Goal: Task Accomplishment & Management: Use online tool/utility

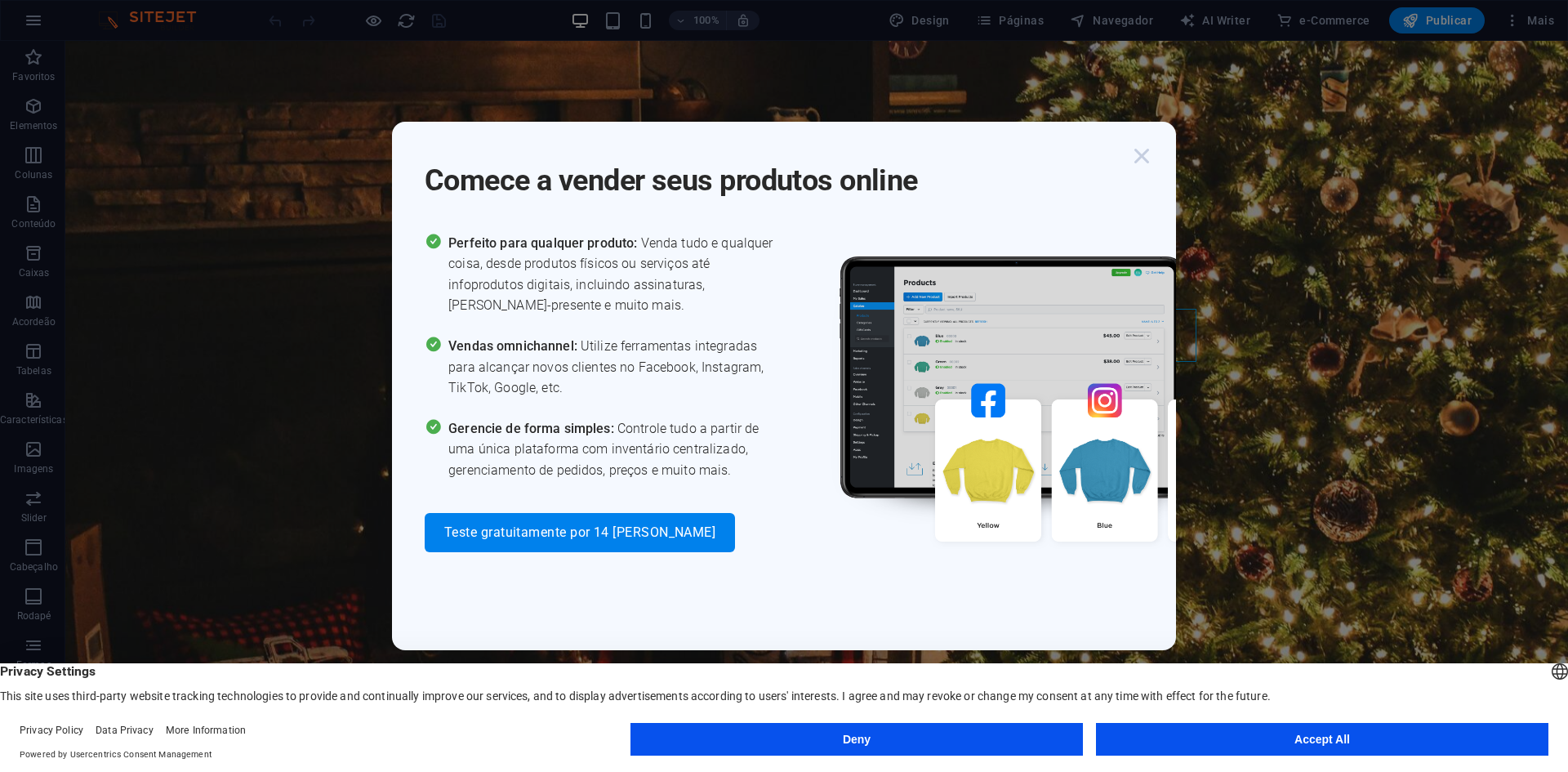
click at [1143, 162] on icon "button" at bounding box center [1142, 156] width 30 height 30
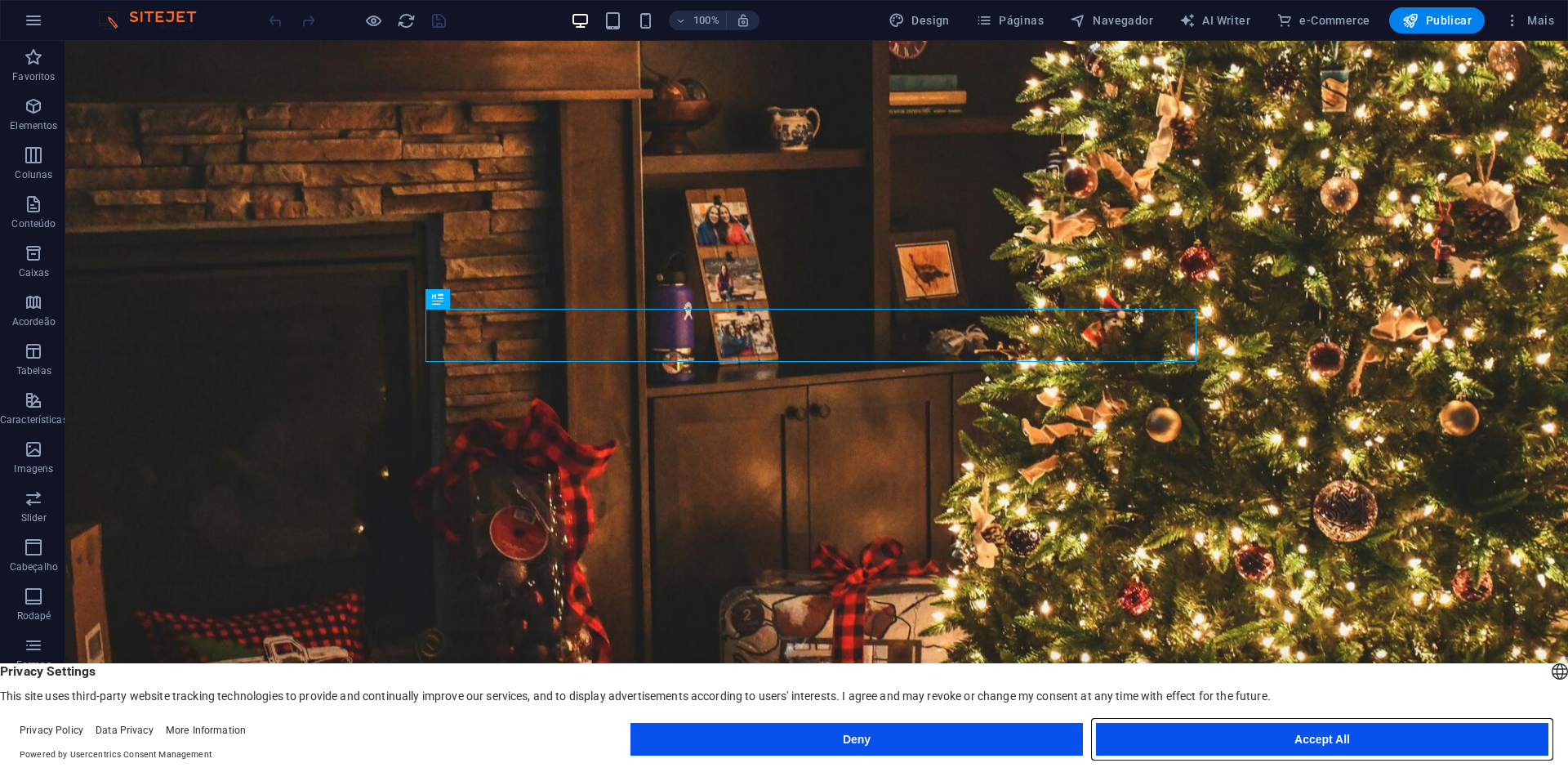
click at [1383, 744] on button "Accept All" at bounding box center [1322, 739] width 452 height 32
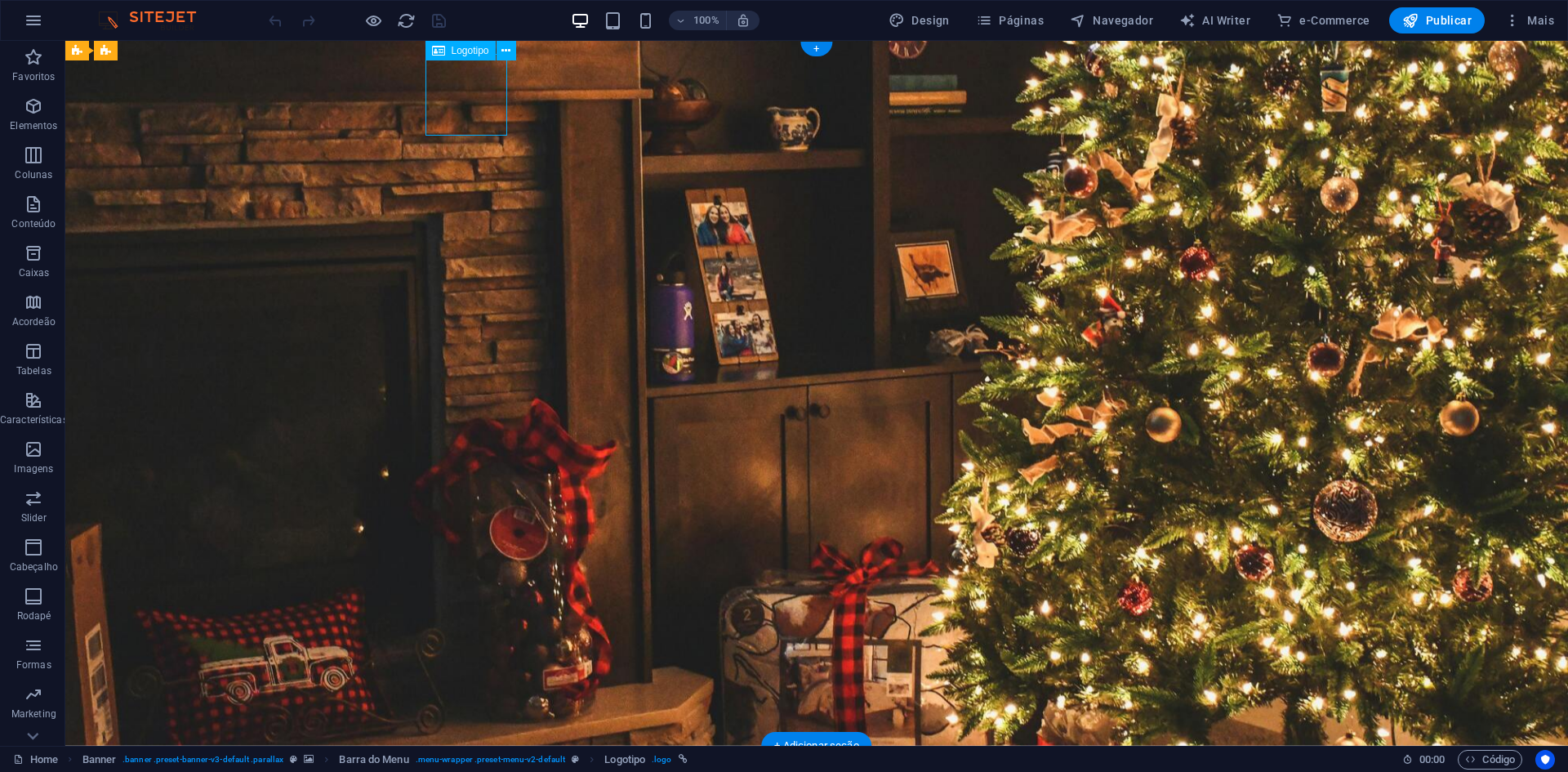
select select "px"
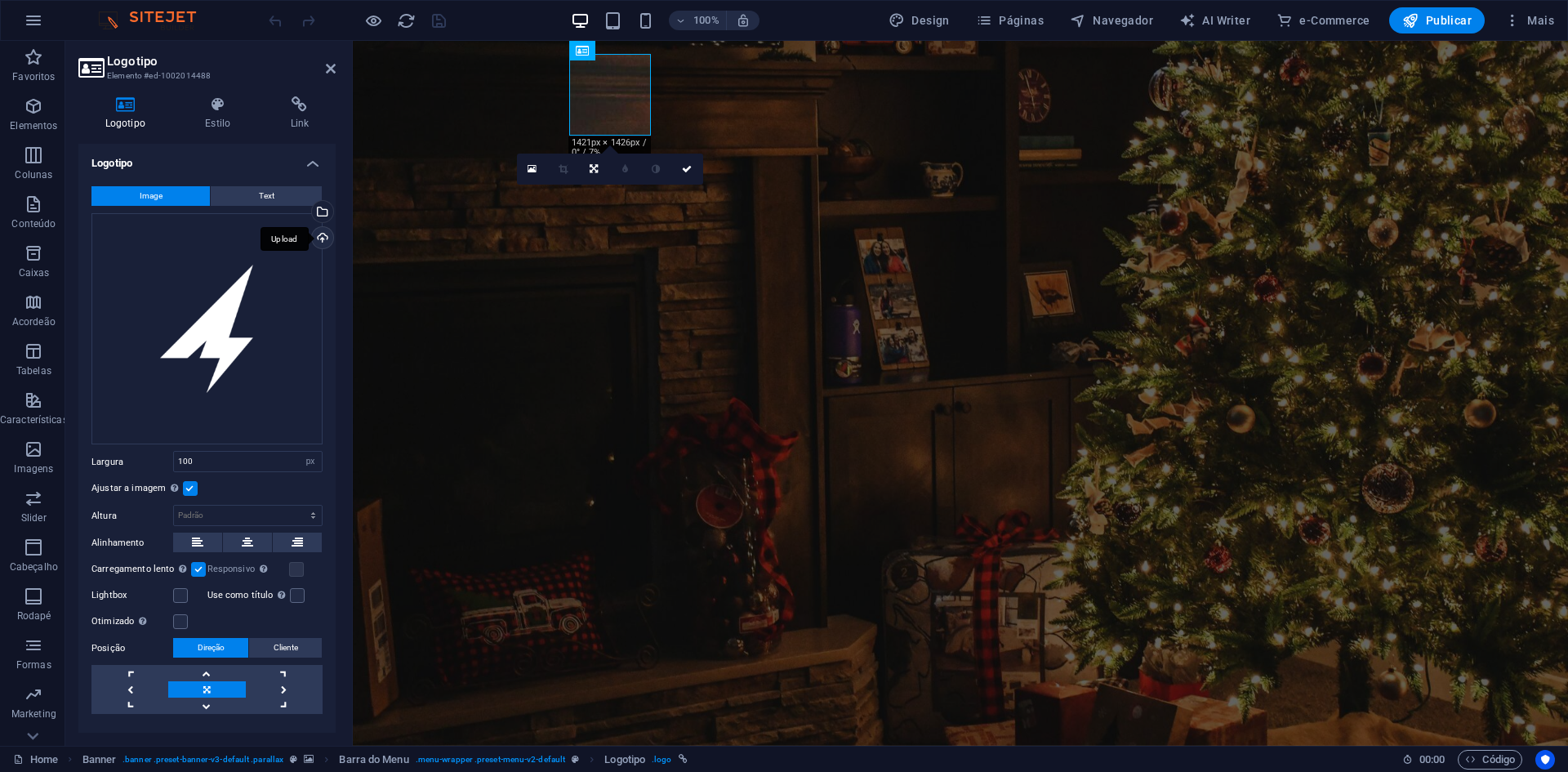
click at [324, 239] on div "Upload" at bounding box center [321, 239] width 24 height 24
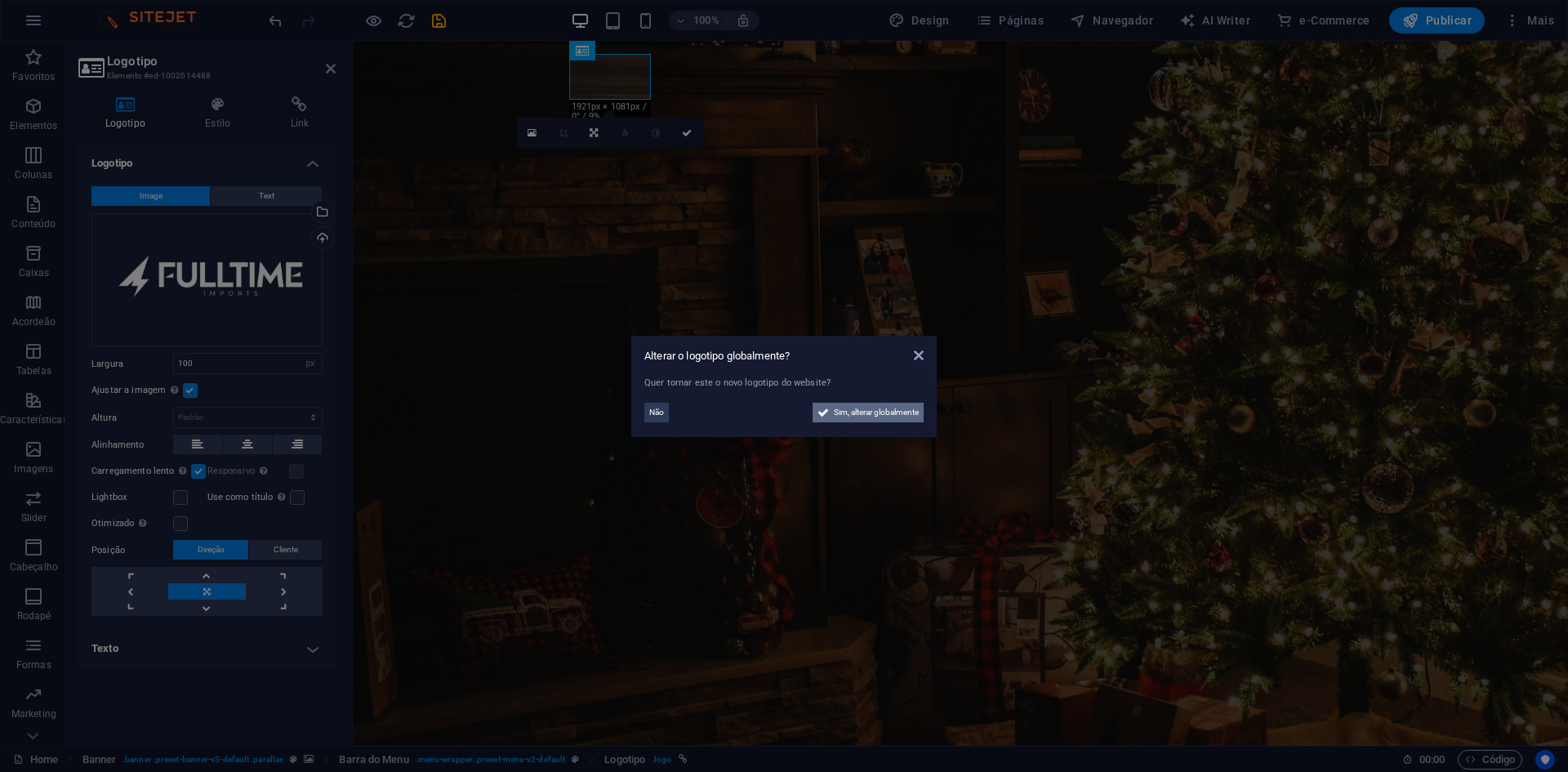
click at [890, 405] on span "Sim, alterar globalmente" at bounding box center [877, 412] width 85 height 19
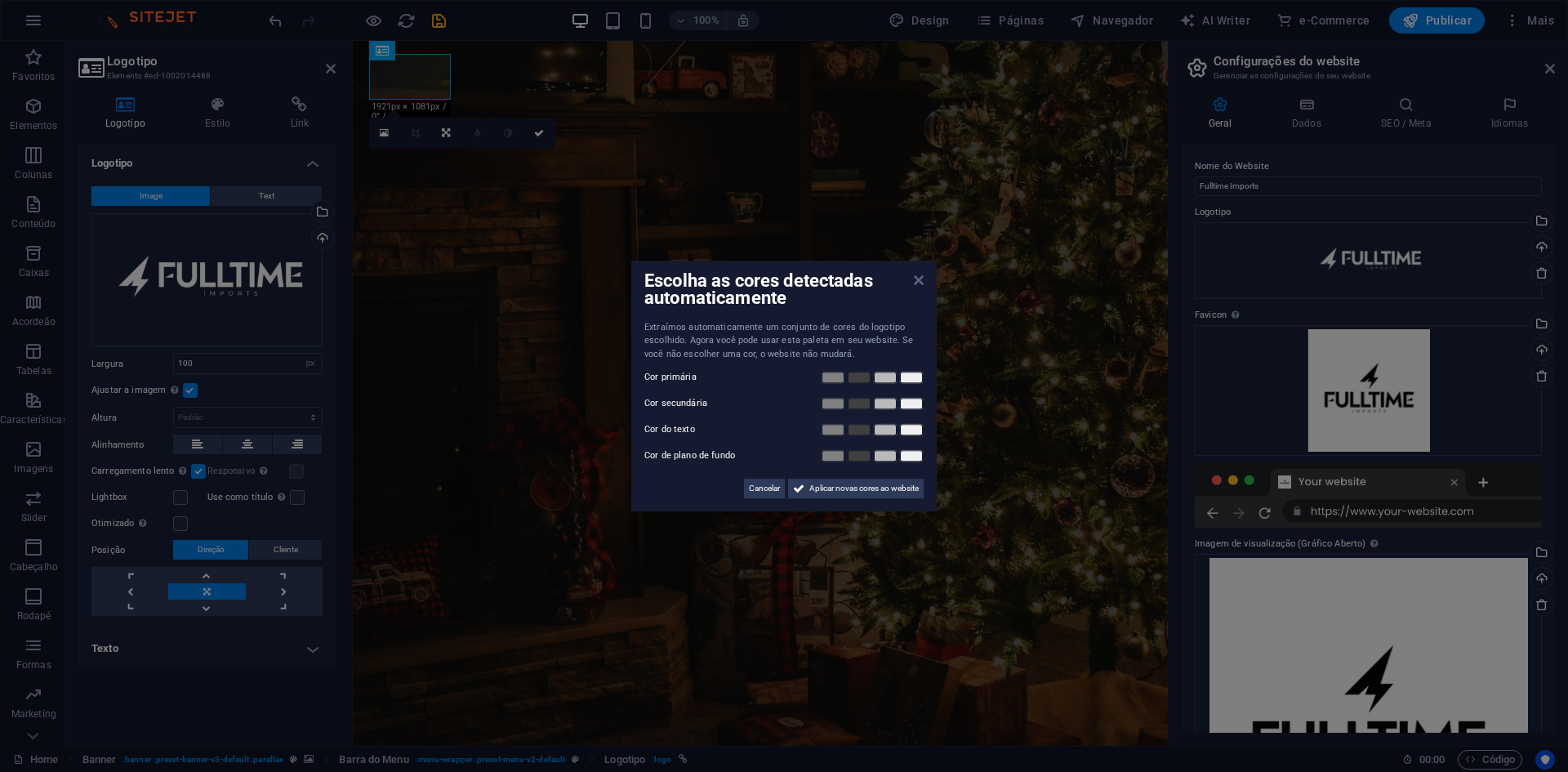
click at [920, 276] on div "Escolha as cores detectadas automaticamente Extraímos automaticamente um conjun…" at bounding box center [784, 386] width 306 height 251
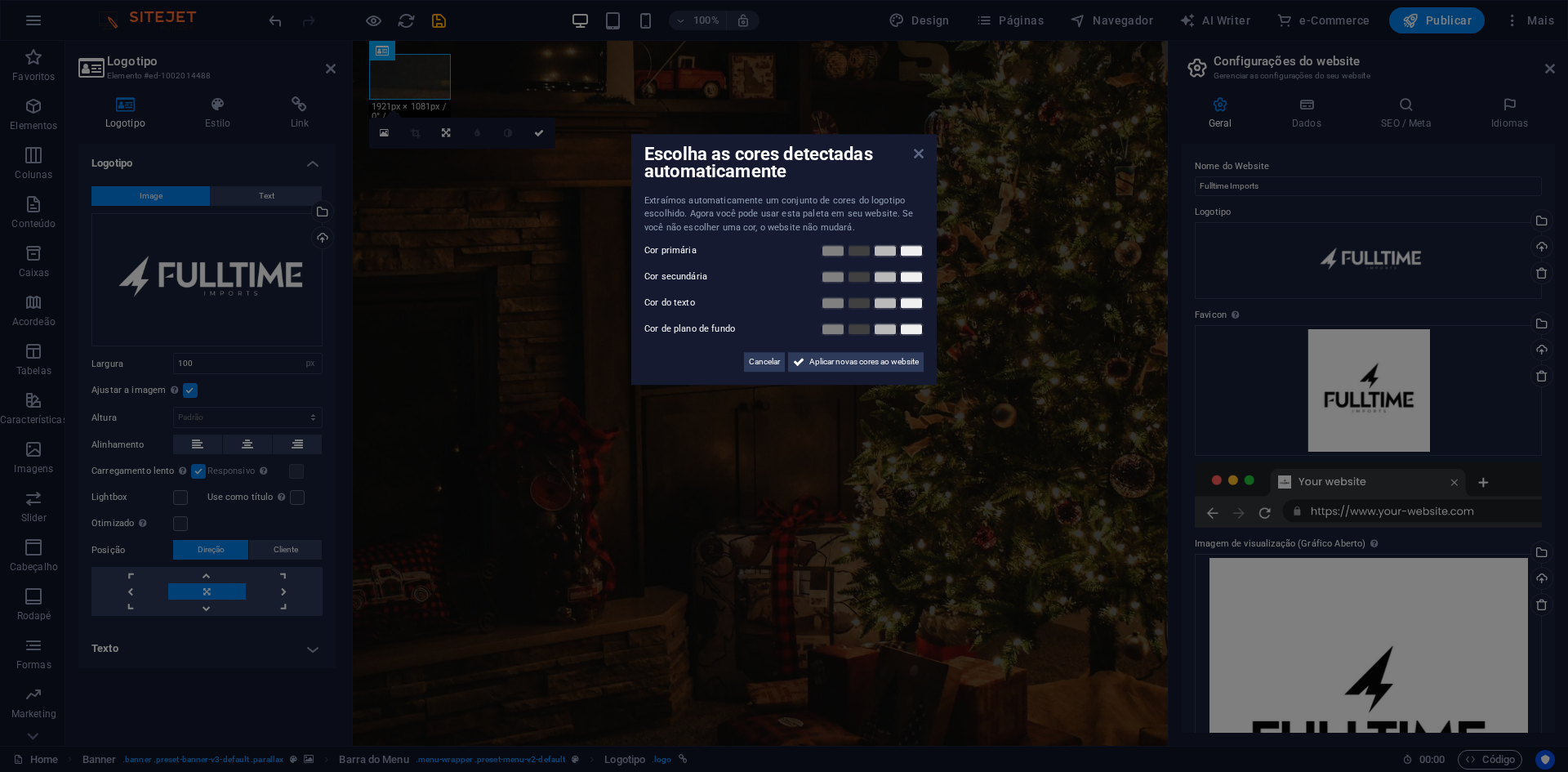
click at [916, 155] on icon at bounding box center [918, 154] width 10 height 13
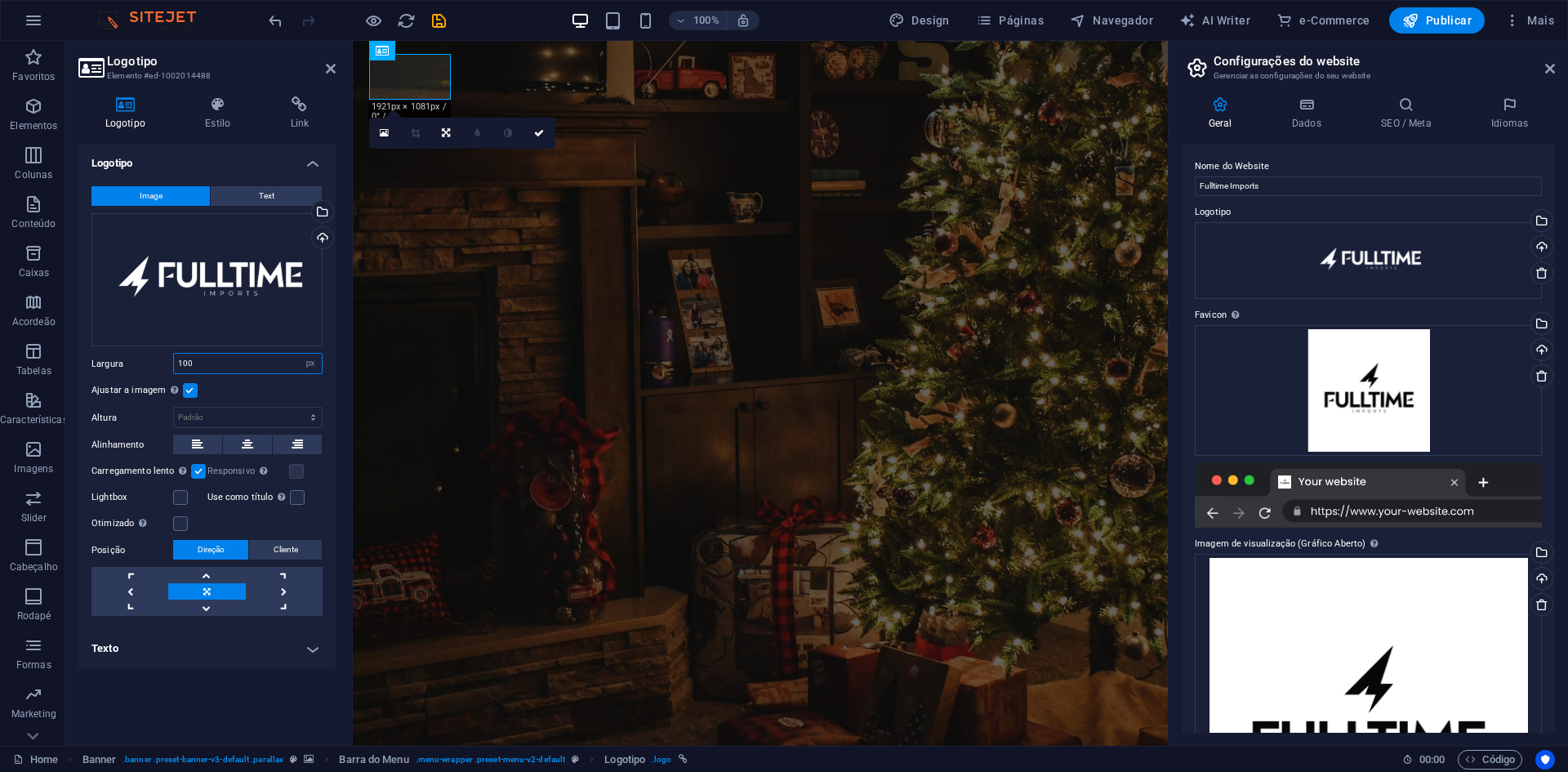
drag, startPoint x: 224, startPoint y: 361, endPoint x: 164, endPoint y: 377, distance: 62.1
click at [171, 369] on div "Largura 100 Padrão automático px rem % em vh vw" at bounding box center [207, 363] width 231 height 21
type input "128"
click at [1548, 66] on icon at bounding box center [1550, 69] width 10 height 13
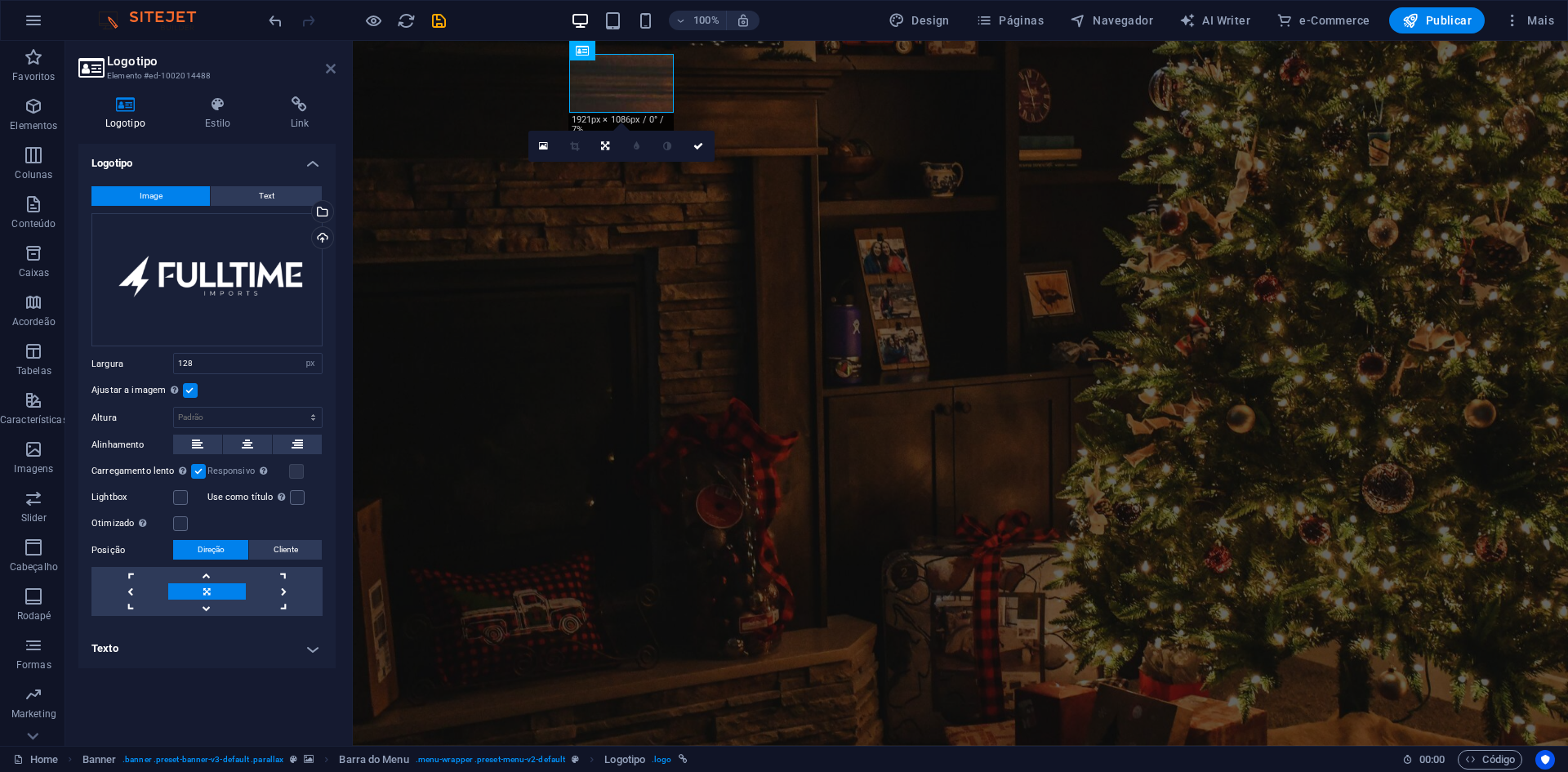
click at [326, 66] on icon at bounding box center [331, 69] width 10 height 13
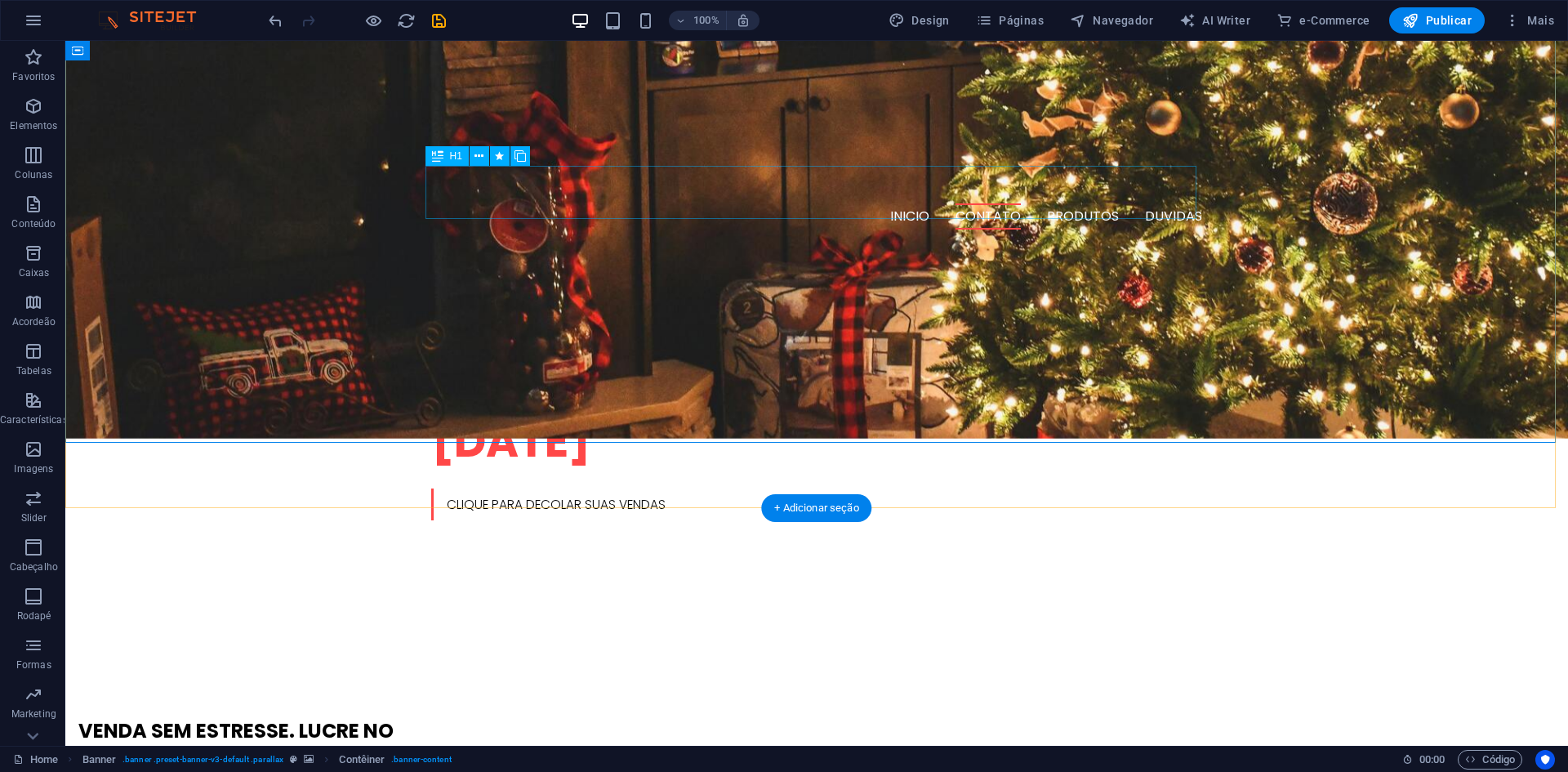
scroll to position [616, 0]
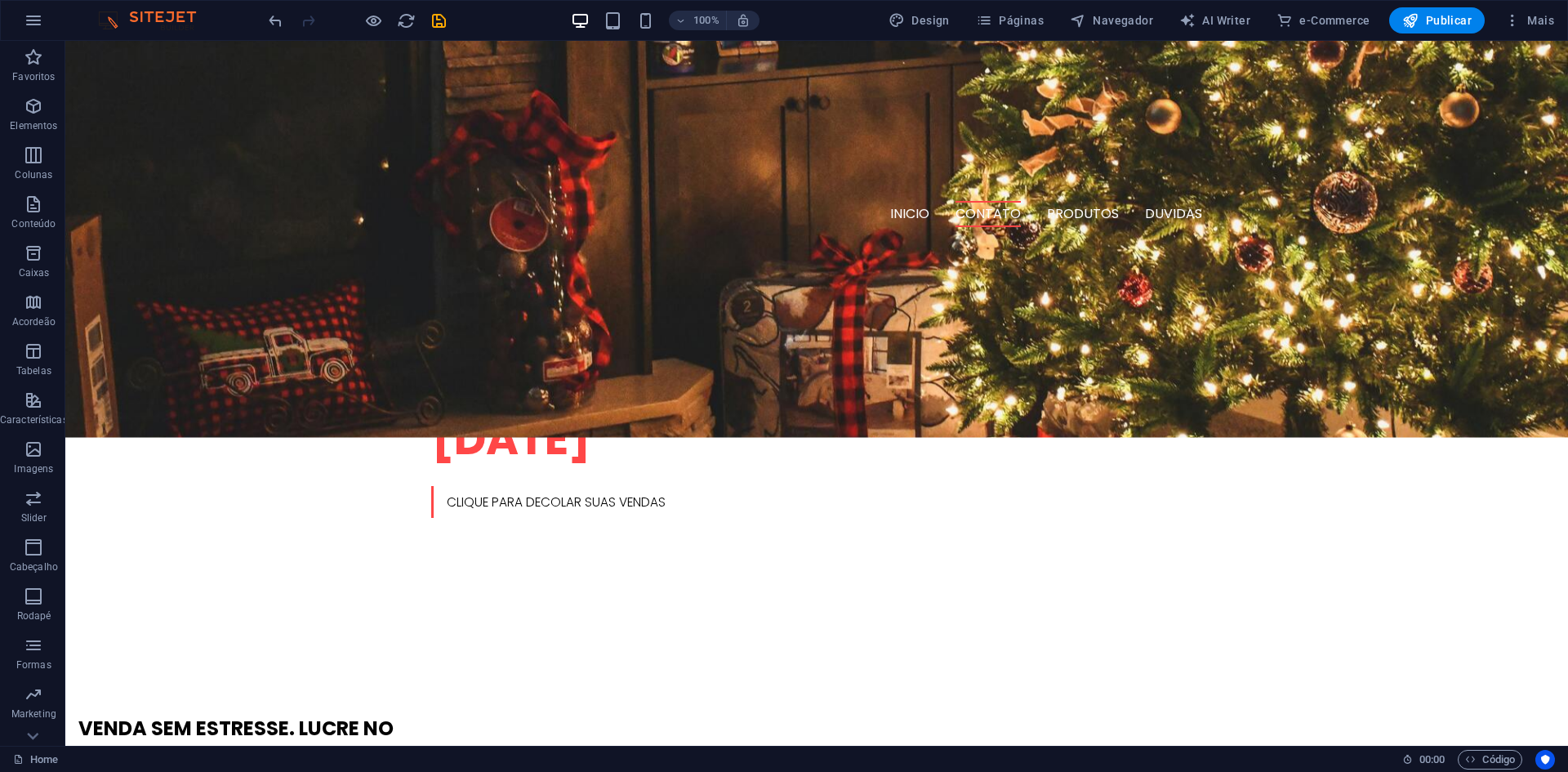
click at [661, 14] on div "100%" at bounding box center [665, 20] width 189 height 26
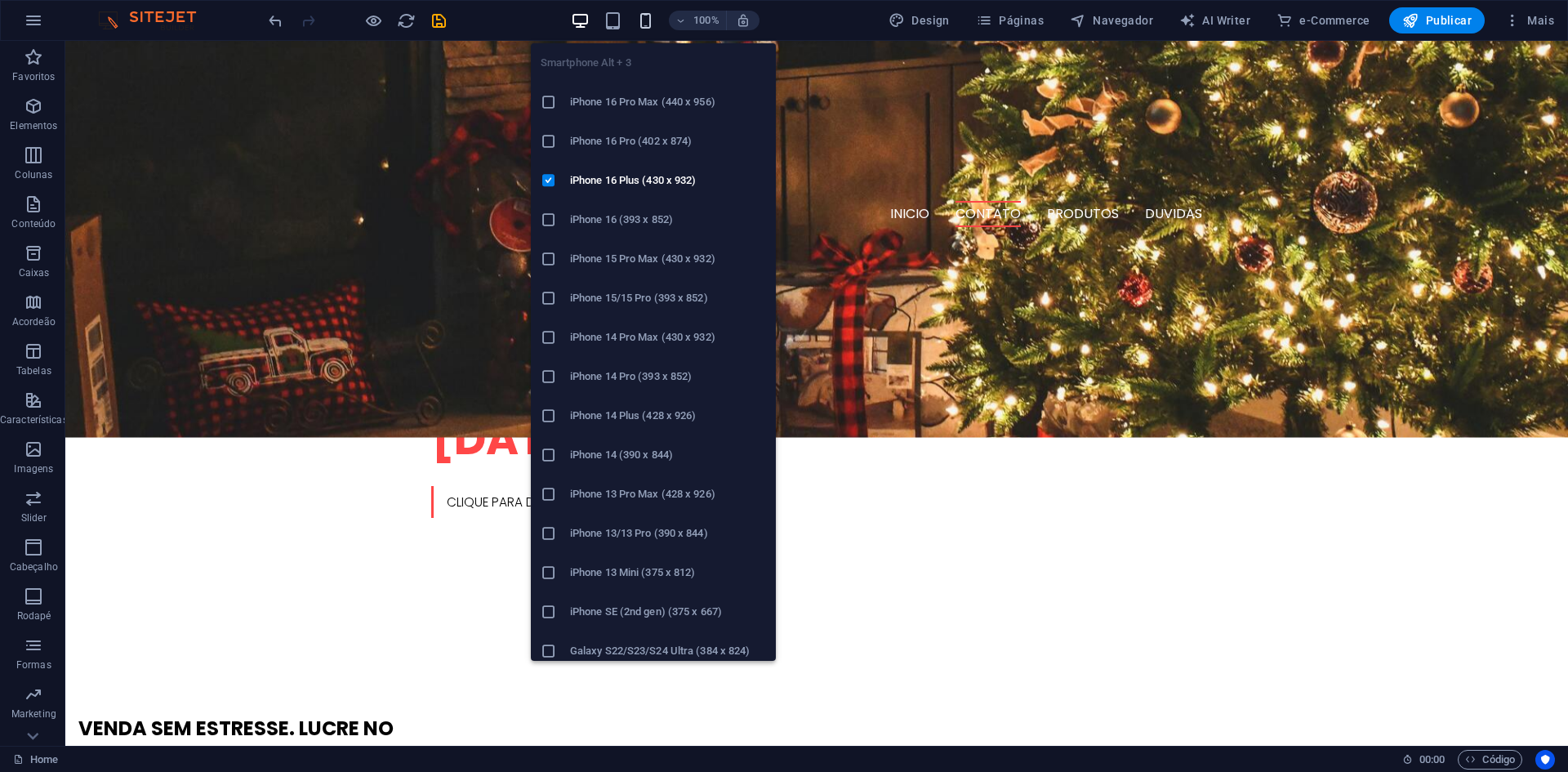
click at [655, 18] on icon "button" at bounding box center [646, 20] width 19 height 19
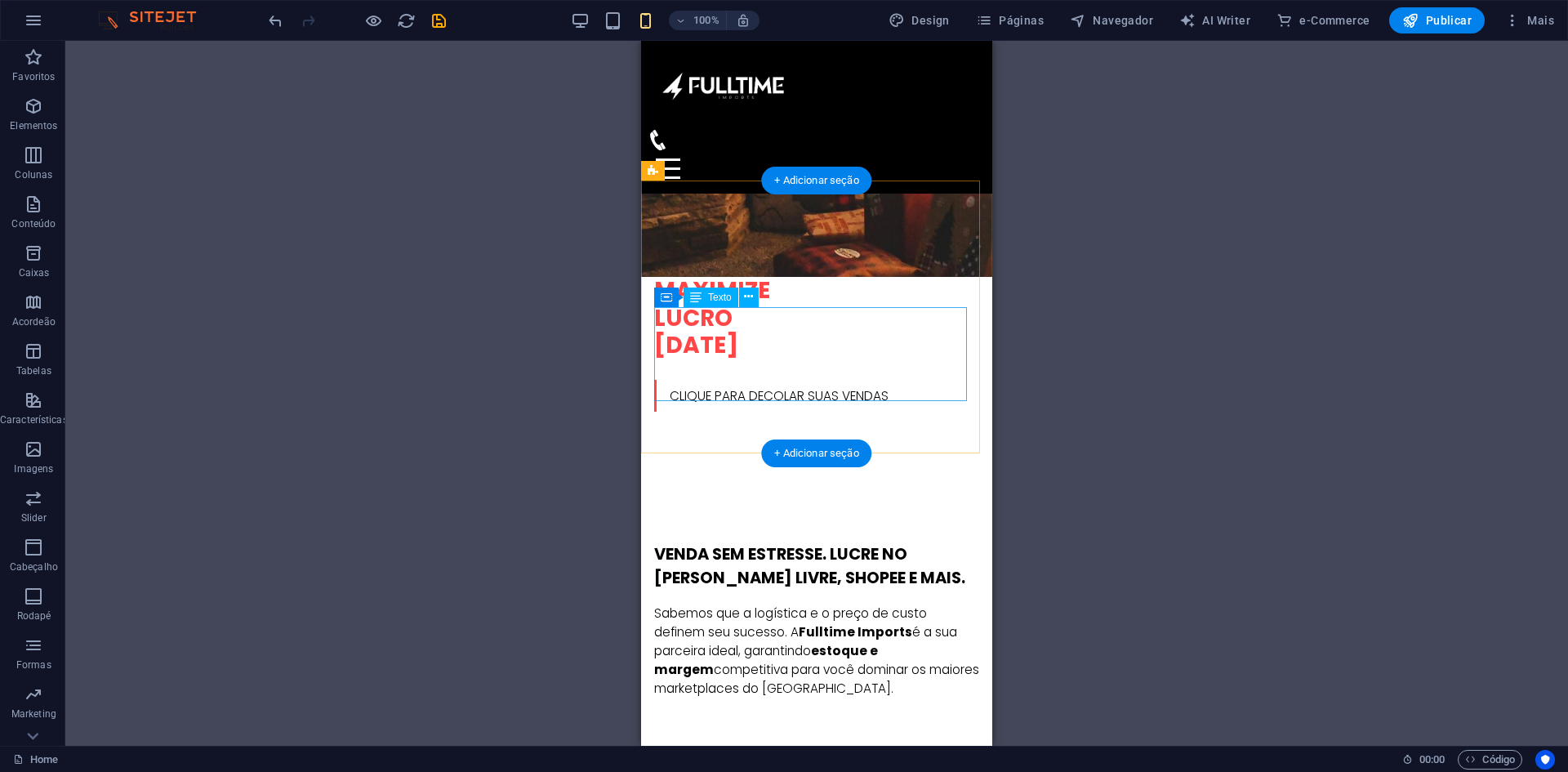
scroll to position [0, 0]
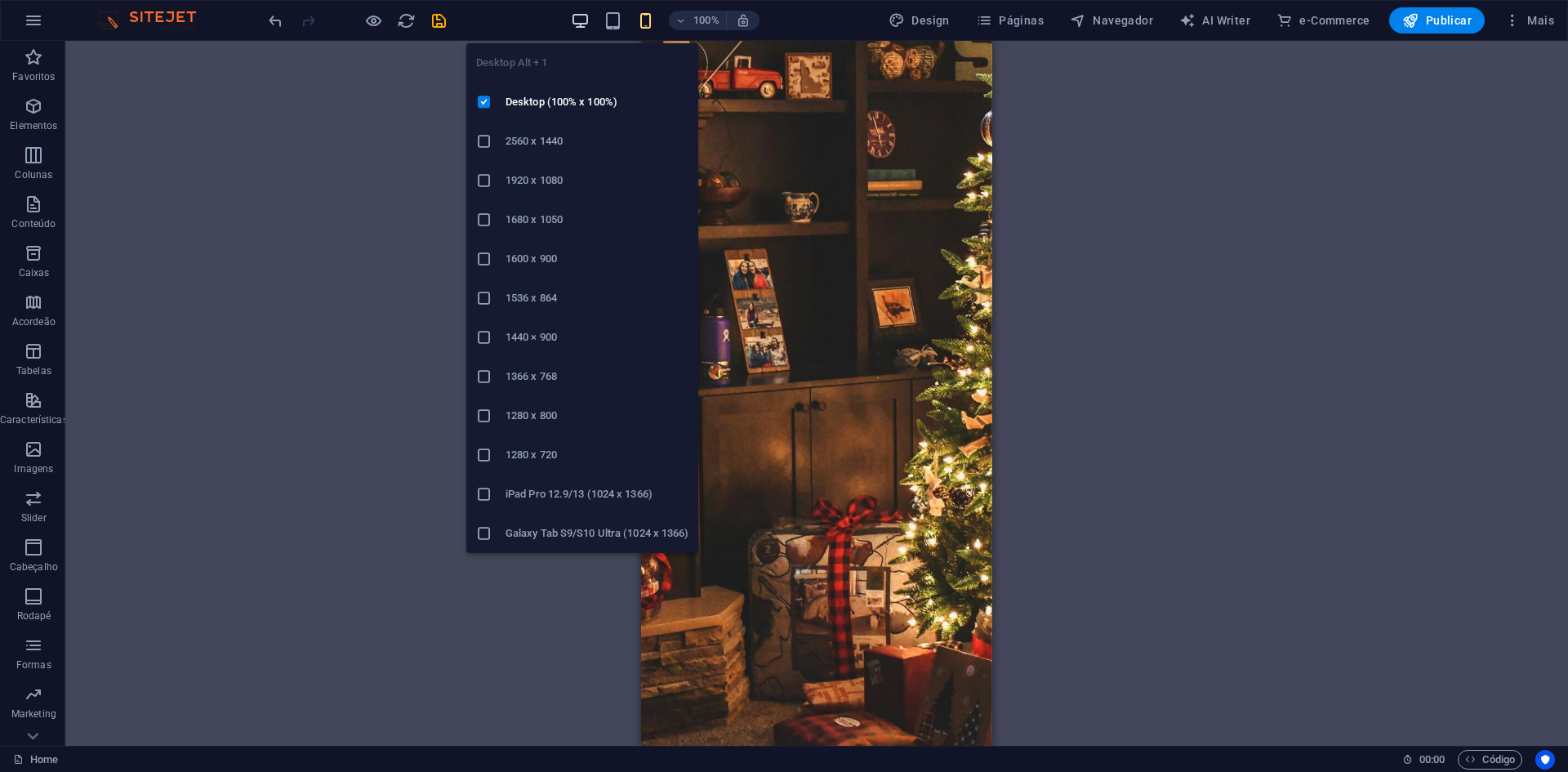
click at [589, 24] on icon "button" at bounding box center [580, 20] width 19 height 19
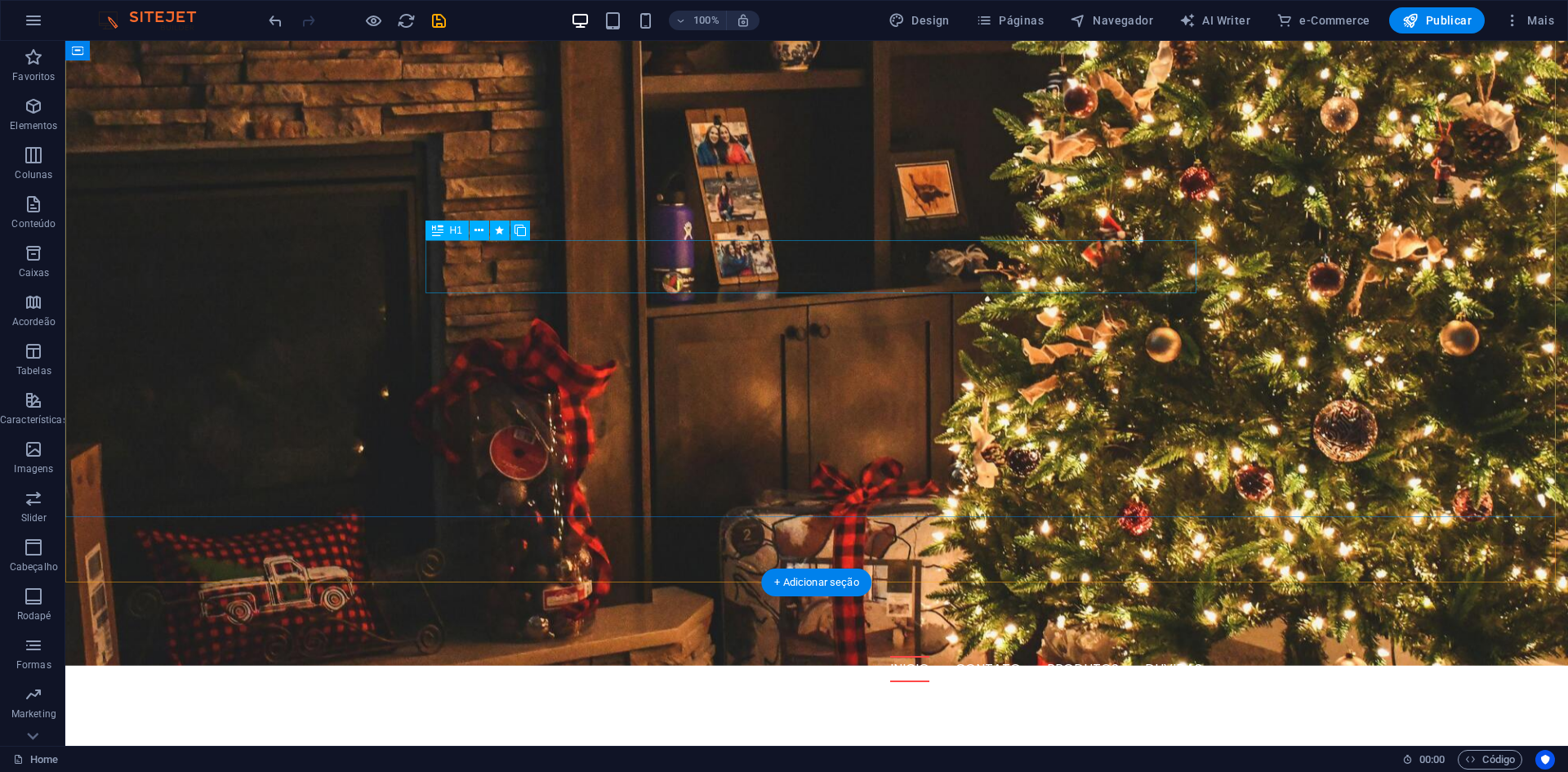
scroll to position [163, 0]
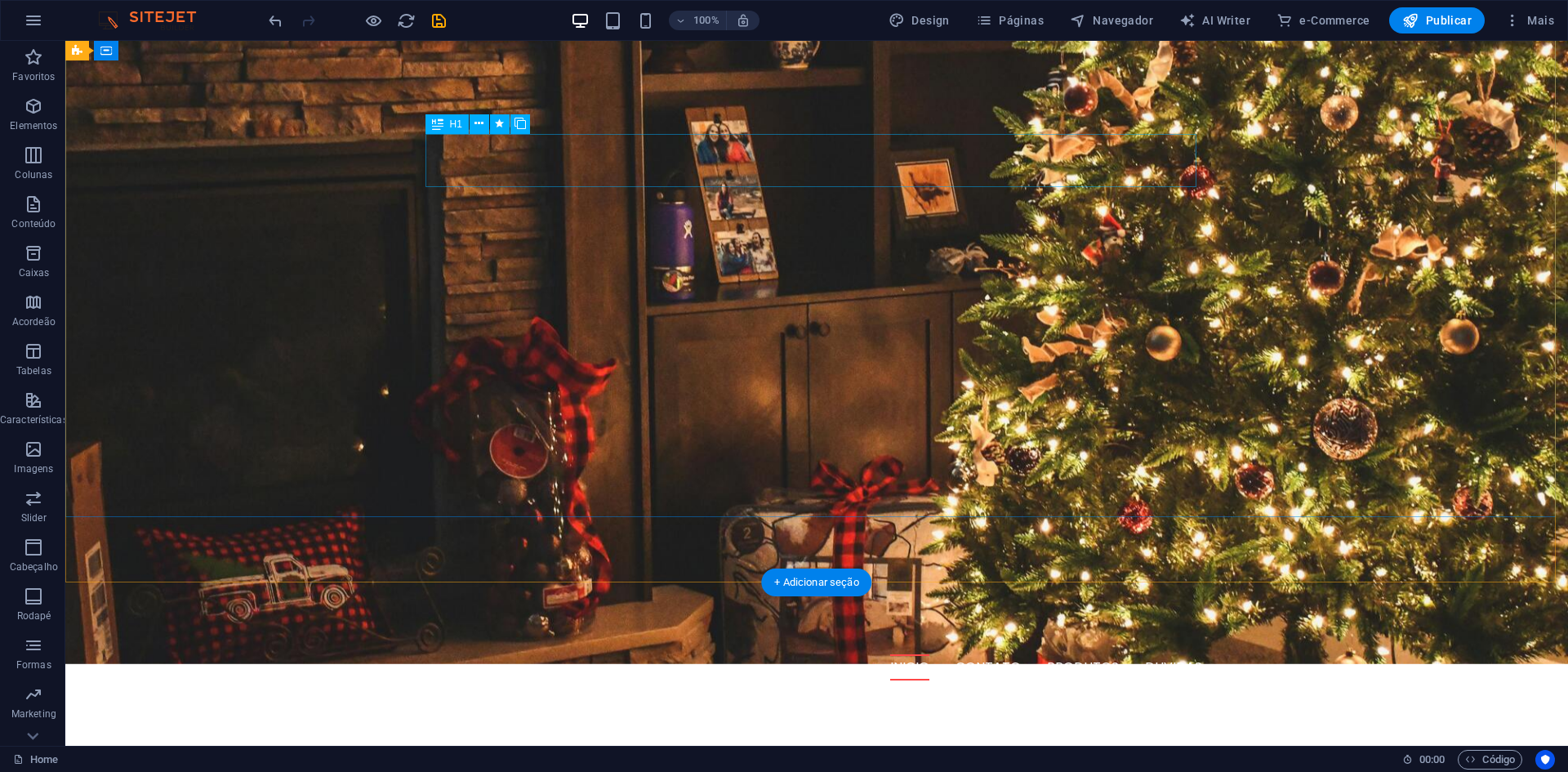
click at [669, 759] on div "MAXIMIZE SEU" at bounding box center [816, 785] width 771 height 53
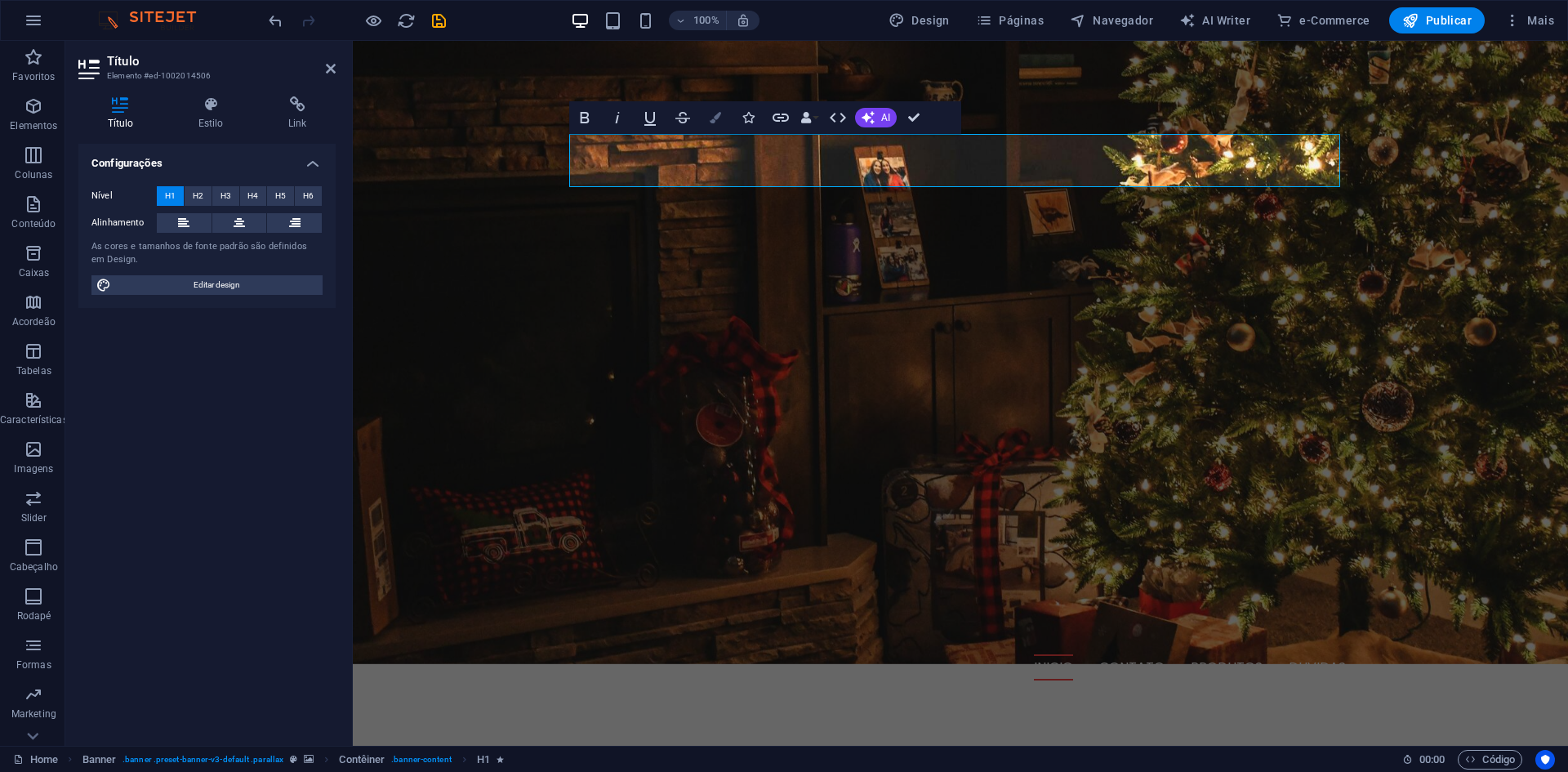
click at [711, 118] on icon "button" at bounding box center [715, 118] width 11 height 11
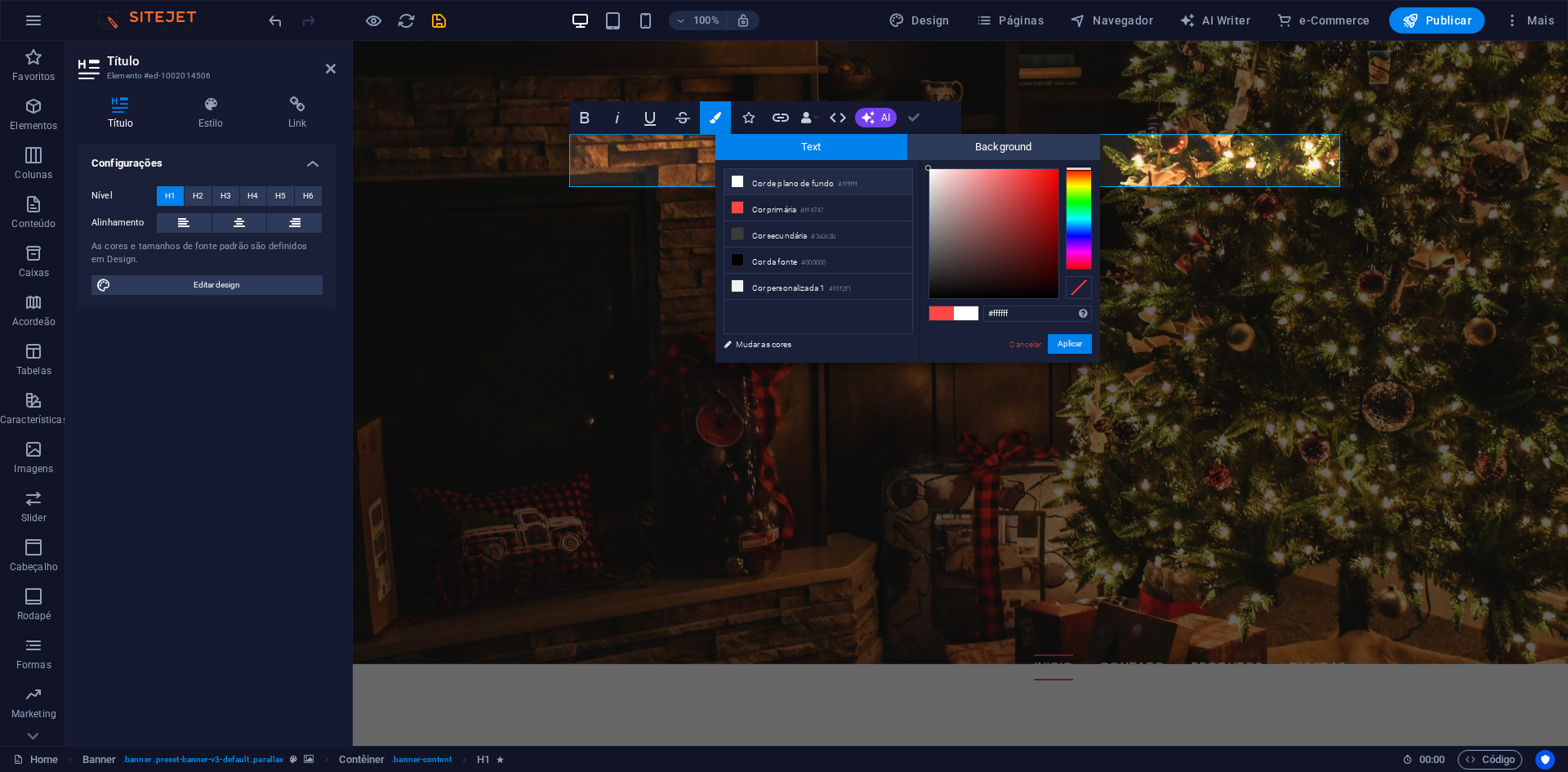
drag, startPoint x: 975, startPoint y: 236, endPoint x: 912, endPoint y: 117, distance: 134.6
click at [912, 117] on body "Fulltime Imports Home Favoritos Elementos Colunas Conteúdo Caixas Acordeão Tabe…" at bounding box center [784, 386] width 1568 height 772
click at [930, 169] on div at bounding box center [929, 169] width 6 height 6
click at [1041, 306] on input "#fdf9f9" at bounding box center [1037, 314] width 108 height 17
click at [1065, 340] on button "Aplicar" at bounding box center [1070, 343] width 44 height 19
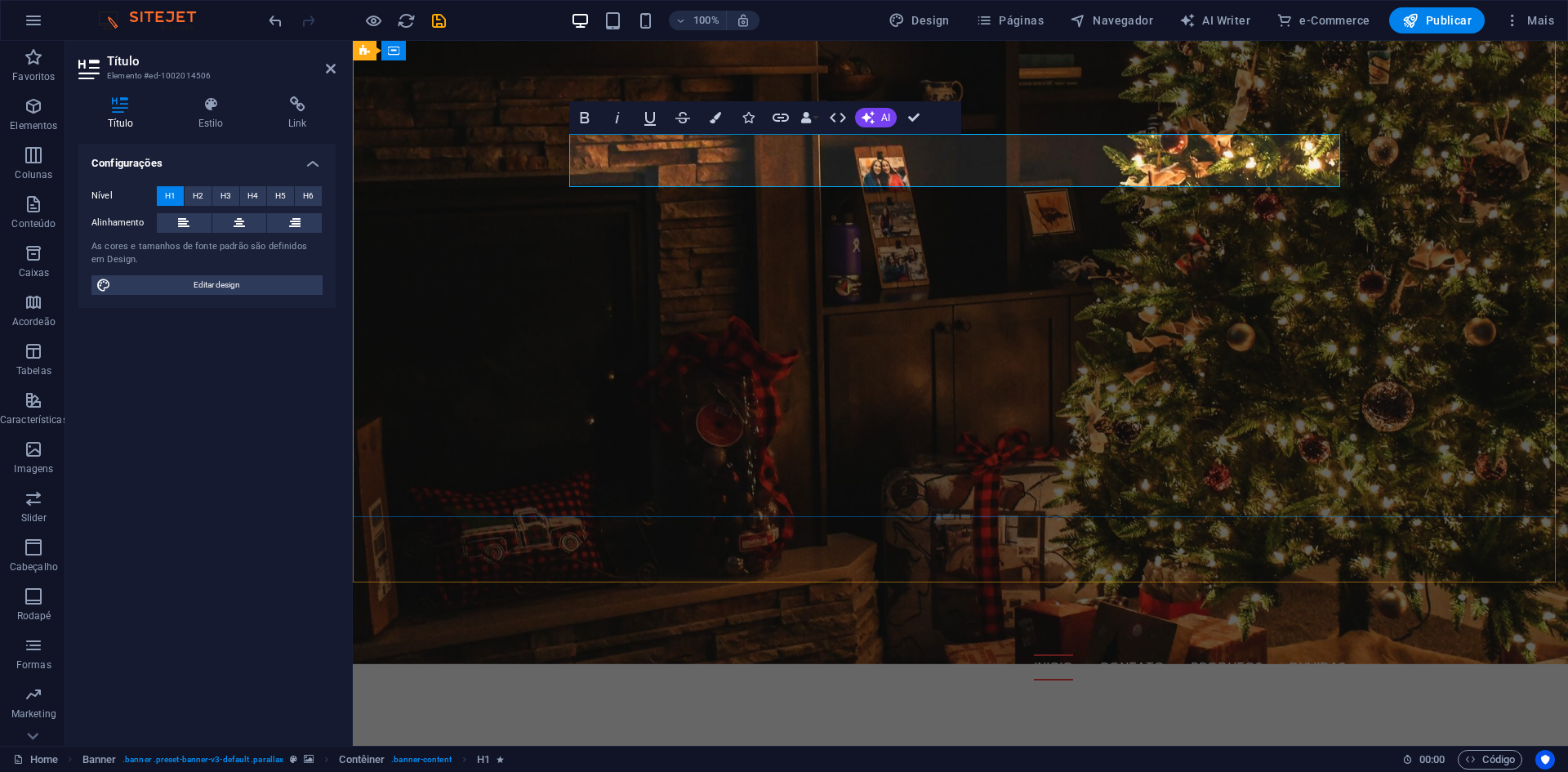
drag, startPoint x: 901, startPoint y: 158, endPoint x: 580, endPoint y: 141, distance: 321.4
click at [580, 759] on h1 "​ ​ MAXIMIZE SEU ​" at bounding box center [961, 785] width 771 height 53
click at [721, 113] on button "Colors" at bounding box center [714, 117] width 31 height 32
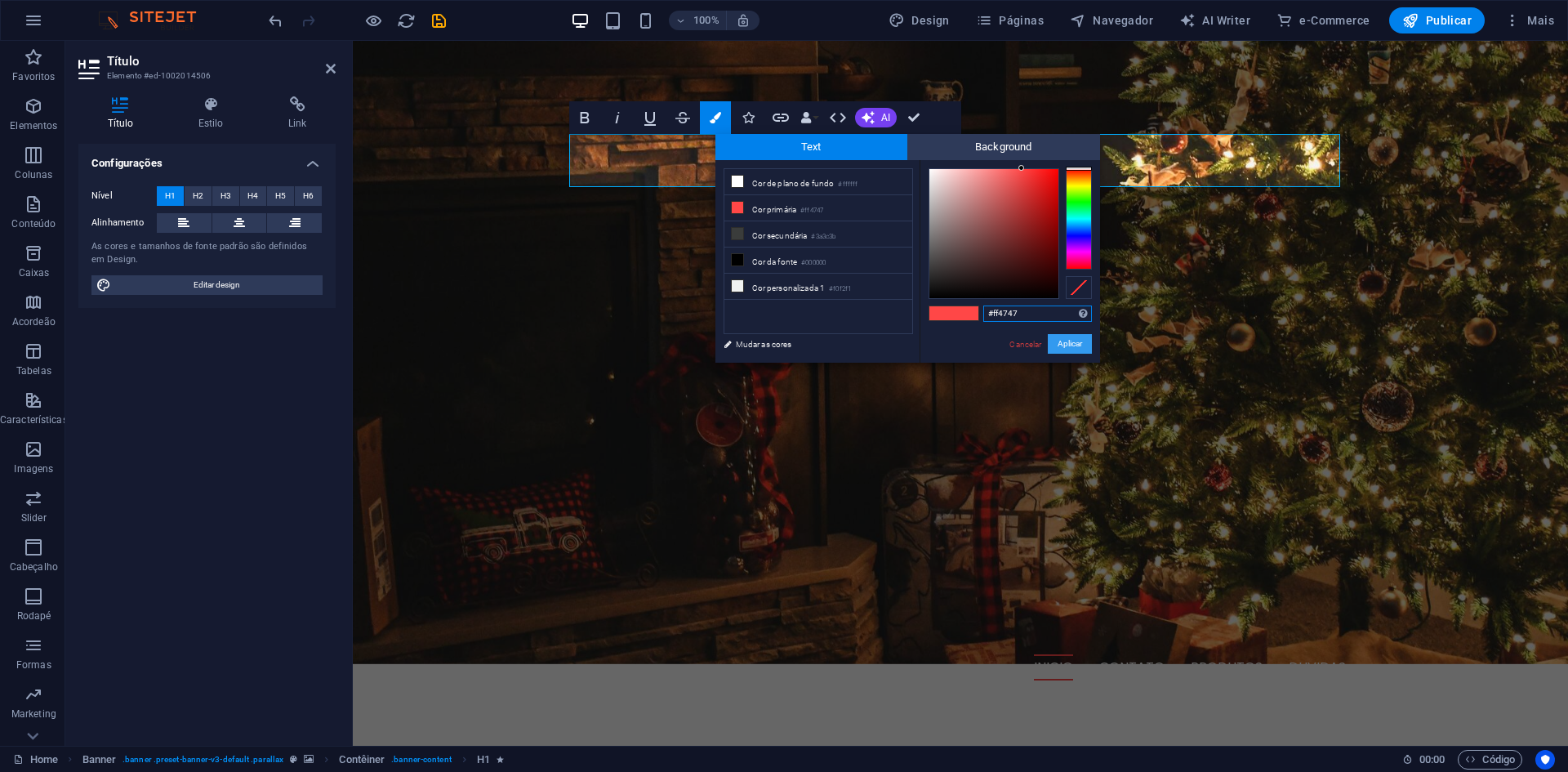
type input "#fdf9f9"
click at [1070, 341] on button "Aplicar" at bounding box center [1070, 343] width 44 height 19
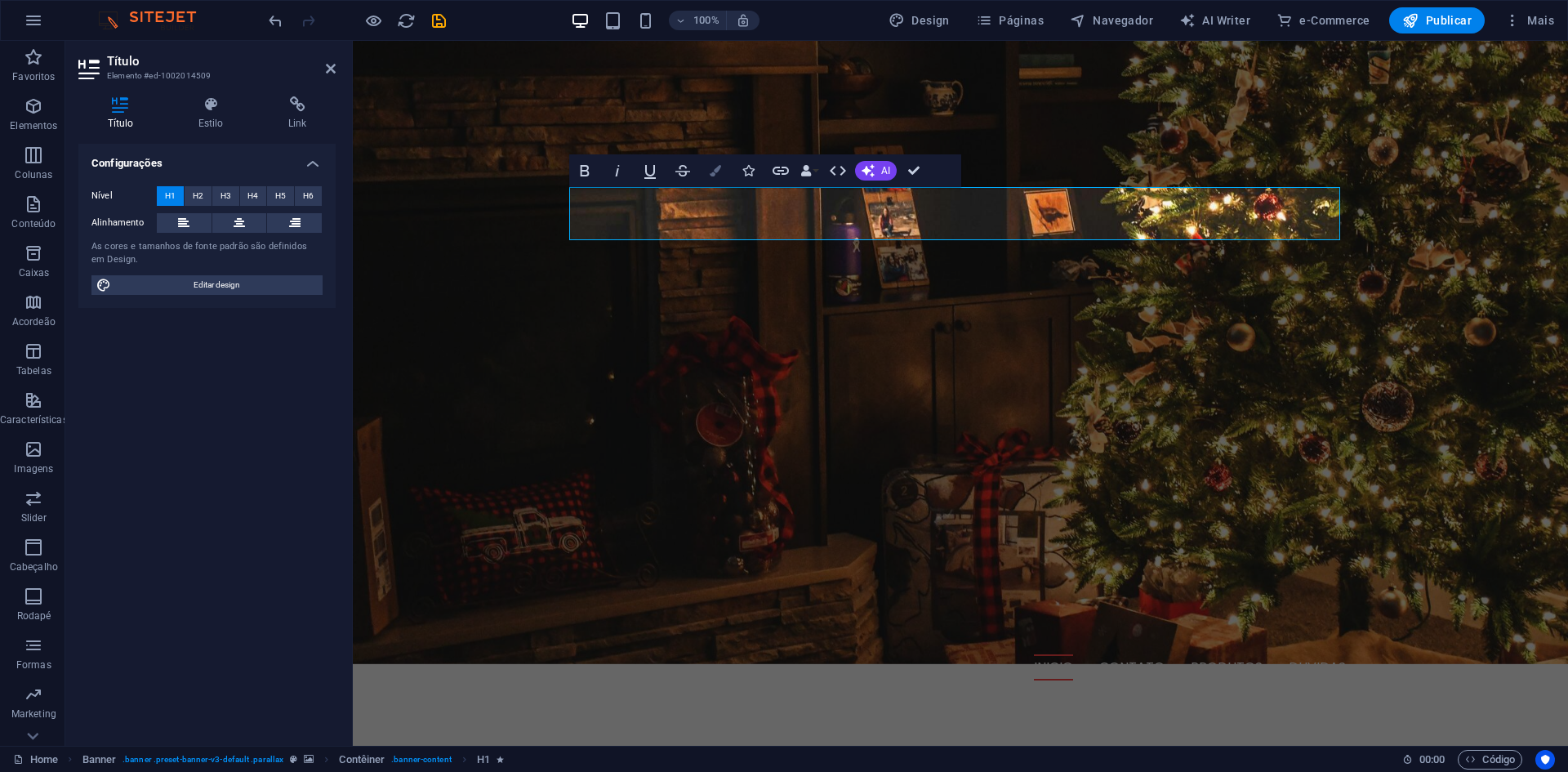
click at [707, 164] on button "Colors" at bounding box center [714, 171] width 31 height 32
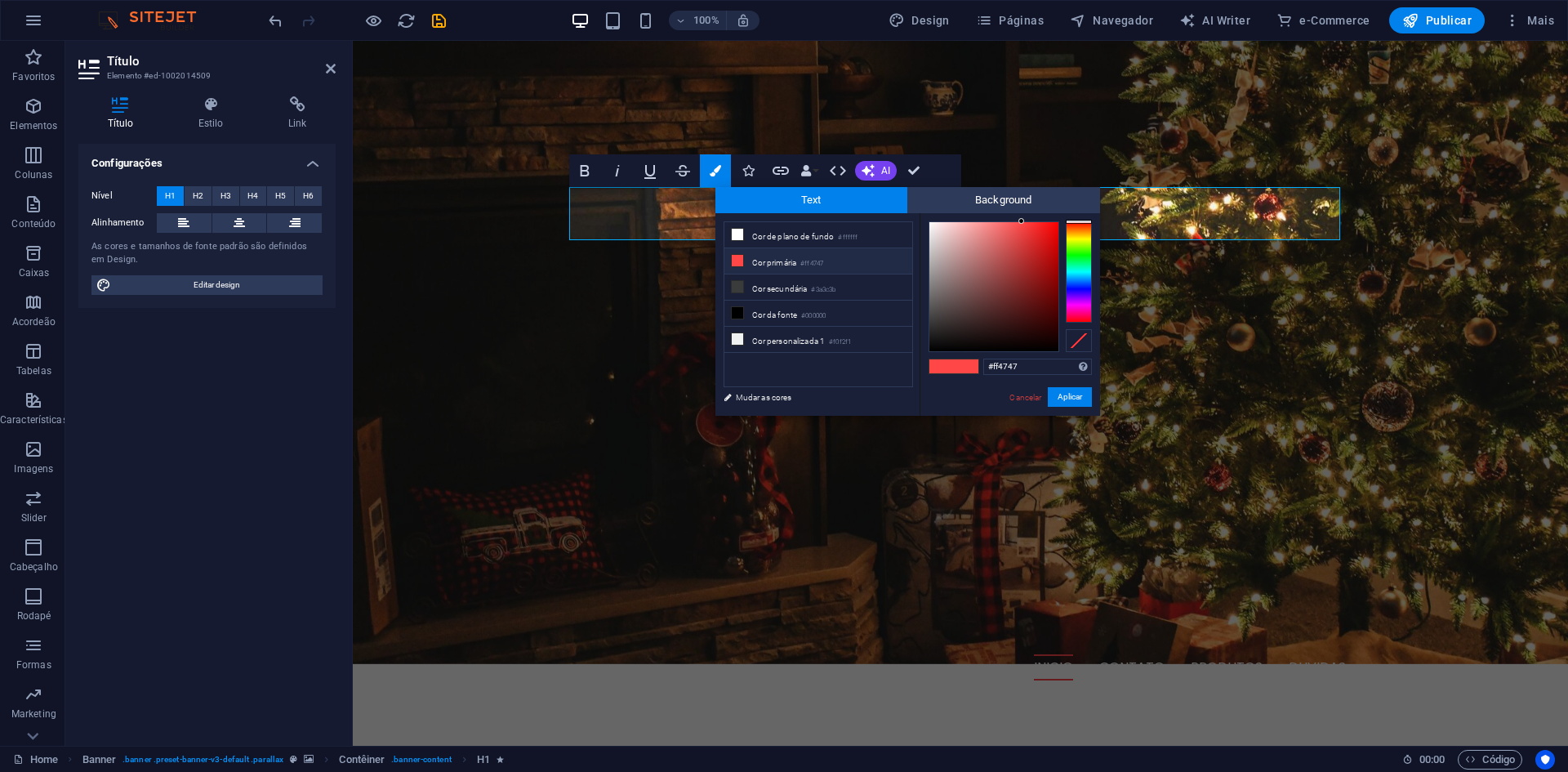
drag, startPoint x: 1043, startPoint y: 366, endPoint x: 958, endPoint y: 372, distance: 85.2
click at [958, 372] on div "#ff4747 Formatos suportados #0852ed rgb(8, 82, 237) rgba(8, 82, 237, 90%) hsv(2…" at bounding box center [1009, 433] width 181 height 439
click at [1081, 394] on button "Aplicar" at bounding box center [1070, 397] width 44 height 19
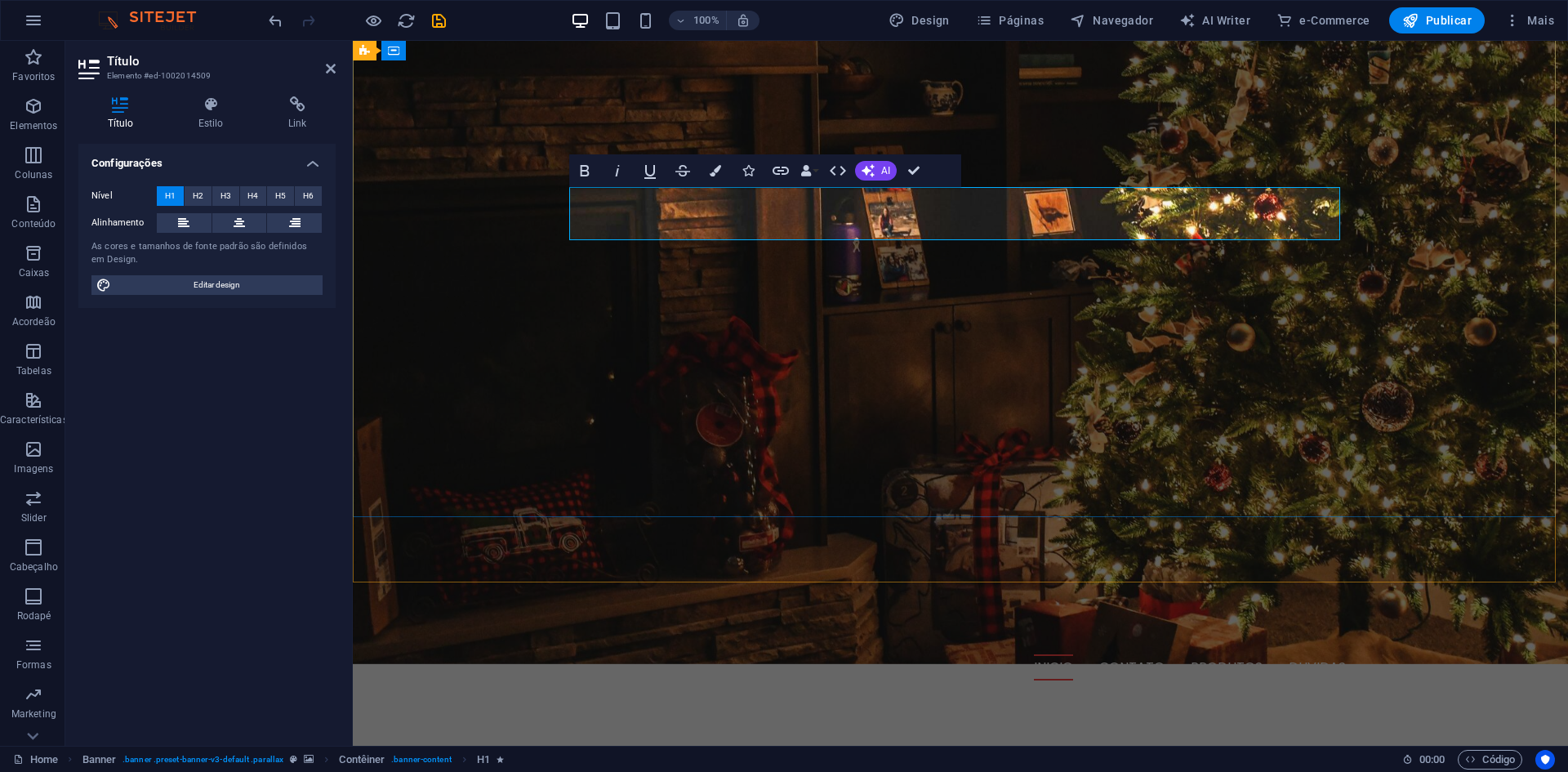
drag, startPoint x: 877, startPoint y: 217, endPoint x: 630, endPoint y: 204, distance: 247.3
drag, startPoint x: 883, startPoint y: 210, endPoint x: 508, endPoint y: 227, distance: 375.4
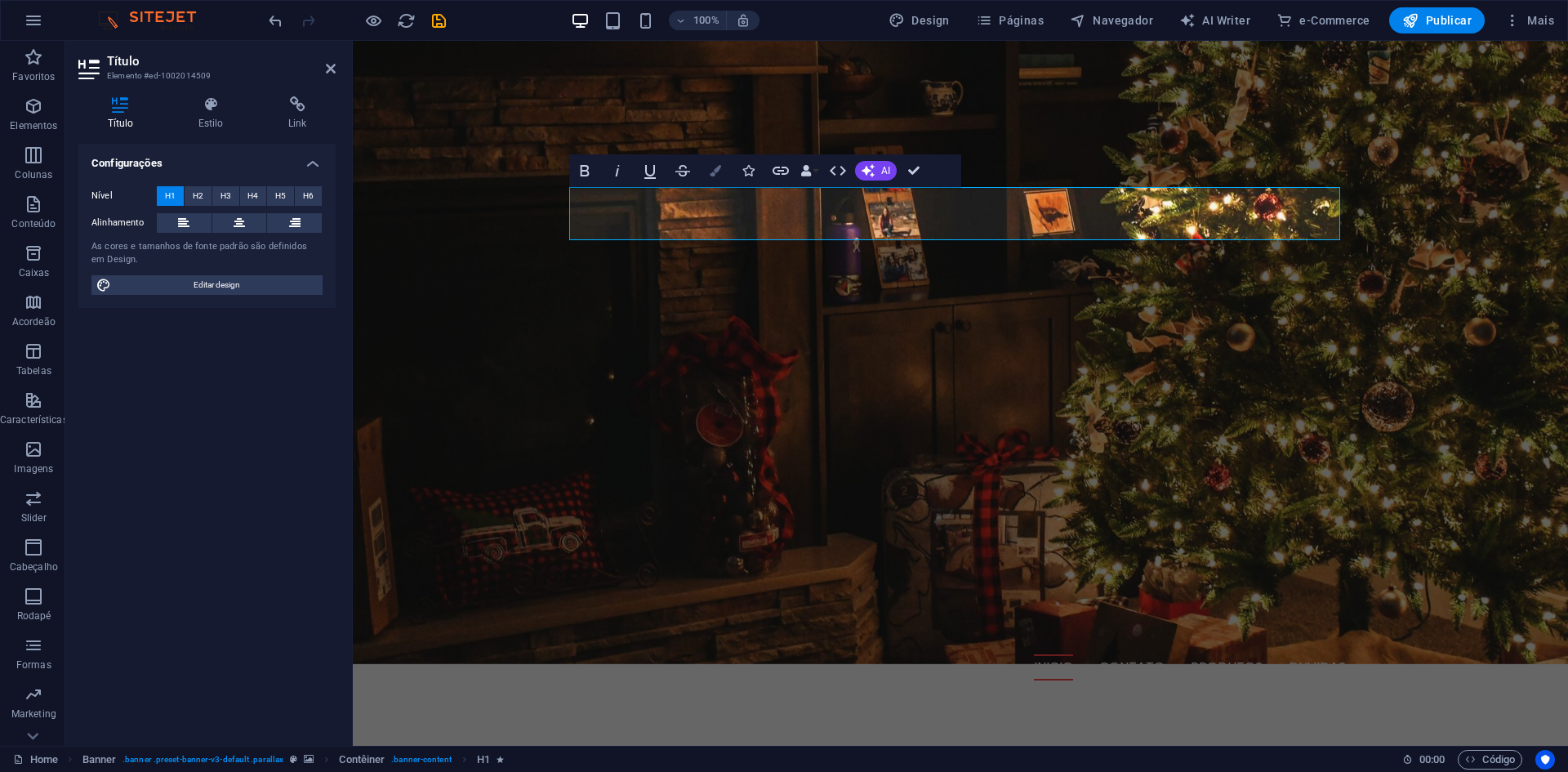
click at [704, 180] on button "Colors" at bounding box center [714, 171] width 31 height 32
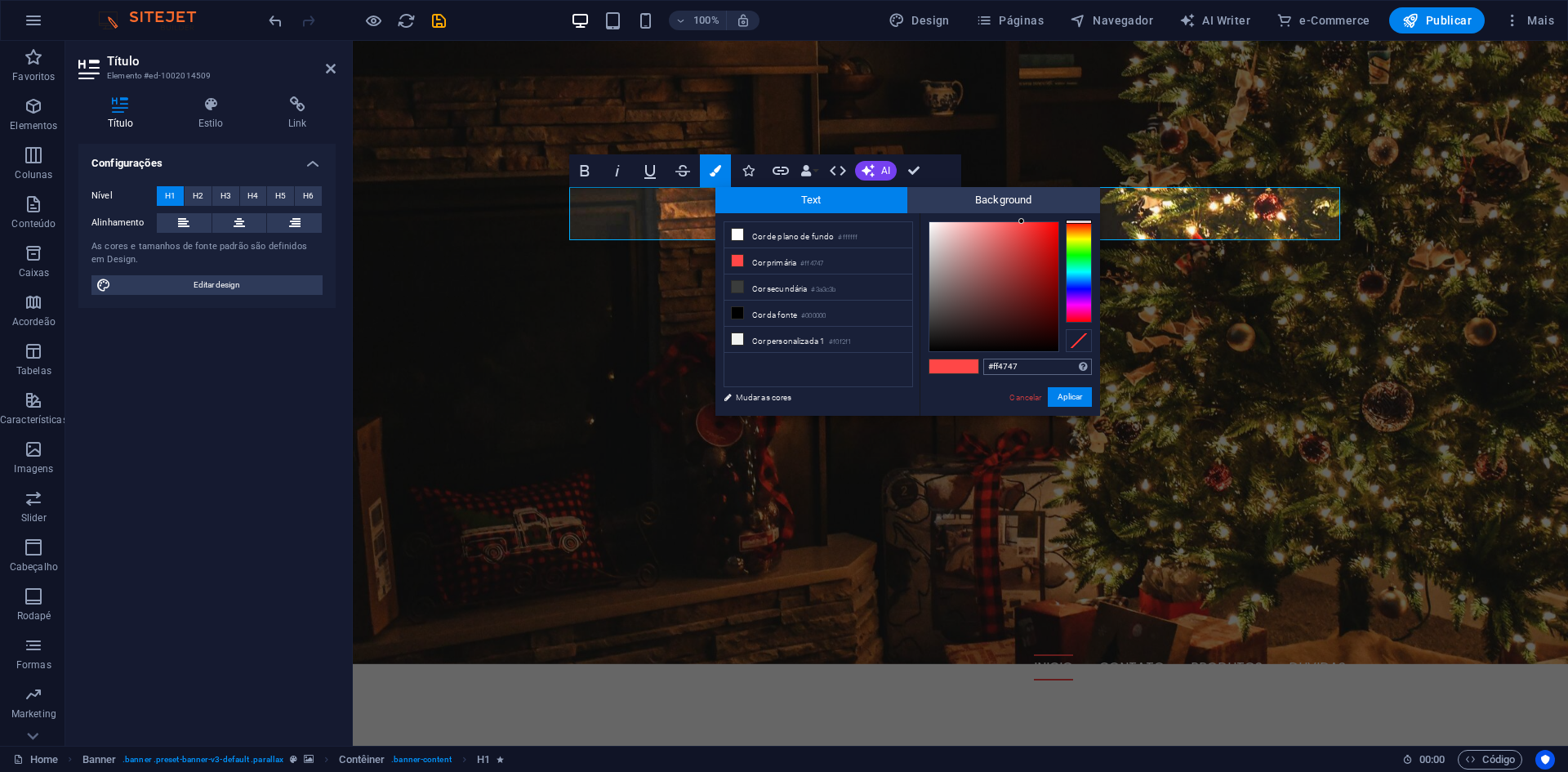
drag, startPoint x: 1027, startPoint y: 371, endPoint x: 1024, endPoint y: 362, distance: 9.5
click at [1024, 363] on div "#ff4747 Formatos suportados #0852ed rgb(8, 82, 237) rgba(8, 82, 237, 90%) hsv(2…" at bounding box center [1037, 367] width 108 height 18
drag, startPoint x: 1024, startPoint y: 362, endPoint x: 975, endPoint y: 366, distance: 49.2
click at [975, 366] on div "#ff4747 Formatos suportados #0852ed rgb(8, 82, 237) rgba(8, 82, 237, 90%) hsv(2…" at bounding box center [1009, 433] width 181 height 439
paste input "df9f9"
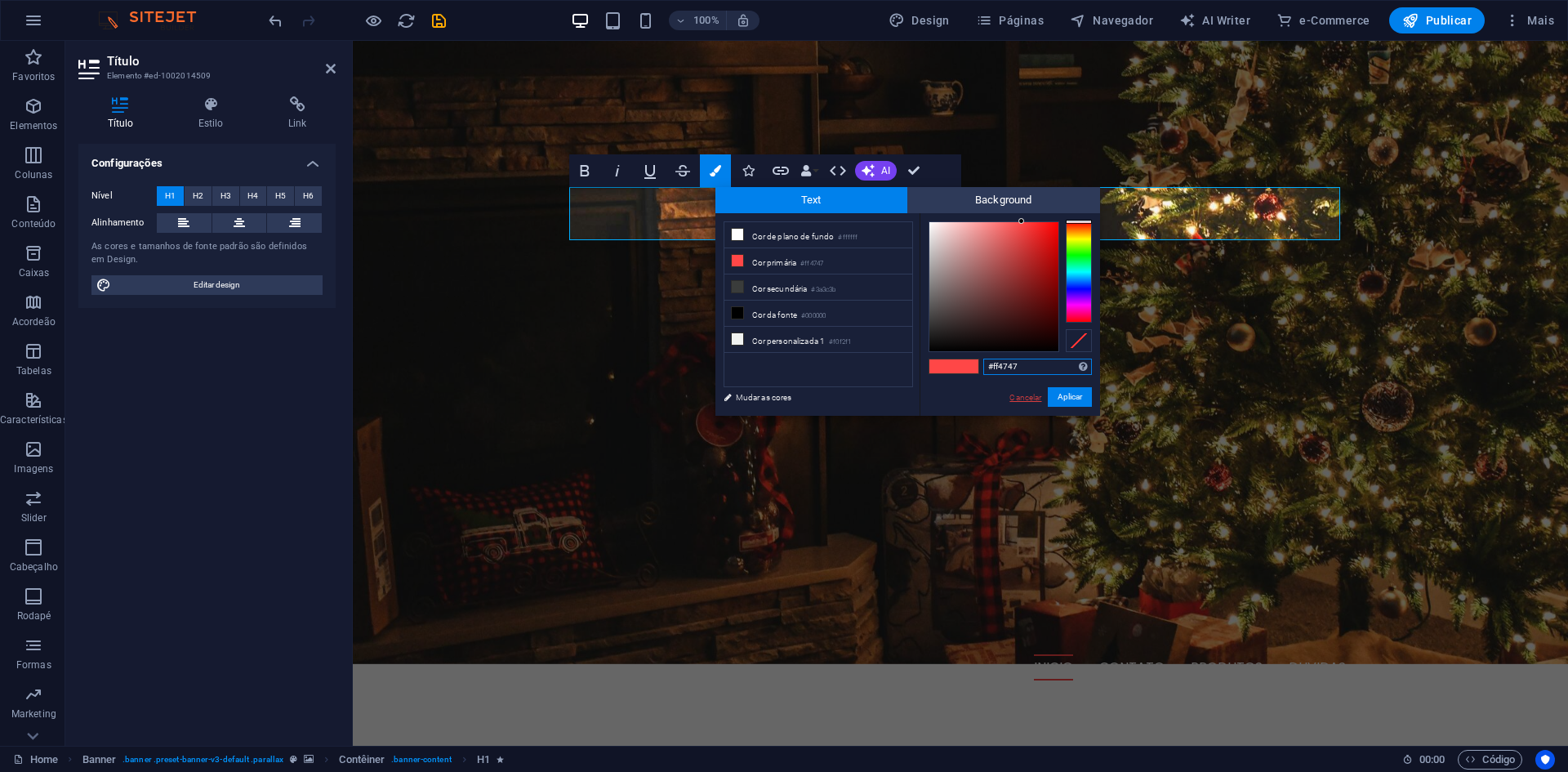
type input "#fdf9f9"
click at [1059, 395] on button "Aplicar" at bounding box center [1070, 397] width 44 height 19
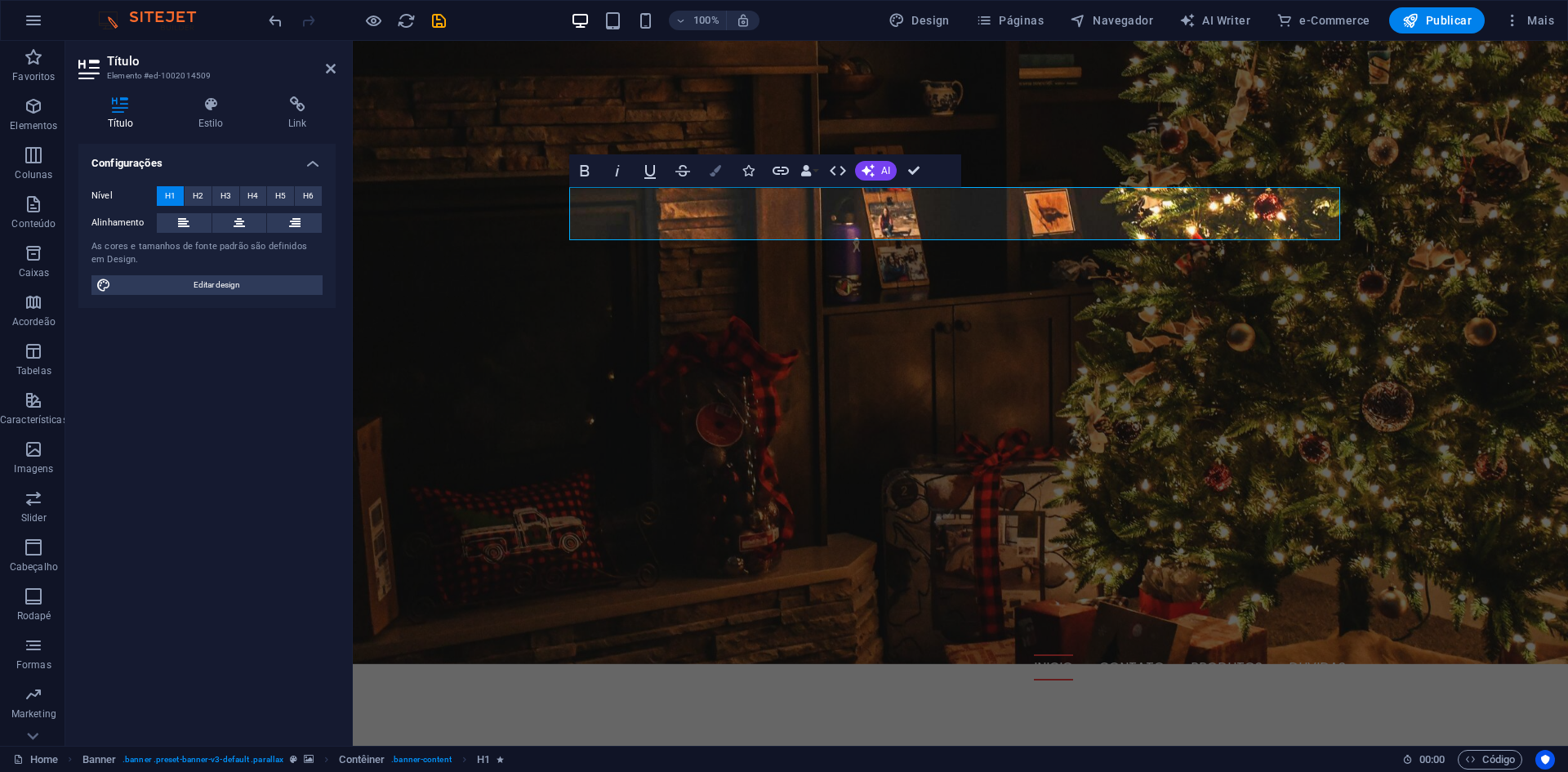
click at [722, 172] on button "Colors" at bounding box center [714, 171] width 31 height 32
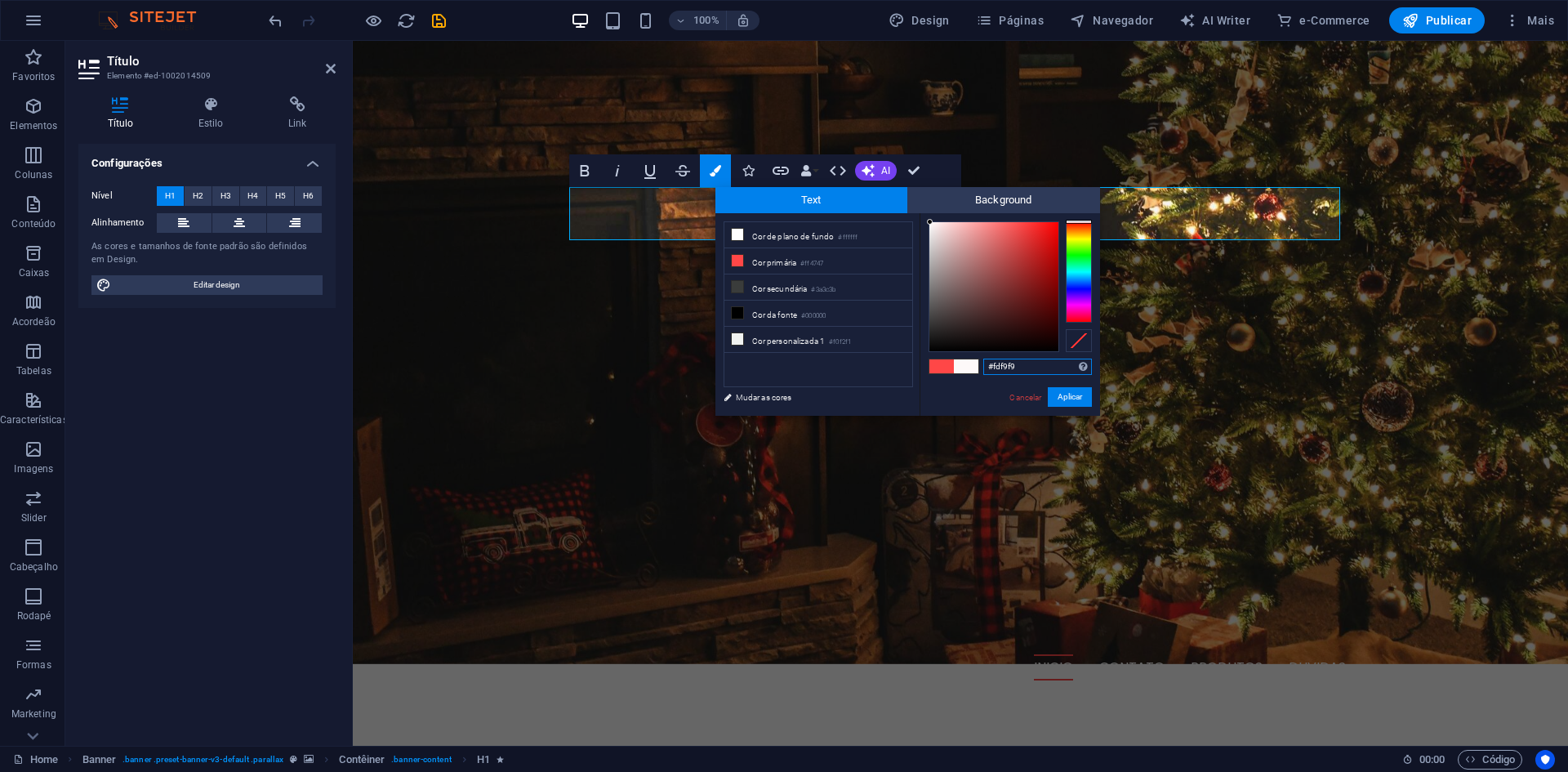
drag, startPoint x: 1025, startPoint y: 364, endPoint x: 935, endPoint y: 373, distance: 90.4
click at [935, 373] on div "#fdf9f9 Formatos suportados #0852ed rgb(8, 82, 237) rgba(8, 82, 237, 90%) hsv(2…" at bounding box center [1009, 433] width 181 height 439
click at [1056, 395] on button "Aplicar" at bounding box center [1070, 397] width 44 height 19
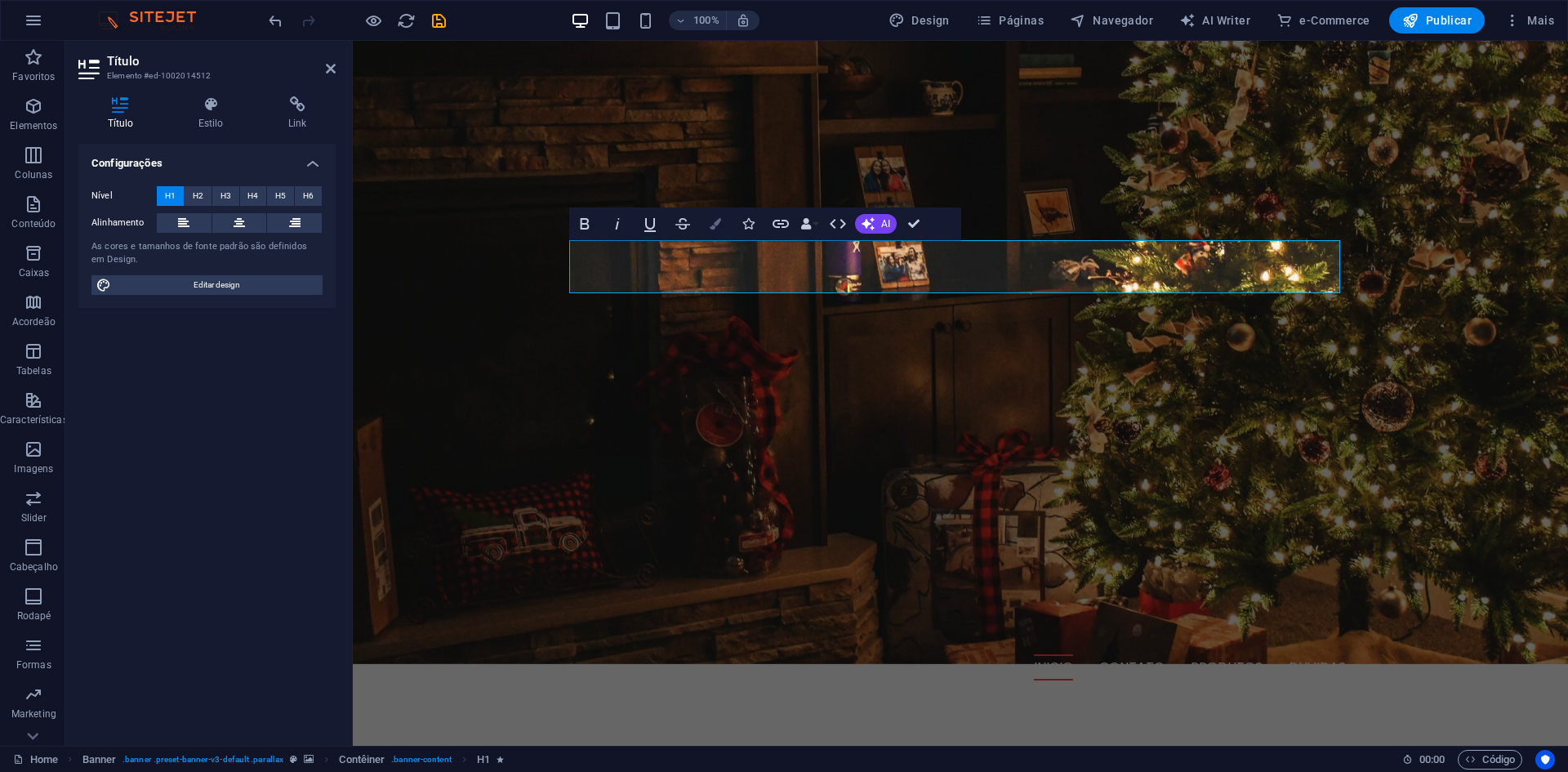
click at [726, 225] on button "Colors" at bounding box center [714, 223] width 31 height 32
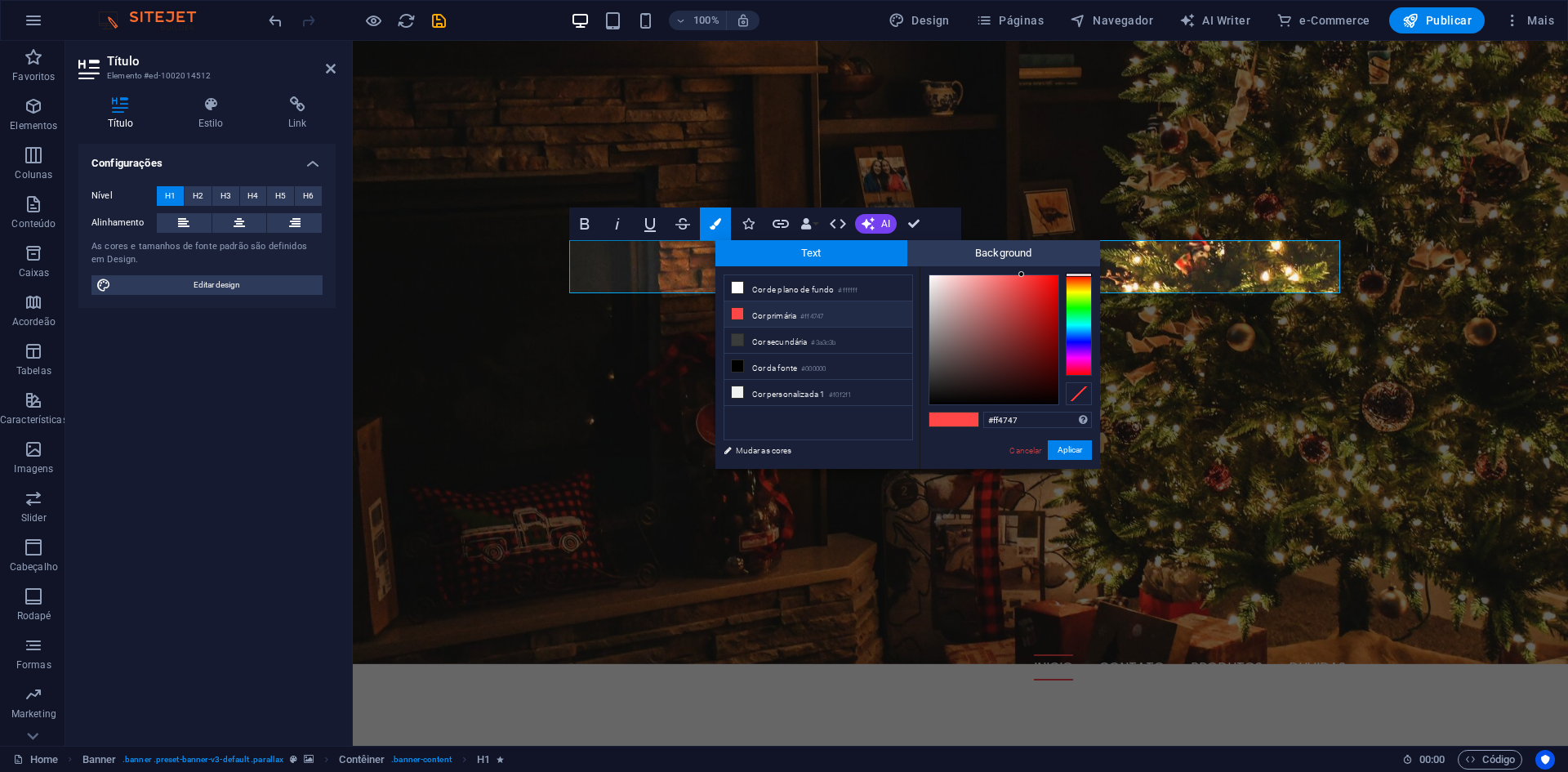
drag, startPoint x: 1031, startPoint y: 417, endPoint x: 977, endPoint y: 421, distance: 54.1
click at [977, 421] on div "#ff4747 Formatos suportados #0852ed rgb(8, 82, 237) rgba(8, 82, 237, 90%) hsv(2…" at bounding box center [1009, 486] width 181 height 439
type input "#fdf9f9"
drag, startPoint x: 1061, startPoint y: 445, endPoint x: 696, endPoint y: 402, distance: 367.5
click at [1061, 445] on button "Aplicar" at bounding box center [1070, 449] width 44 height 19
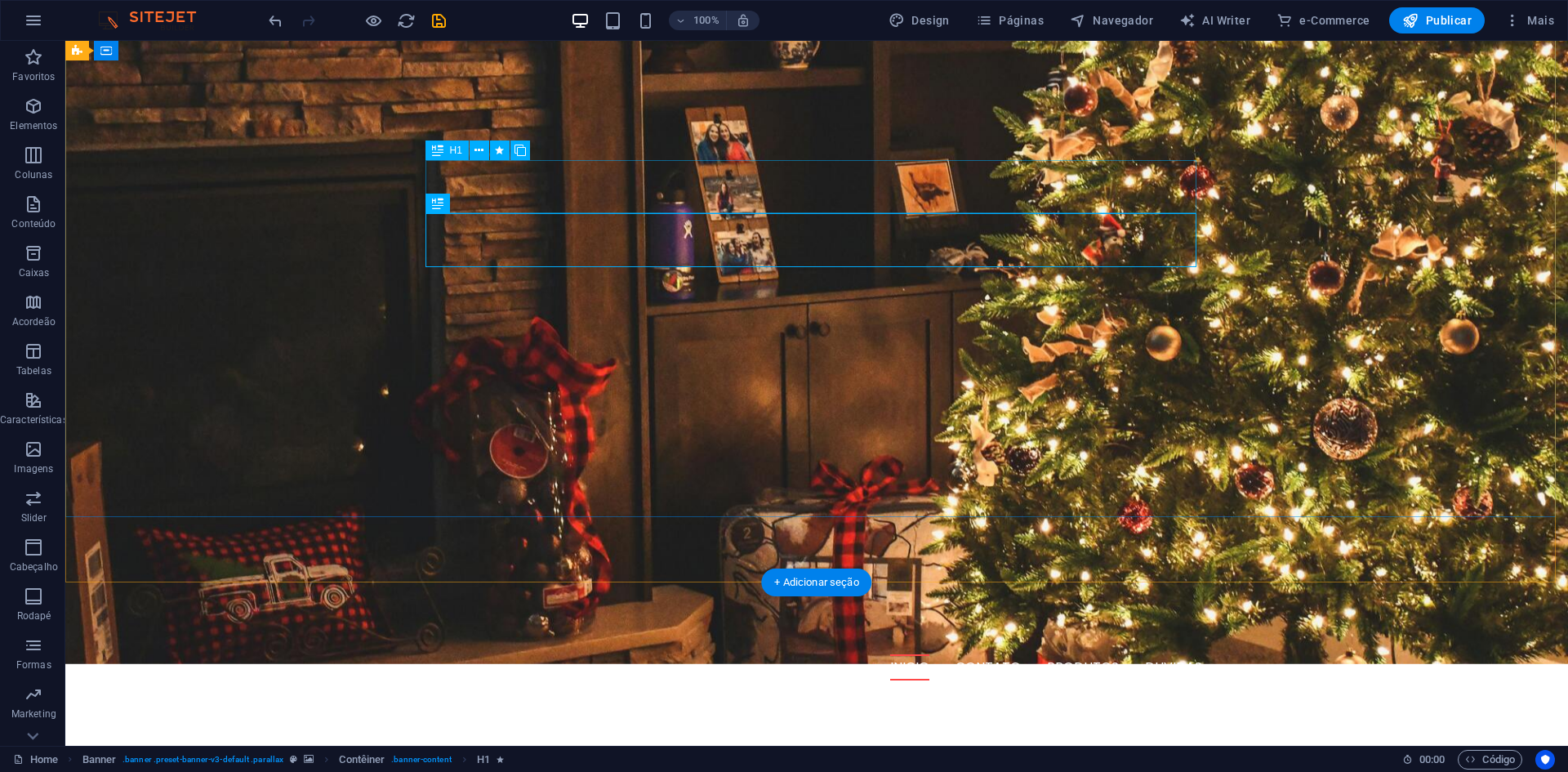
click at [502, 759] on div "MAXIMIZE SEU" at bounding box center [816, 785] width 771 height 53
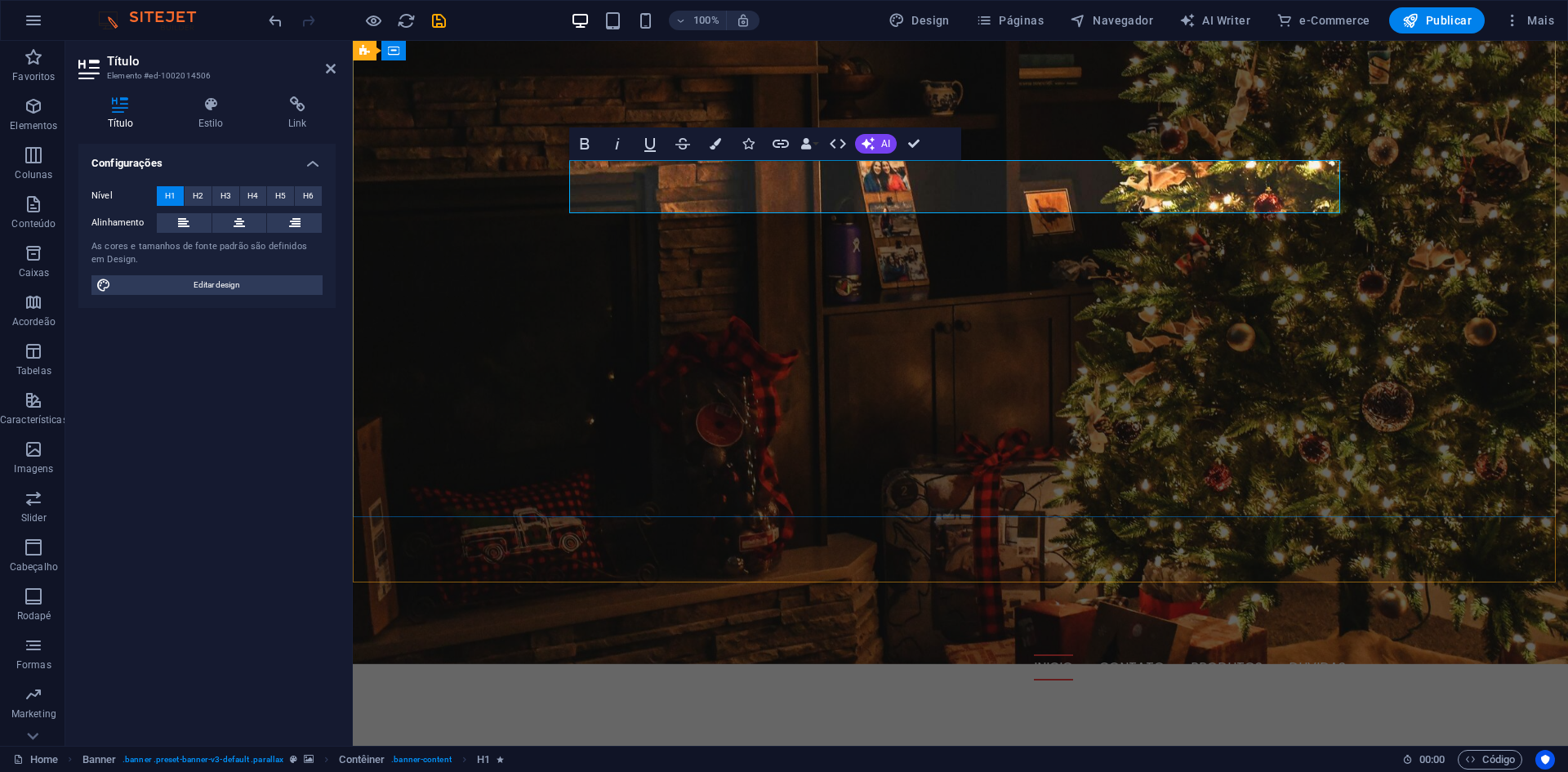
click at [601, 754] on span "MAXIMIZE SEU" at bounding box center [732, 785] width 314 height 62
drag, startPoint x: 601, startPoint y: 188, endPoint x: 577, endPoint y: 188, distance: 24.0
click at [577, 754] on span "MAXIMIZE SEU" at bounding box center [732, 785] width 314 height 62
click at [721, 151] on button "Colors" at bounding box center [714, 143] width 31 height 32
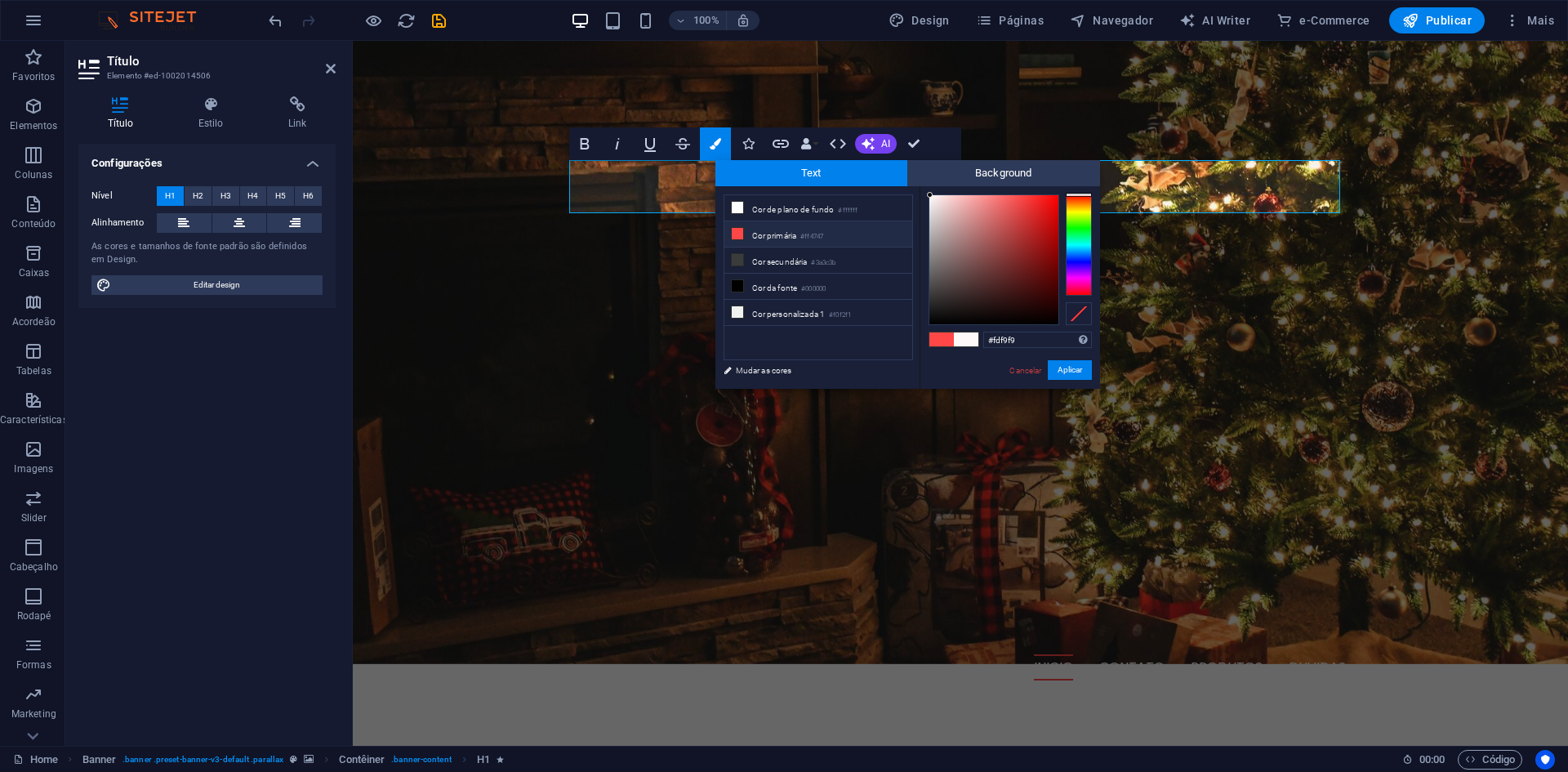
click at [939, 336] on span at bounding box center [942, 339] width 24 height 14
type input "#ff4747"
click at [1075, 379] on button "Aplicar" at bounding box center [1070, 370] width 44 height 19
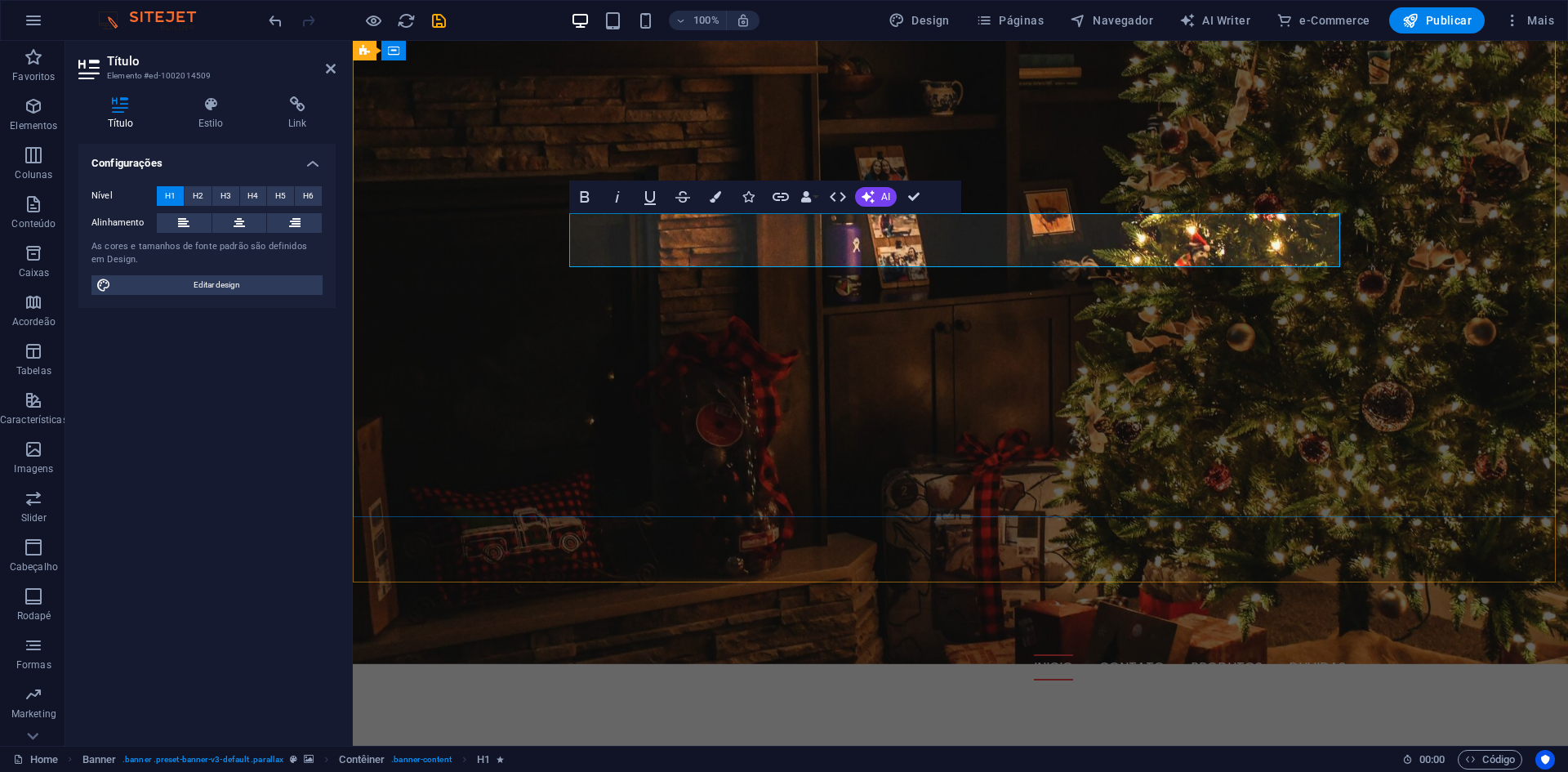
drag, startPoint x: 592, startPoint y: 245, endPoint x: 568, endPoint y: 245, distance: 24.0
click at [714, 204] on button "Colors" at bounding box center [714, 196] width 31 height 32
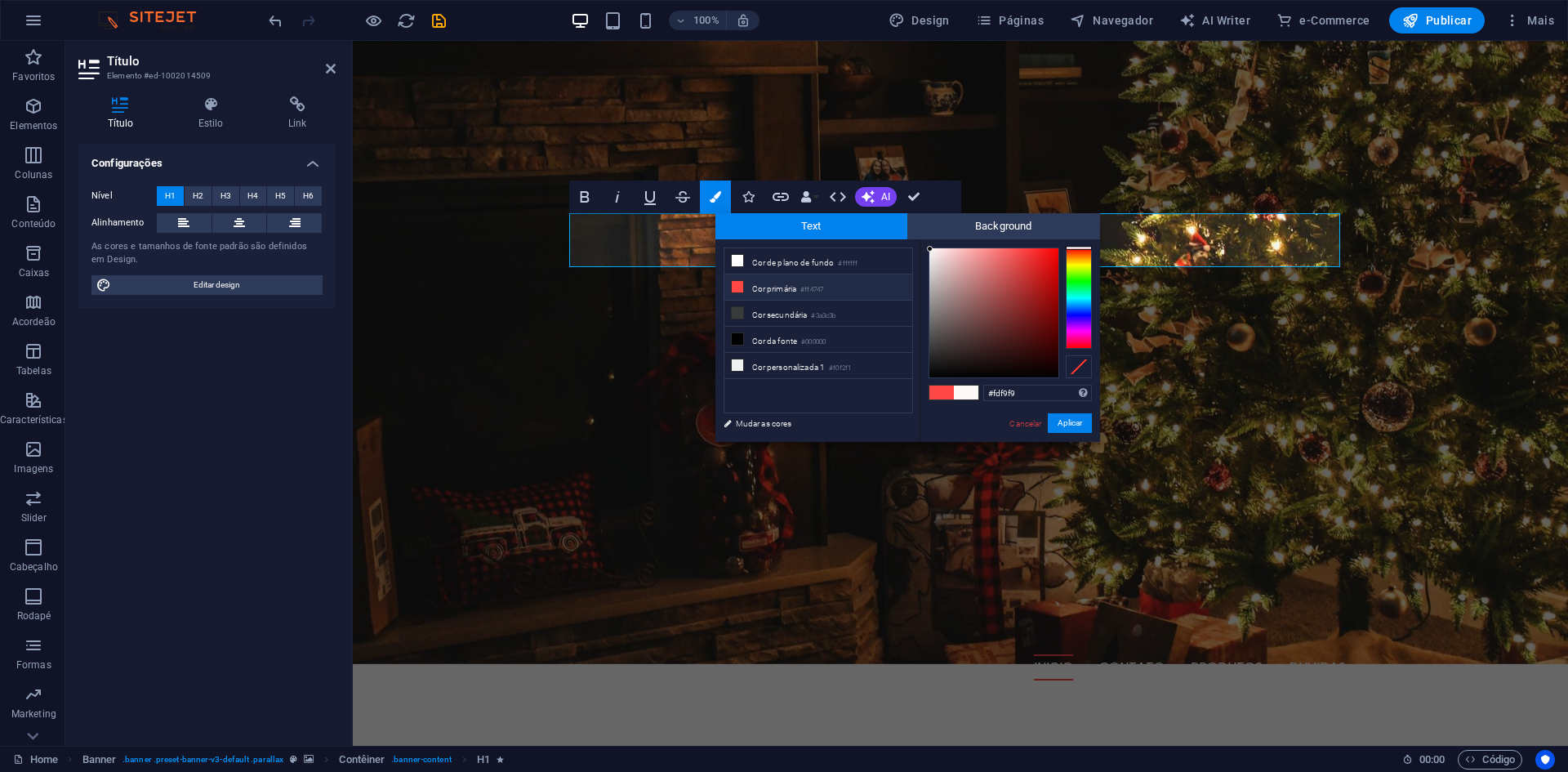
click at [796, 286] on li "Cor primária #ff4747" at bounding box center [818, 287] width 188 height 26
type input "#ff4747"
click at [1075, 425] on button "Aplicar" at bounding box center [1070, 423] width 44 height 19
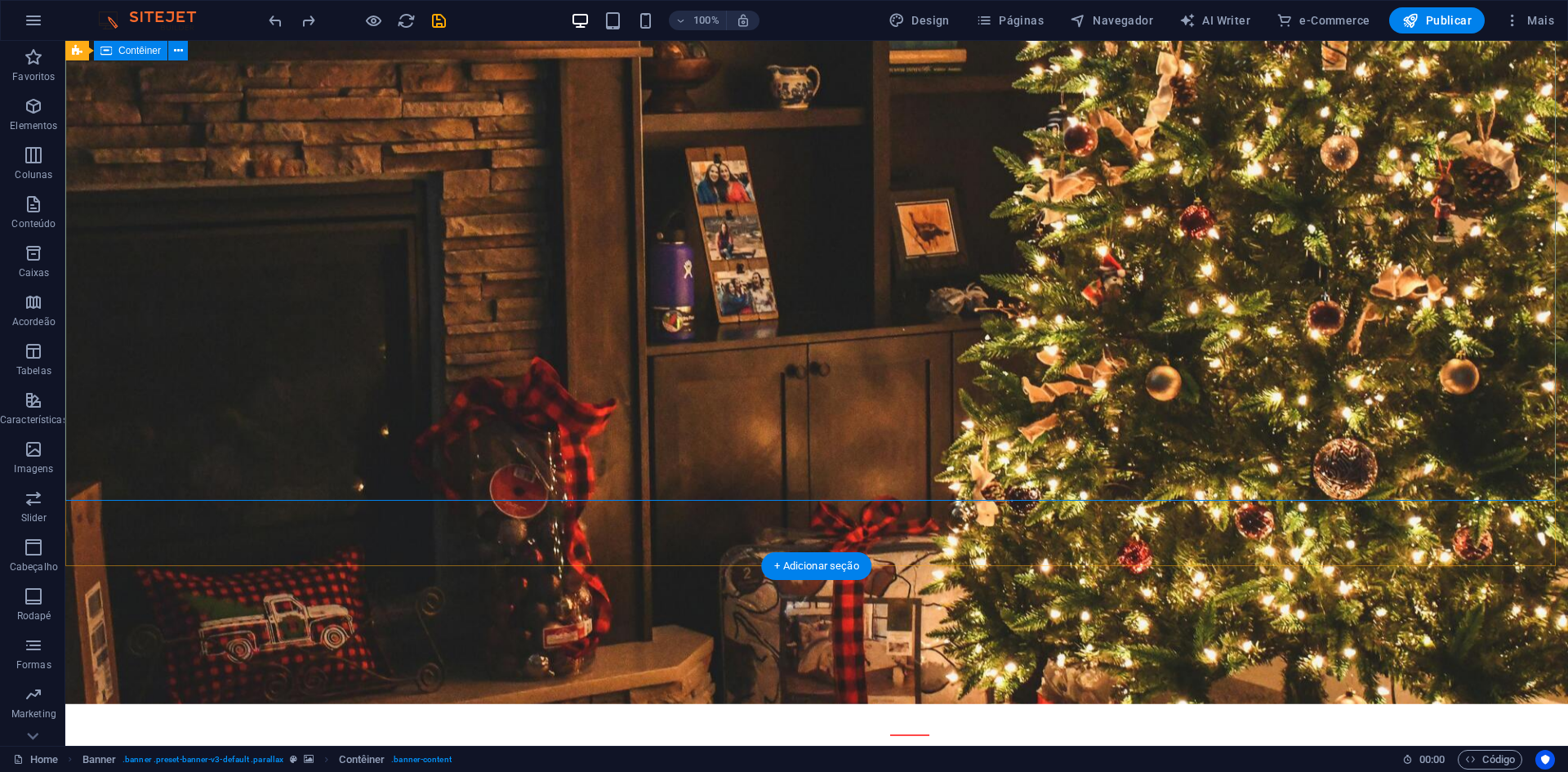
scroll to position [82, 0]
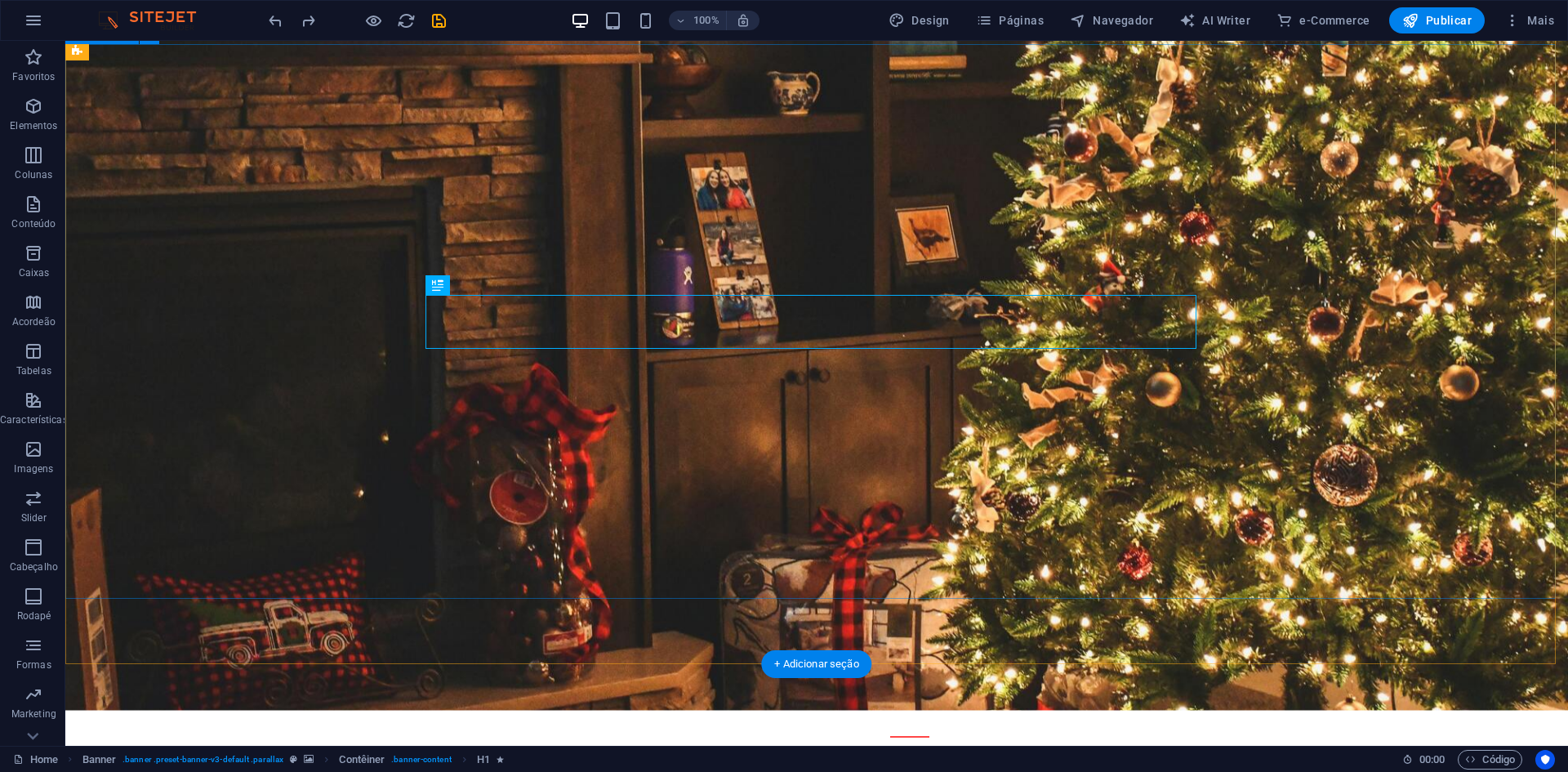
scroll to position [163, 0]
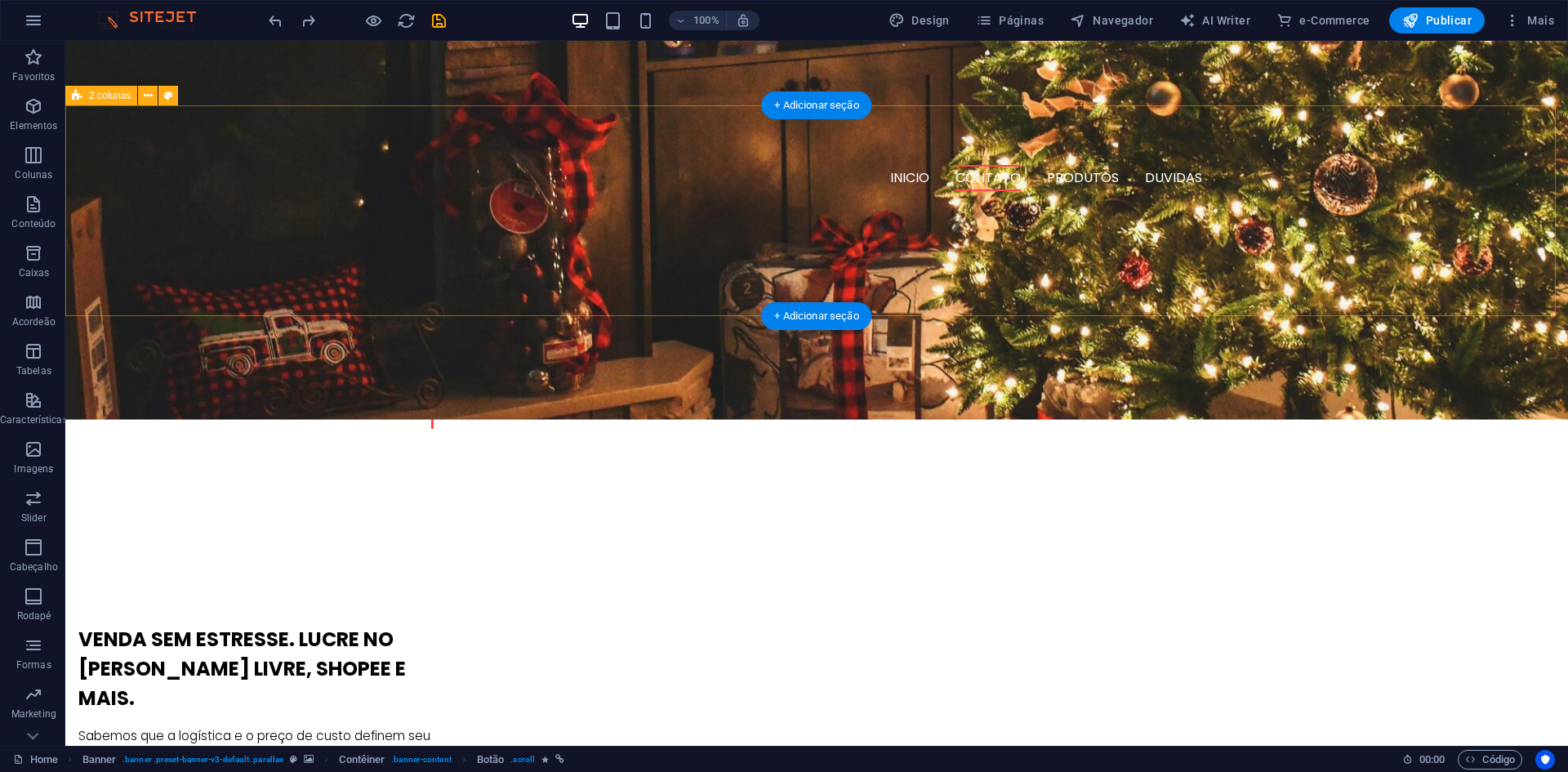
scroll to position [653, 0]
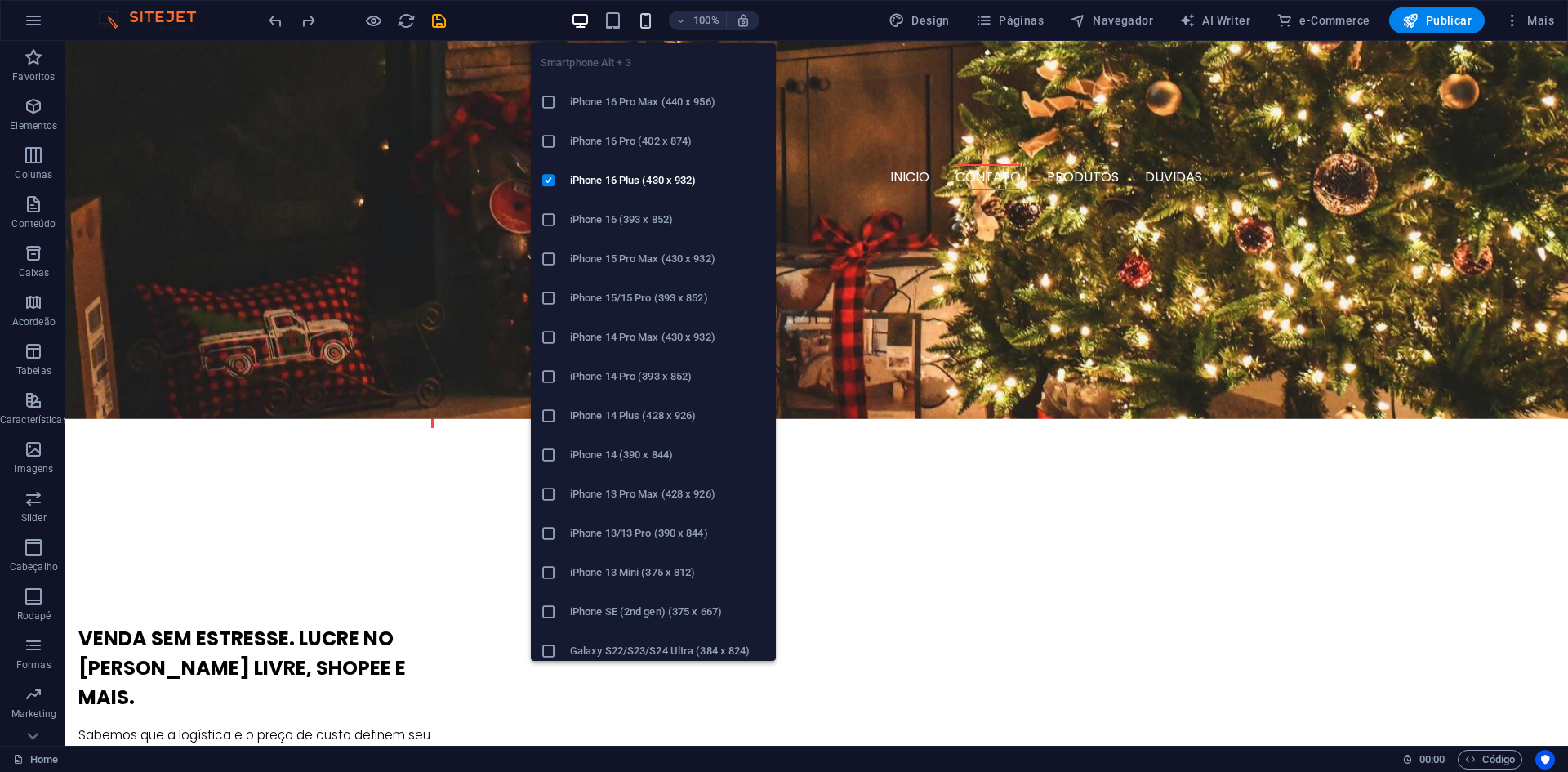
click at [655, 19] on icon "button" at bounding box center [646, 20] width 19 height 19
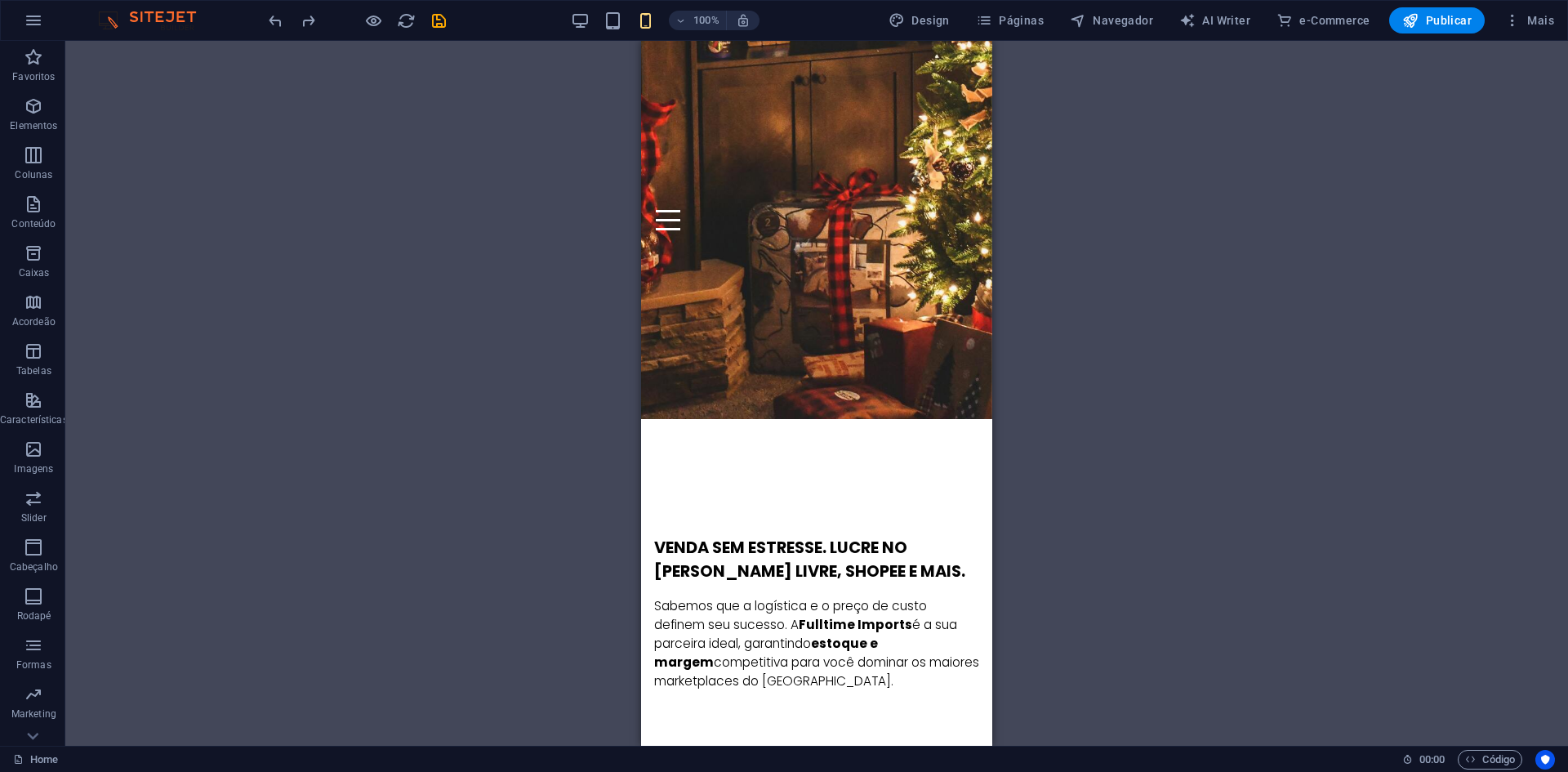
click at [1366, 309] on div "H1 Banner Banner Contêiner Banner Barra do Menu Separador Banner HTML Separador…" at bounding box center [817, 393] width 1503 height 705
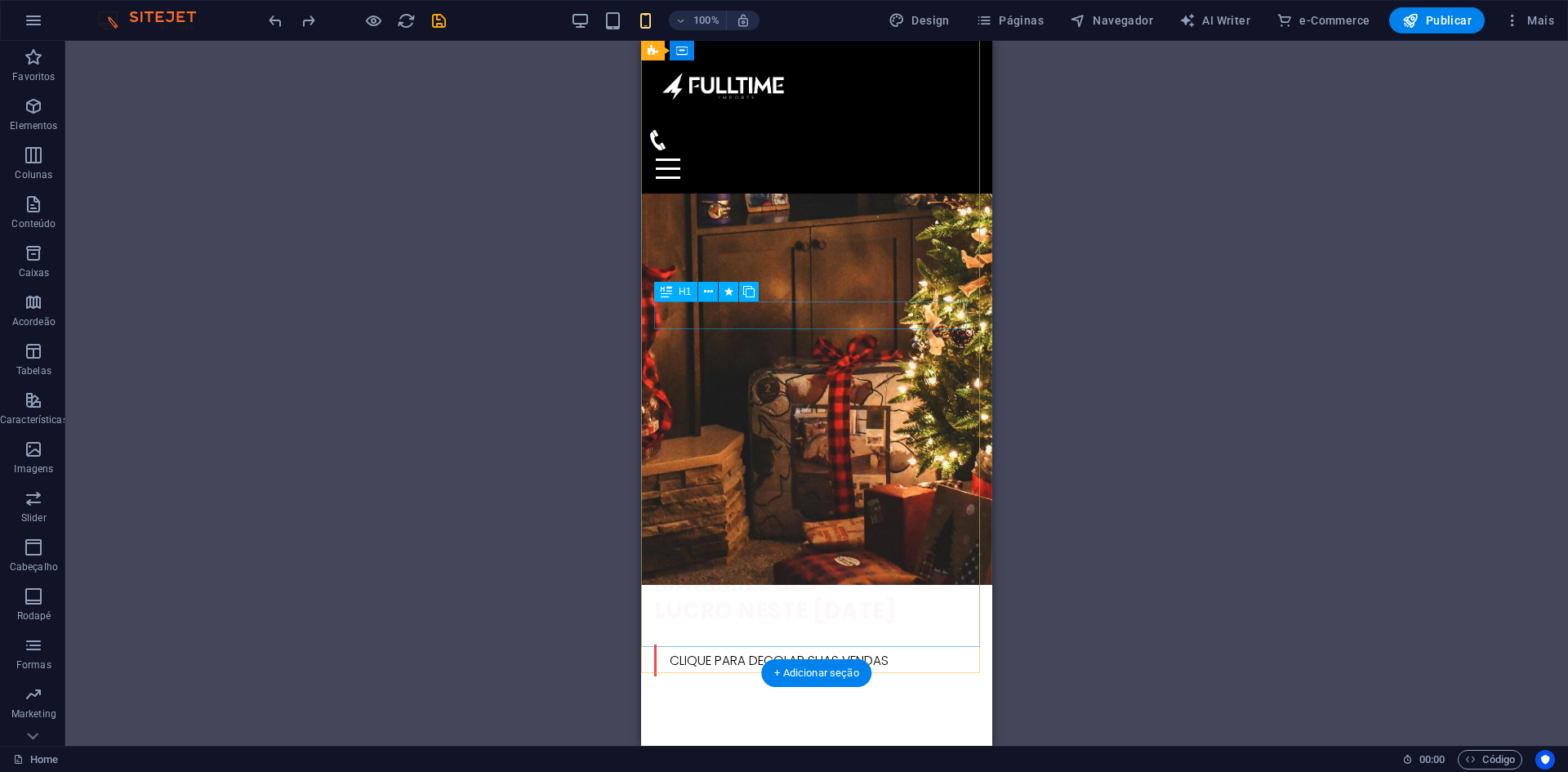
scroll to position [0, 0]
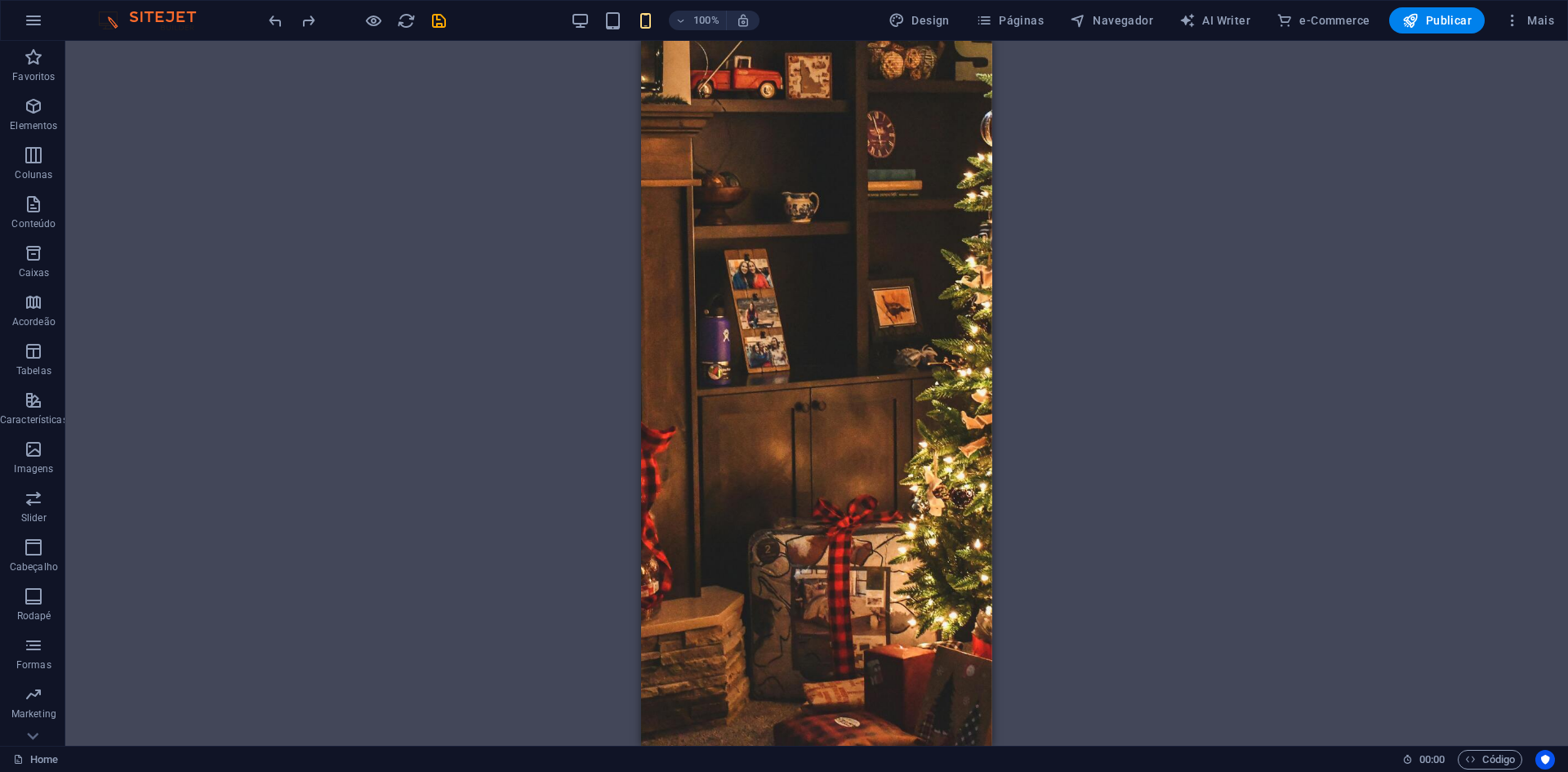
click at [596, 21] on div "100%" at bounding box center [665, 20] width 189 height 26
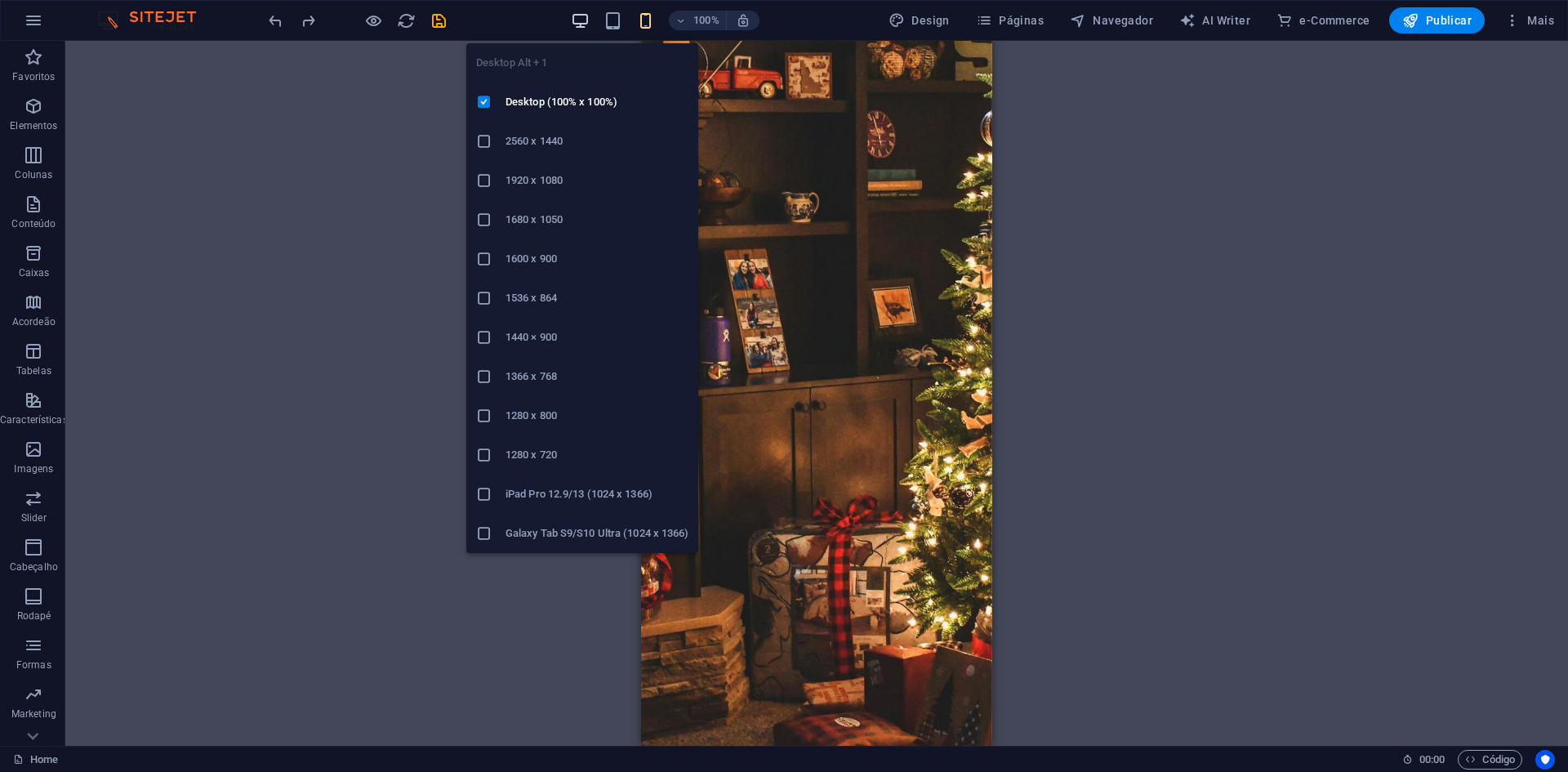
click at [588, 18] on icon "button" at bounding box center [580, 20] width 19 height 19
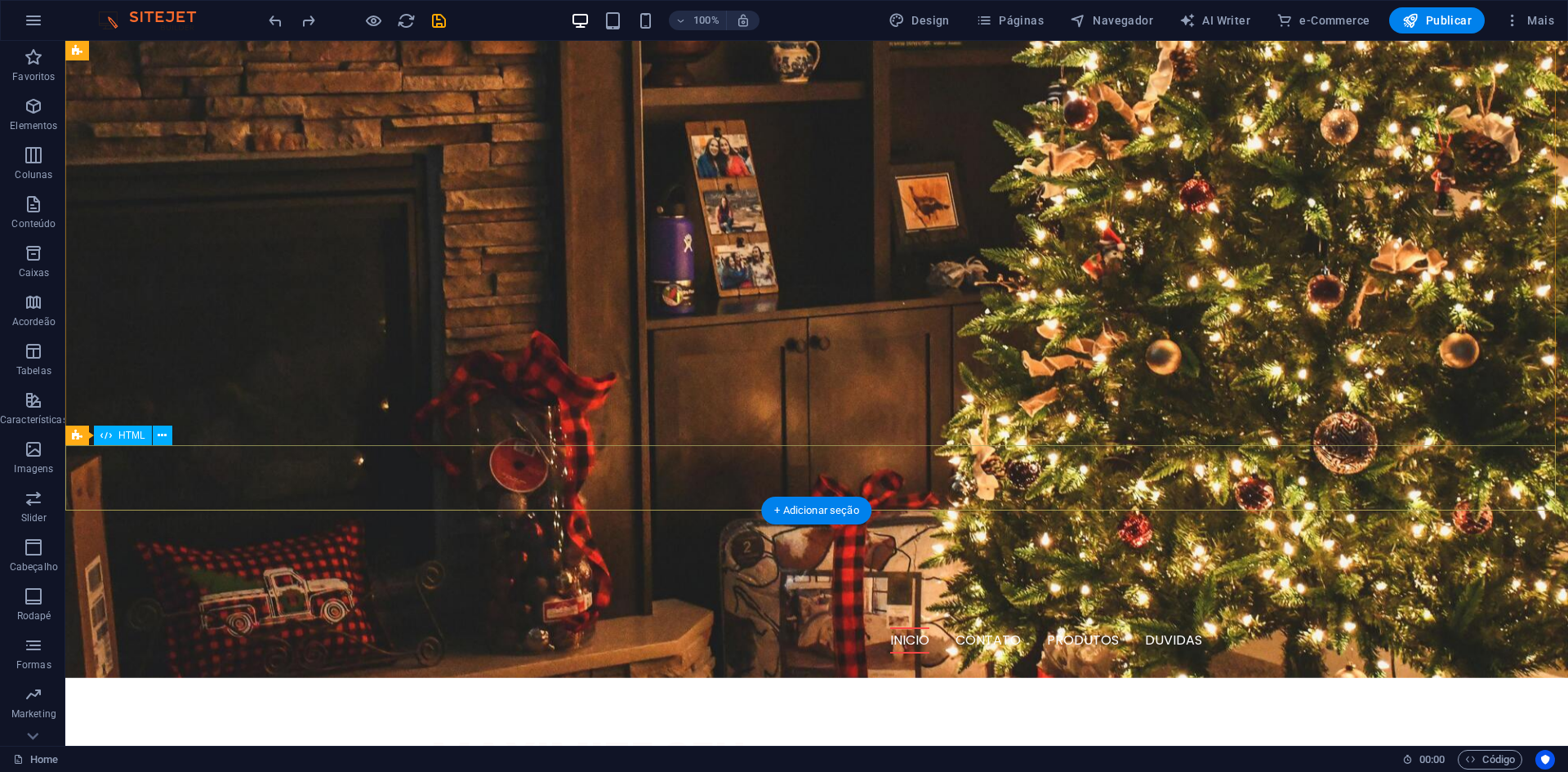
scroll to position [245, 0]
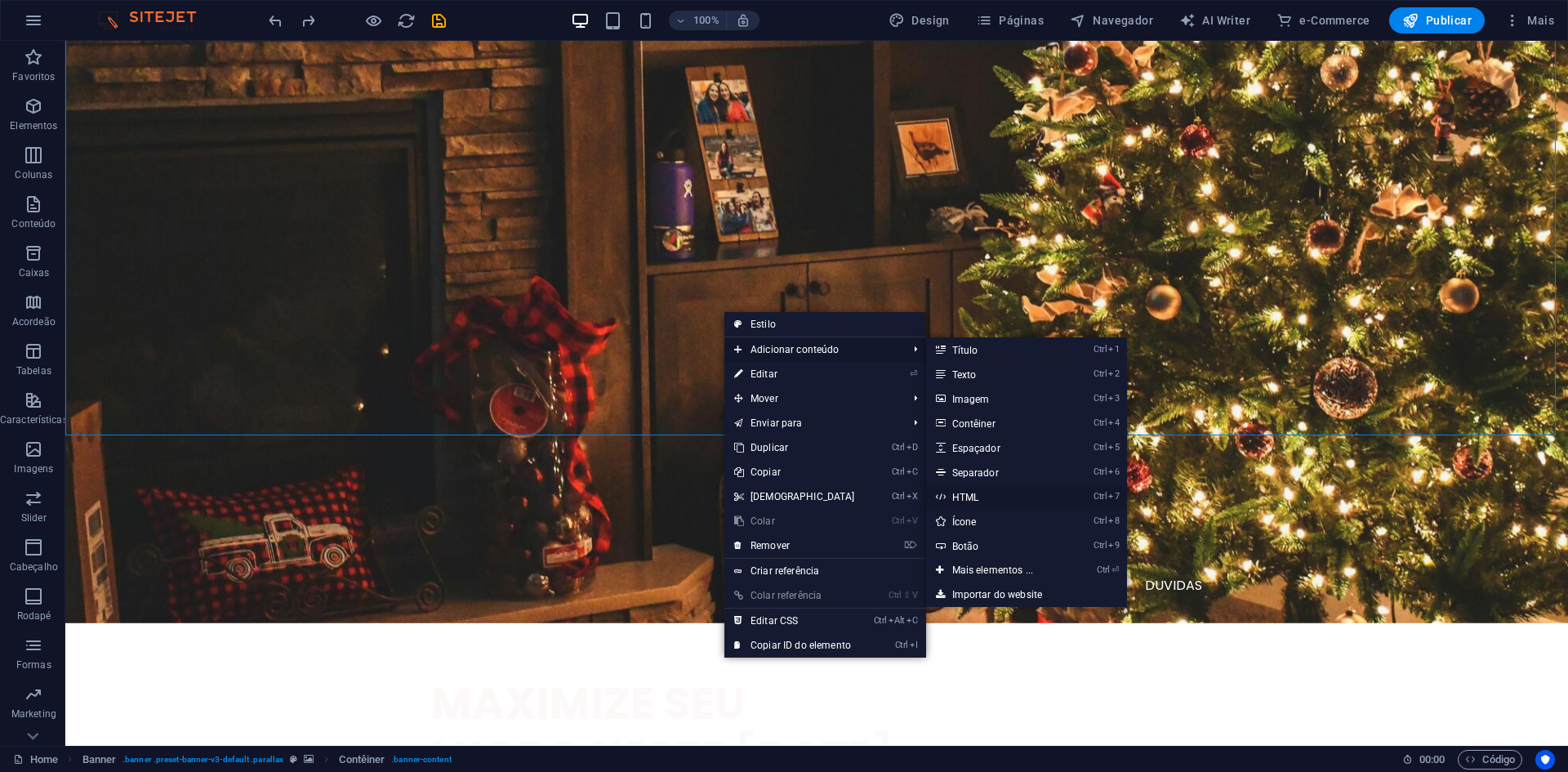
click at [996, 492] on link "Ctrl 7 HTML" at bounding box center [997, 497] width 141 height 24
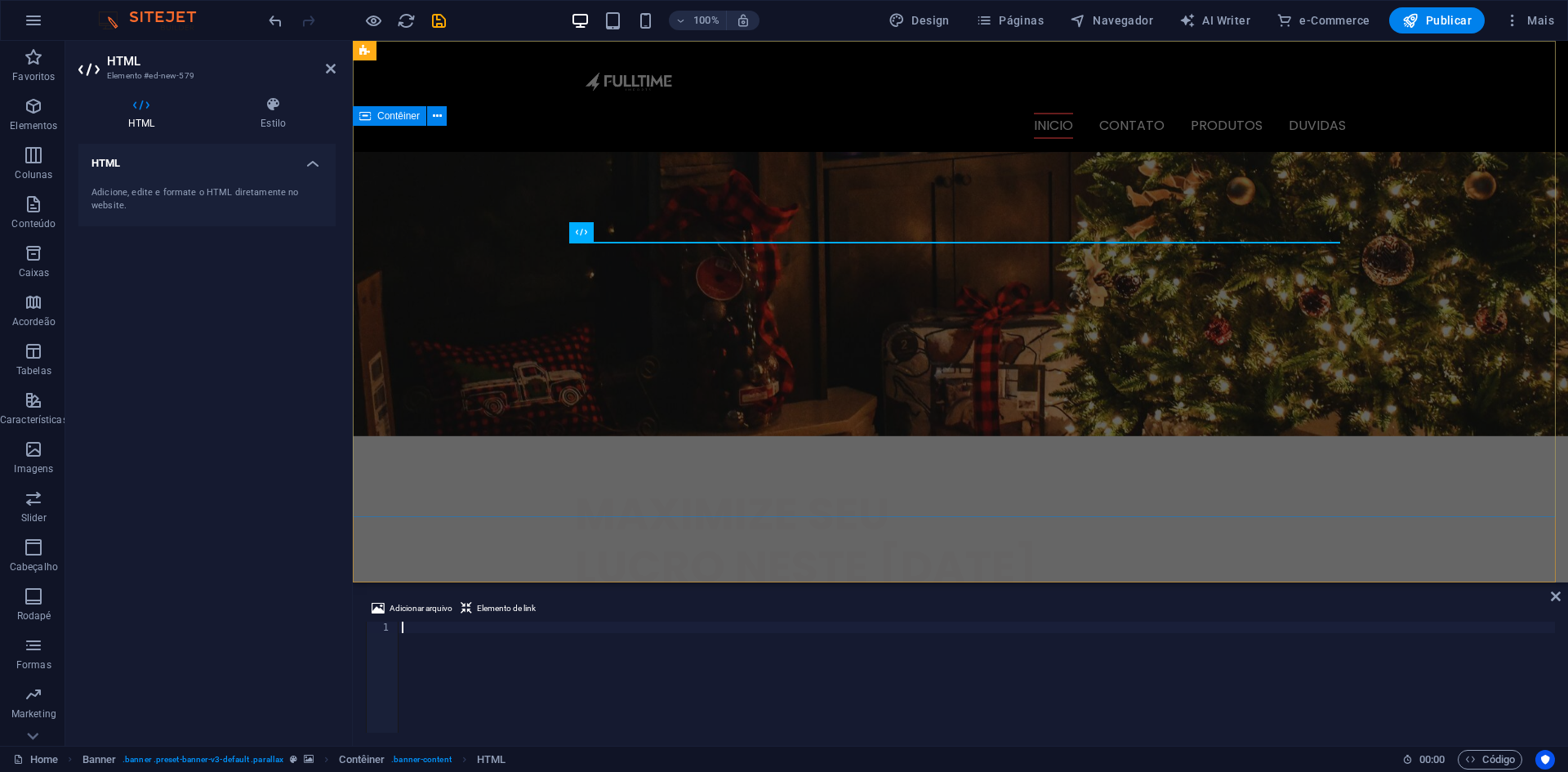
scroll to position [0, 0]
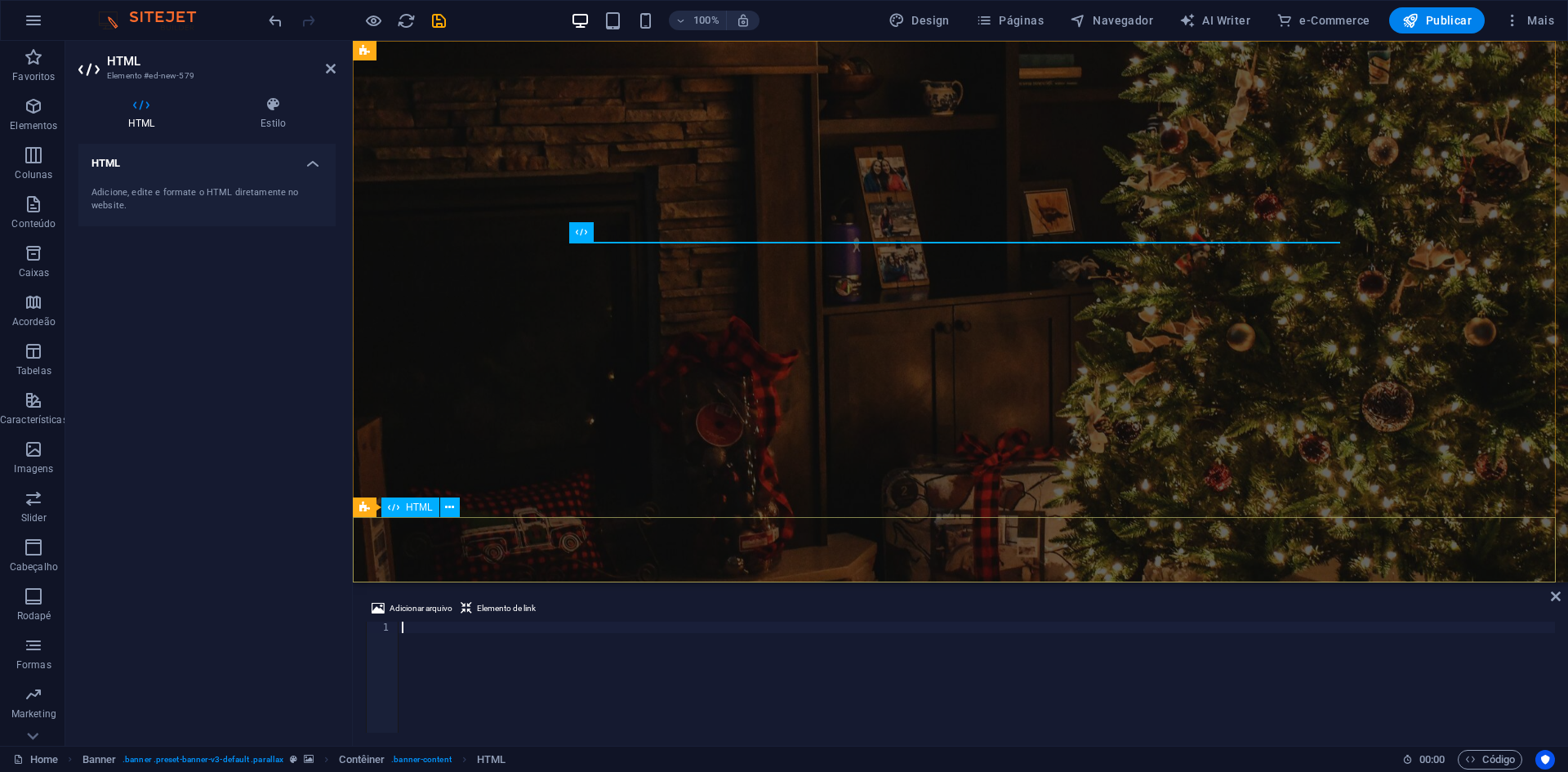
type textarea "</button>"
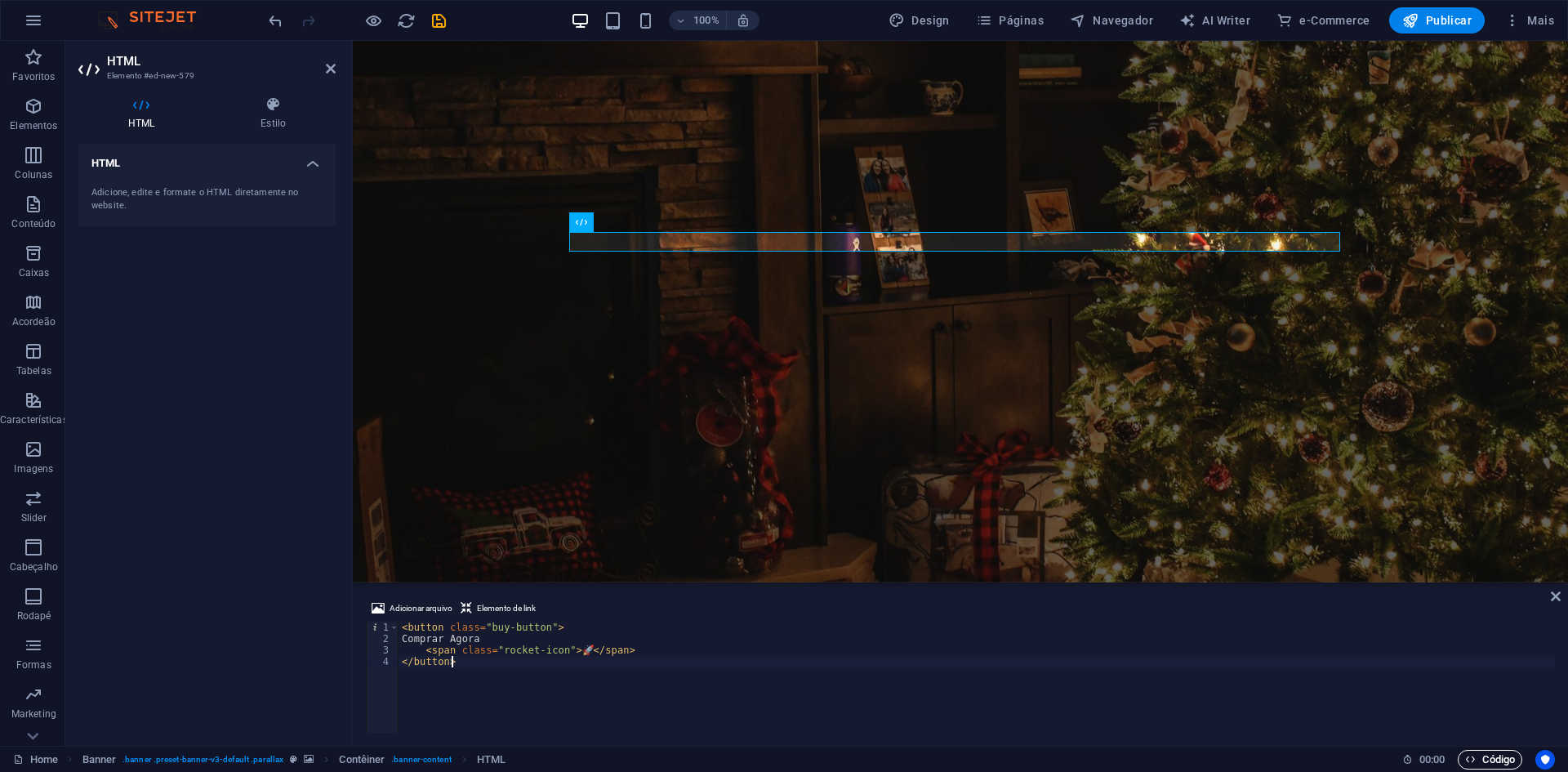
click at [1492, 754] on span "Código" at bounding box center [1490, 759] width 50 height 19
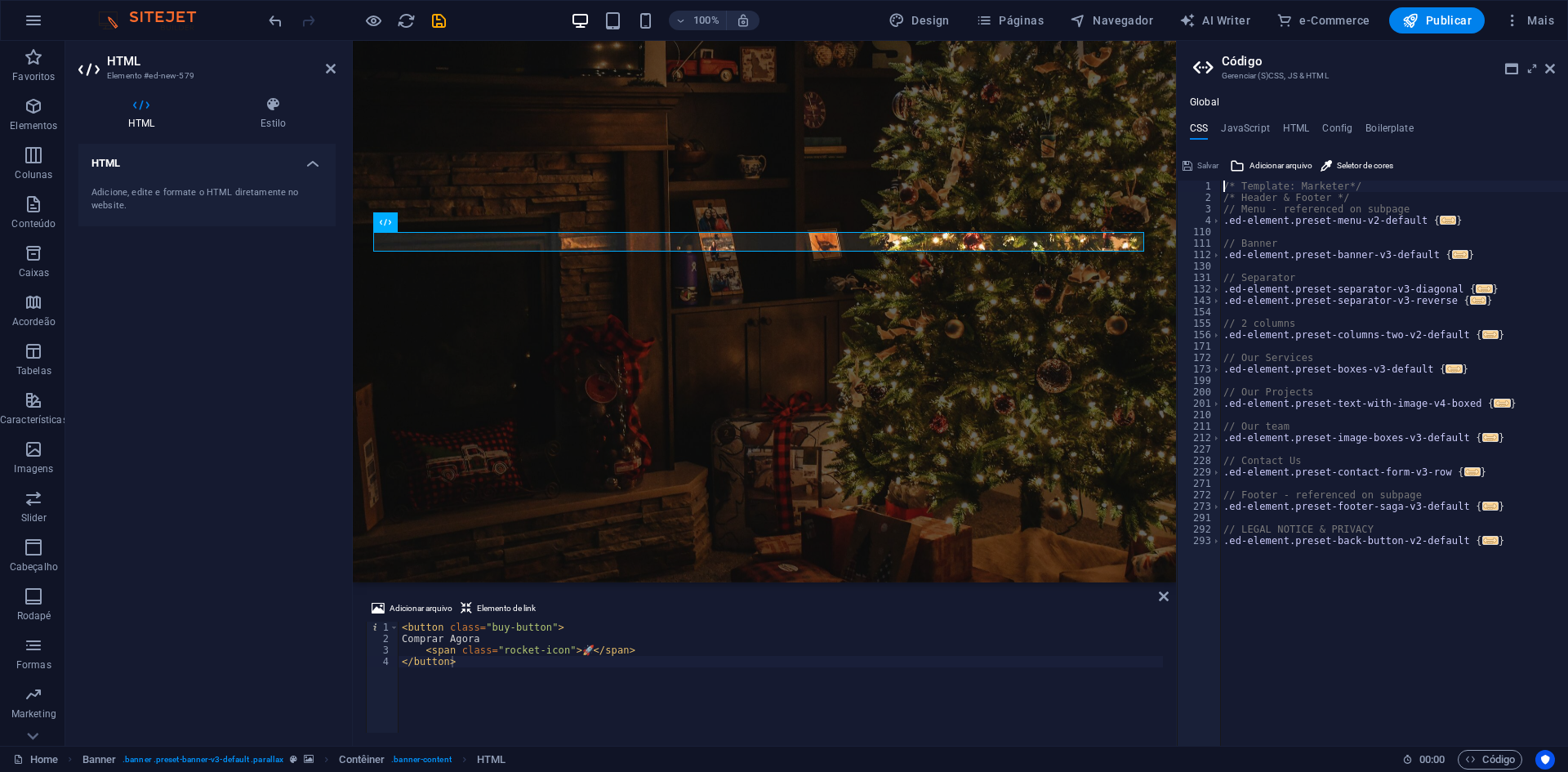
click at [1199, 130] on h4 "CSS" at bounding box center [1198, 131] width 18 height 18
click at [1442, 568] on div "/* Template: Marketer*/ /* Header & Footer */ // Menu - referenced on subpage .…" at bounding box center [1394, 475] width 348 height 588
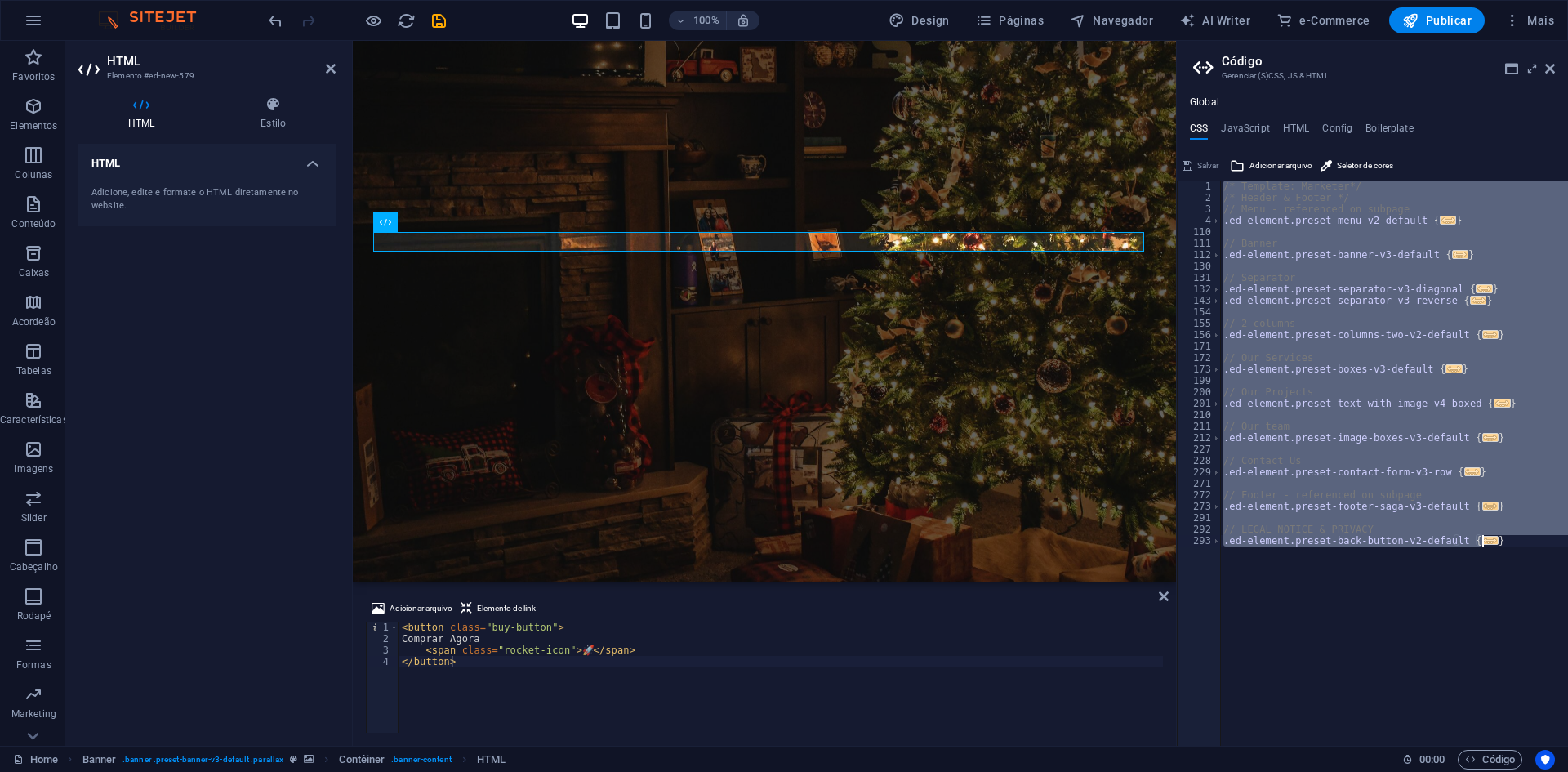
click at [1410, 603] on div "/* Template: Marketer*/ /* Header & Footer */ // Menu - referenced on subpage .…" at bounding box center [1394, 463] width 348 height 565
type textarea "}"
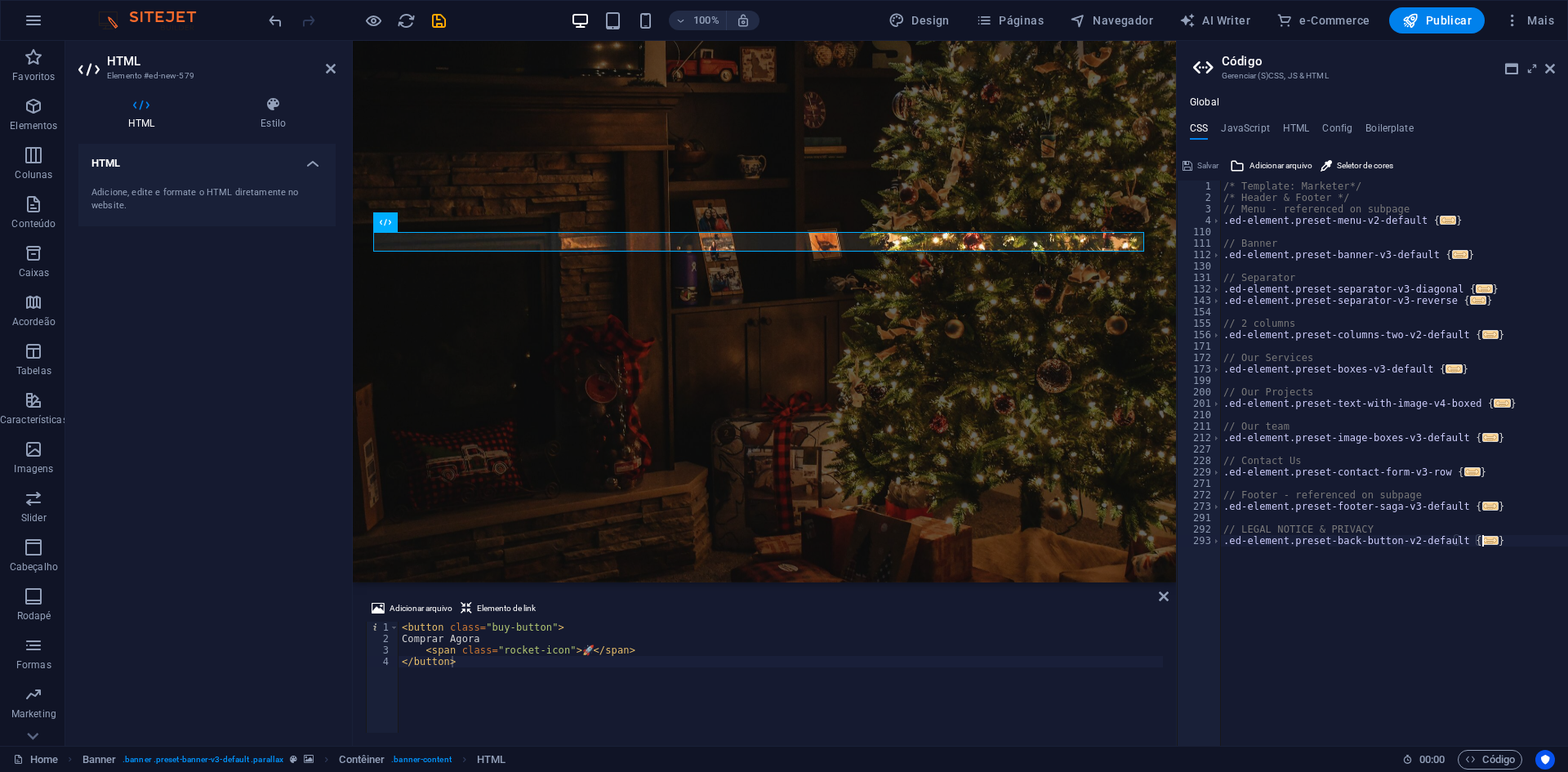
click at [1517, 558] on div "/* Template: Marketer*/ /* Header & Footer */ // Menu - referenced on subpage .…" at bounding box center [1394, 475] width 348 height 588
paste textarea "}"
type textarea "}"
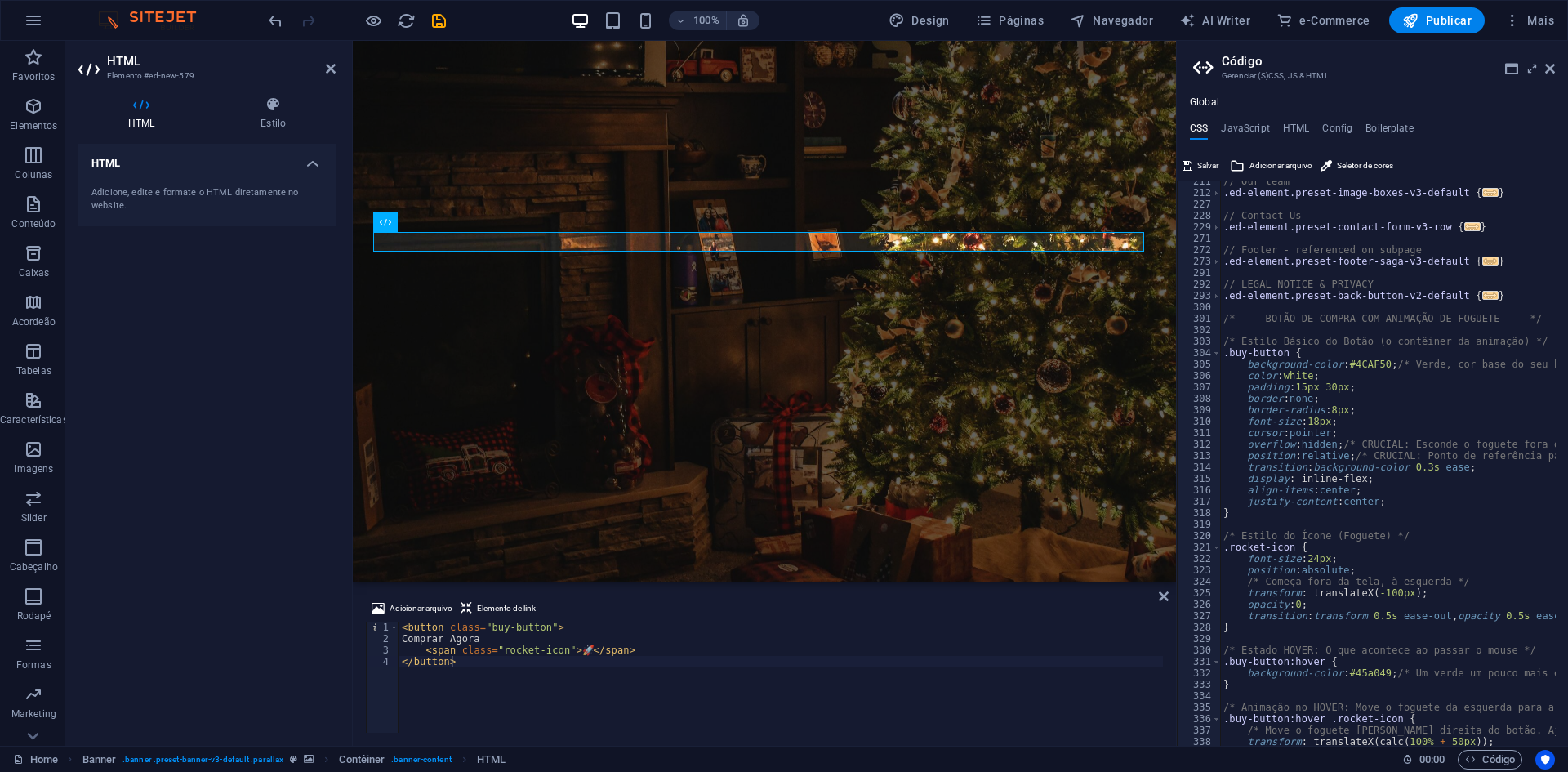
scroll to position [373, 0]
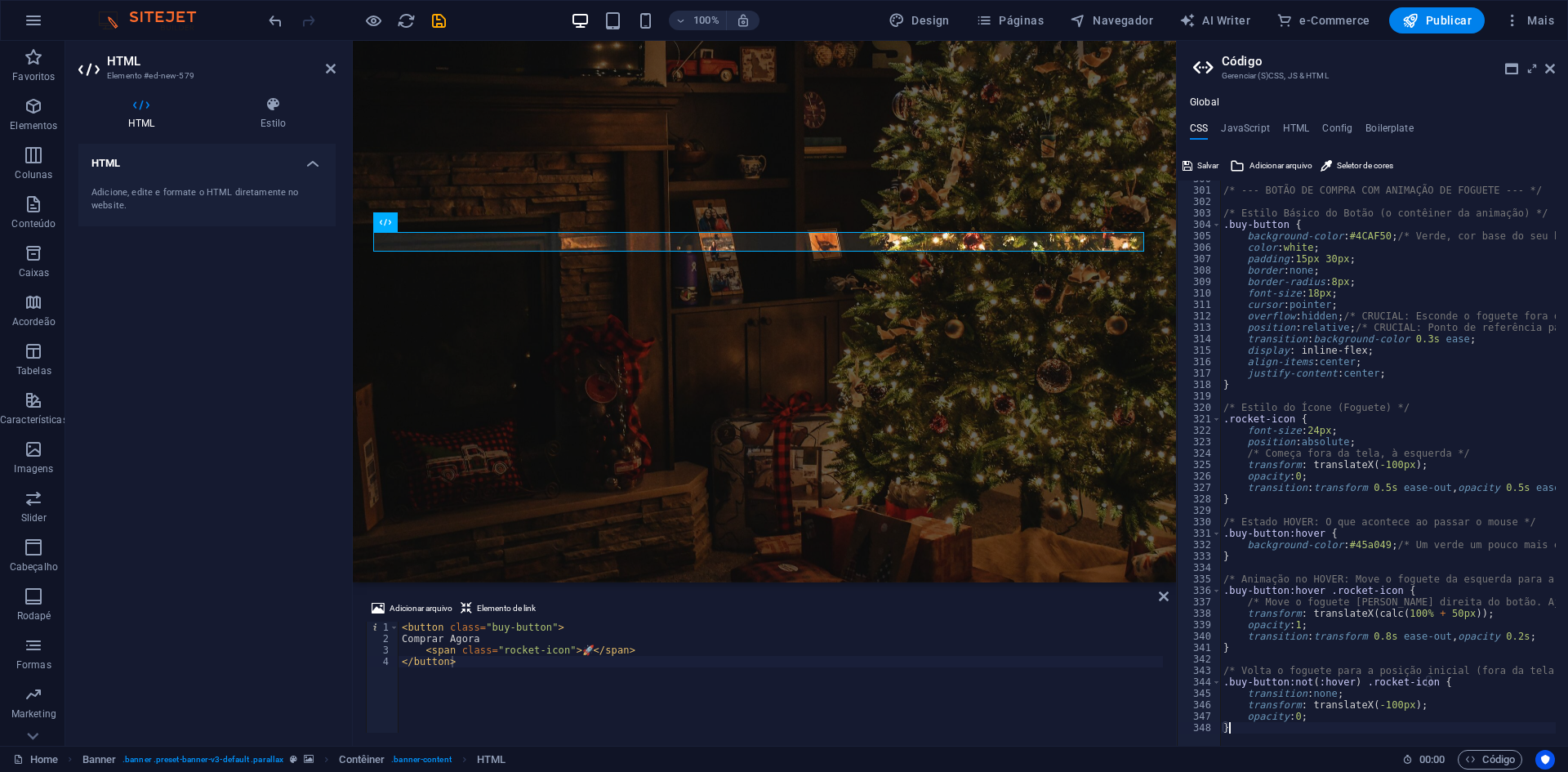
type textarea "Comprar Agora"
click at [1048, 640] on div "< button class = "buy-button" > Comprar Agora < span class = "rocket-icon" > 🚀 …" at bounding box center [977, 689] width 1157 height 134
click at [1202, 167] on span "Salvar" at bounding box center [1208, 165] width 21 height 19
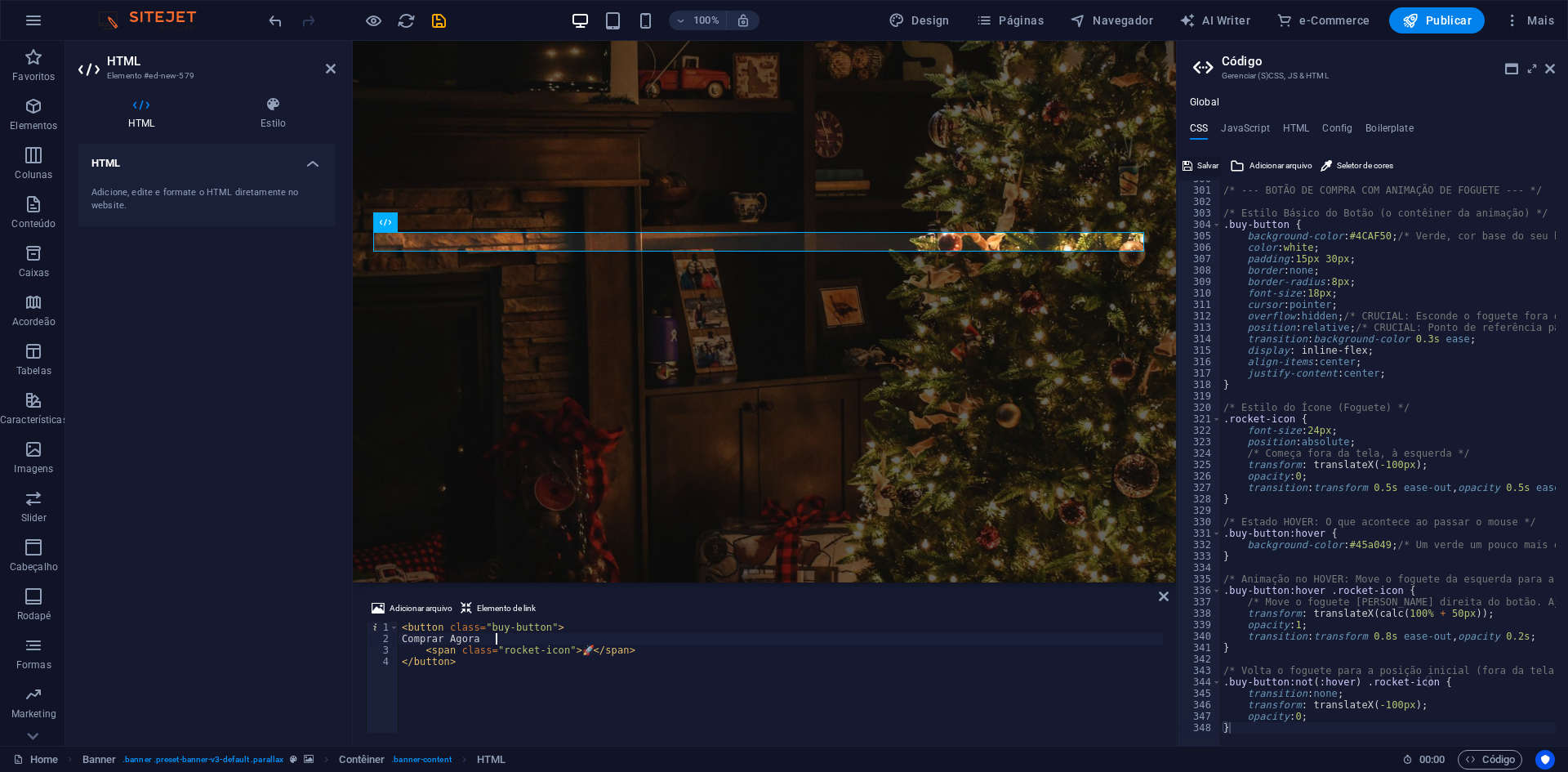
checkbox input "false"
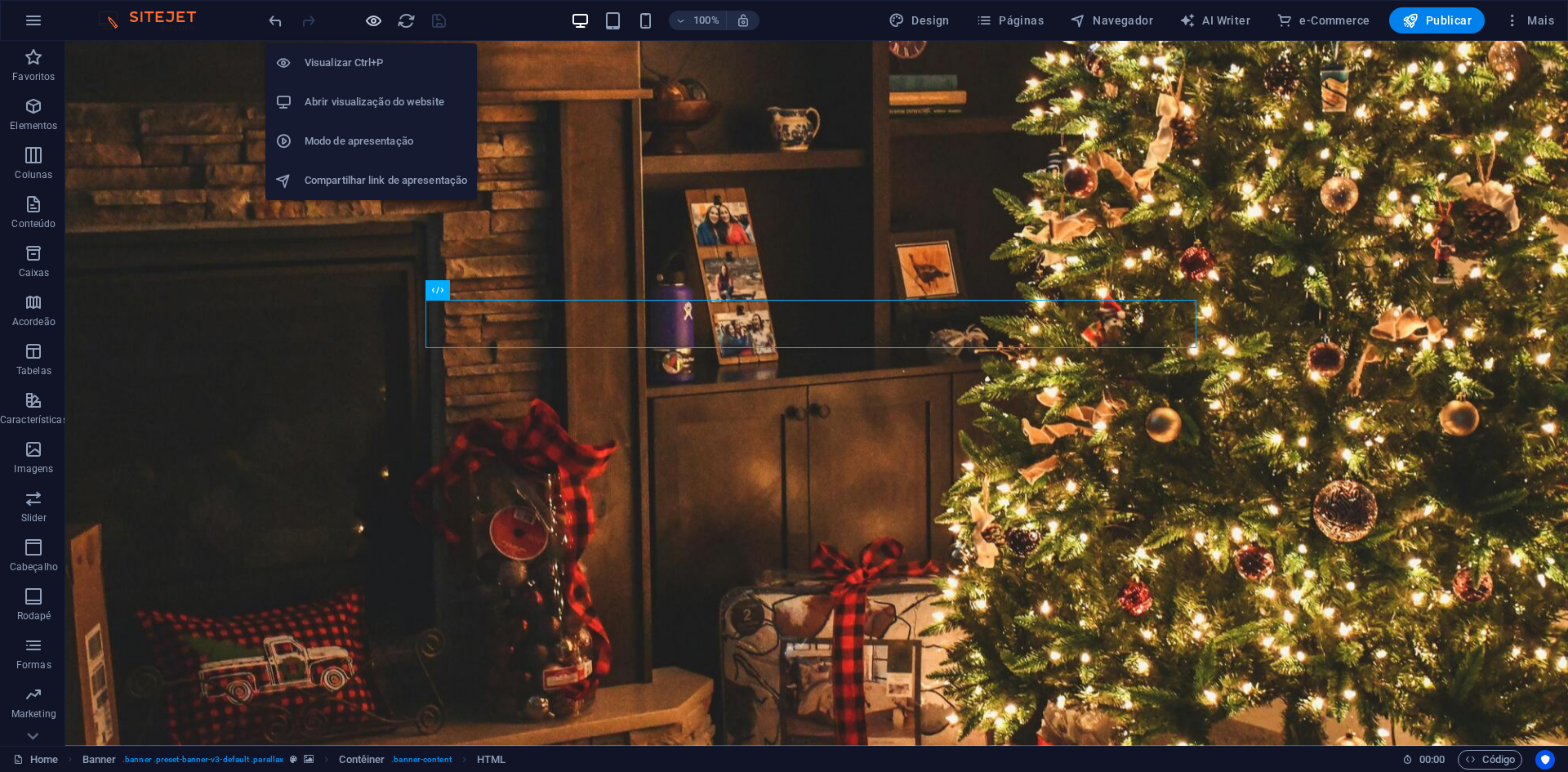
click at [376, 15] on icon "button" at bounding box center [373, 20] width 19 height 19
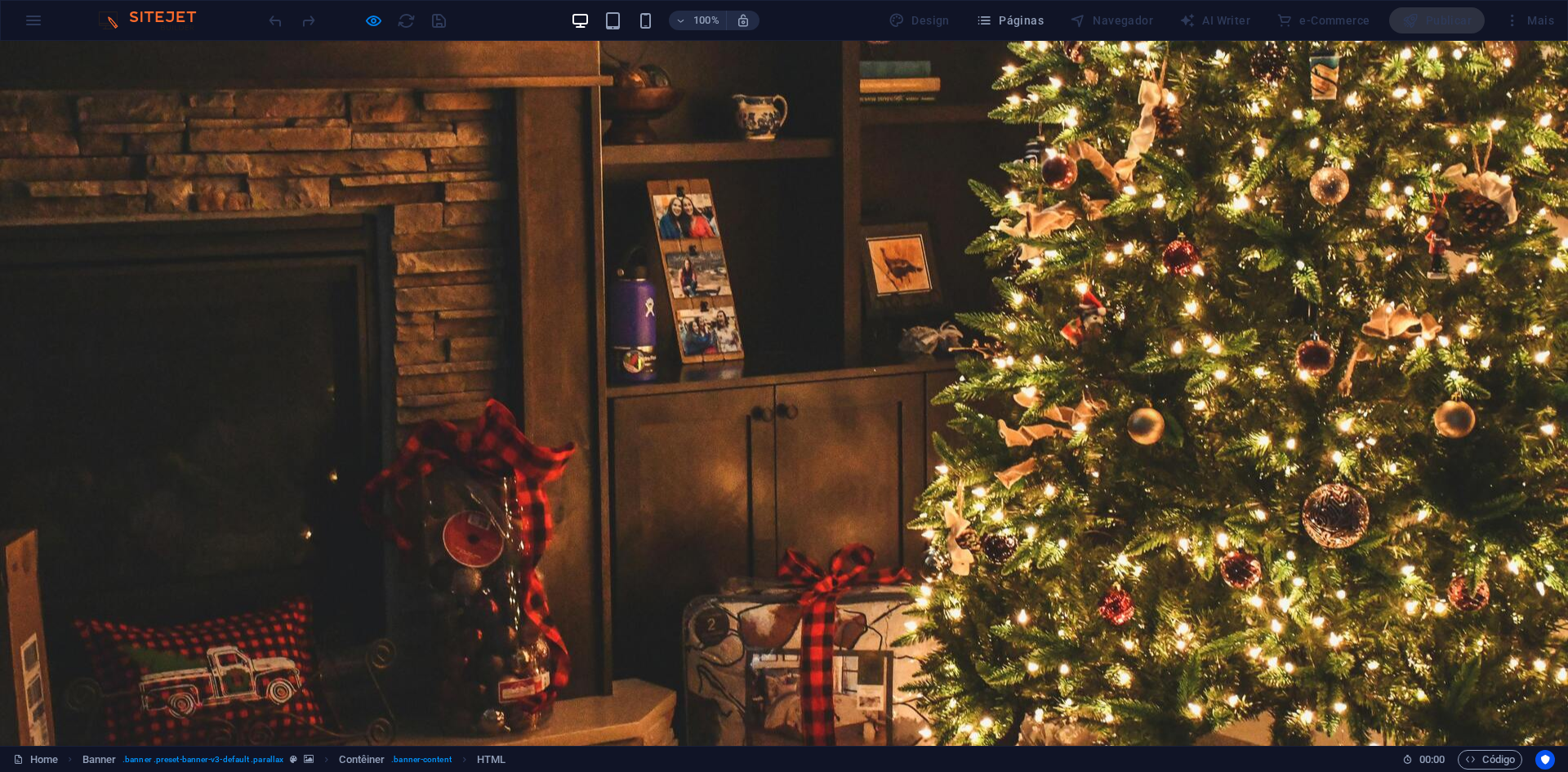
drag, startPoint x: 517, startPoint y: 311, endPoint x: 466, endPoint y: 323, distance: 52.4
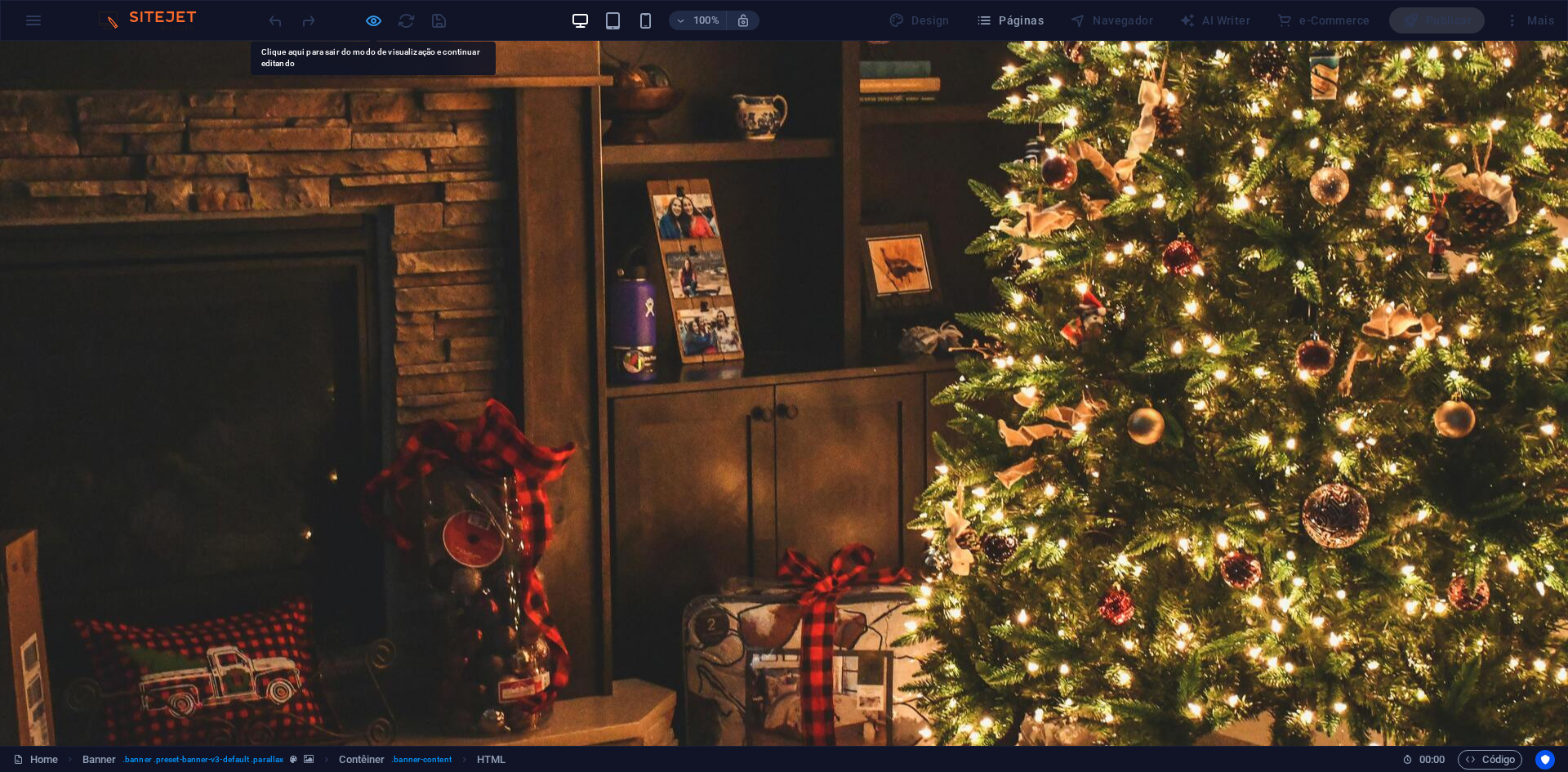
click at [384, 19] on div at bounding box center [356, 20] width 183 height 26
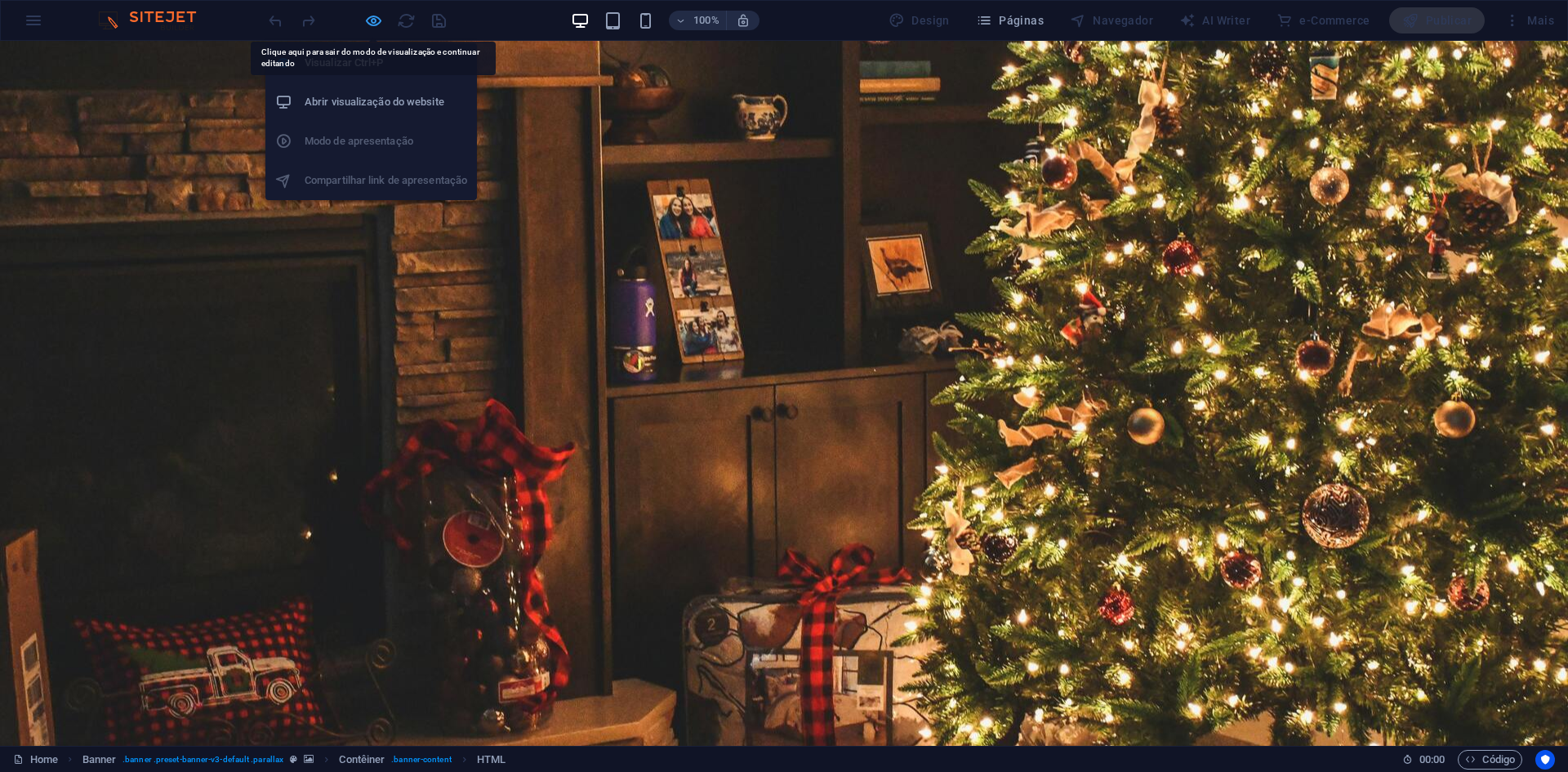
click at [372, 22] on icon "button" at bounding box center [373, 20] width 19 height 19
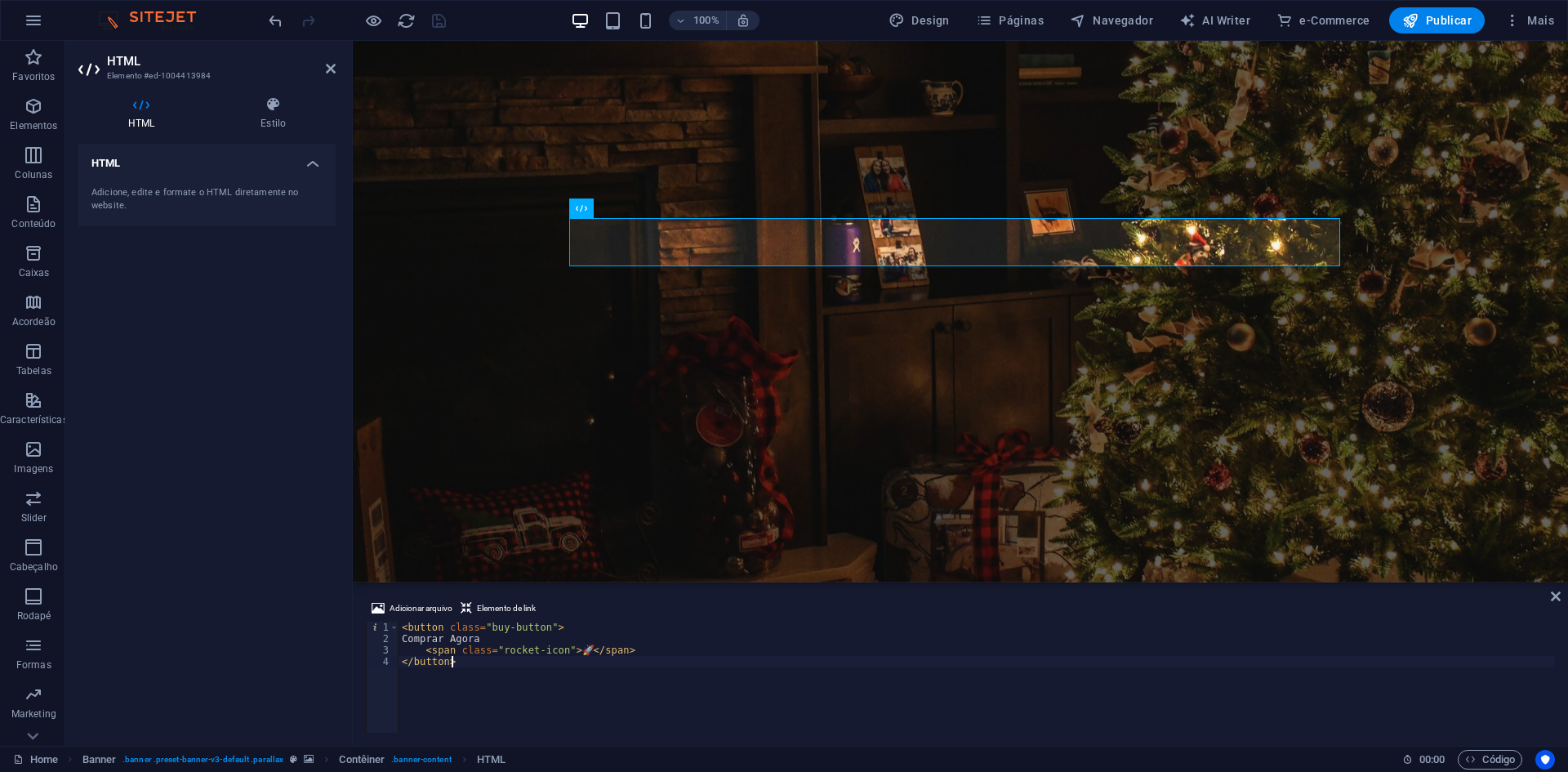
click at [667, 691] on div "< button class = "buy-button" > Comprar Agora < span class = "rocket-icon" > 🚀 …" at bounding box center [977, 689] width 1157 height 134
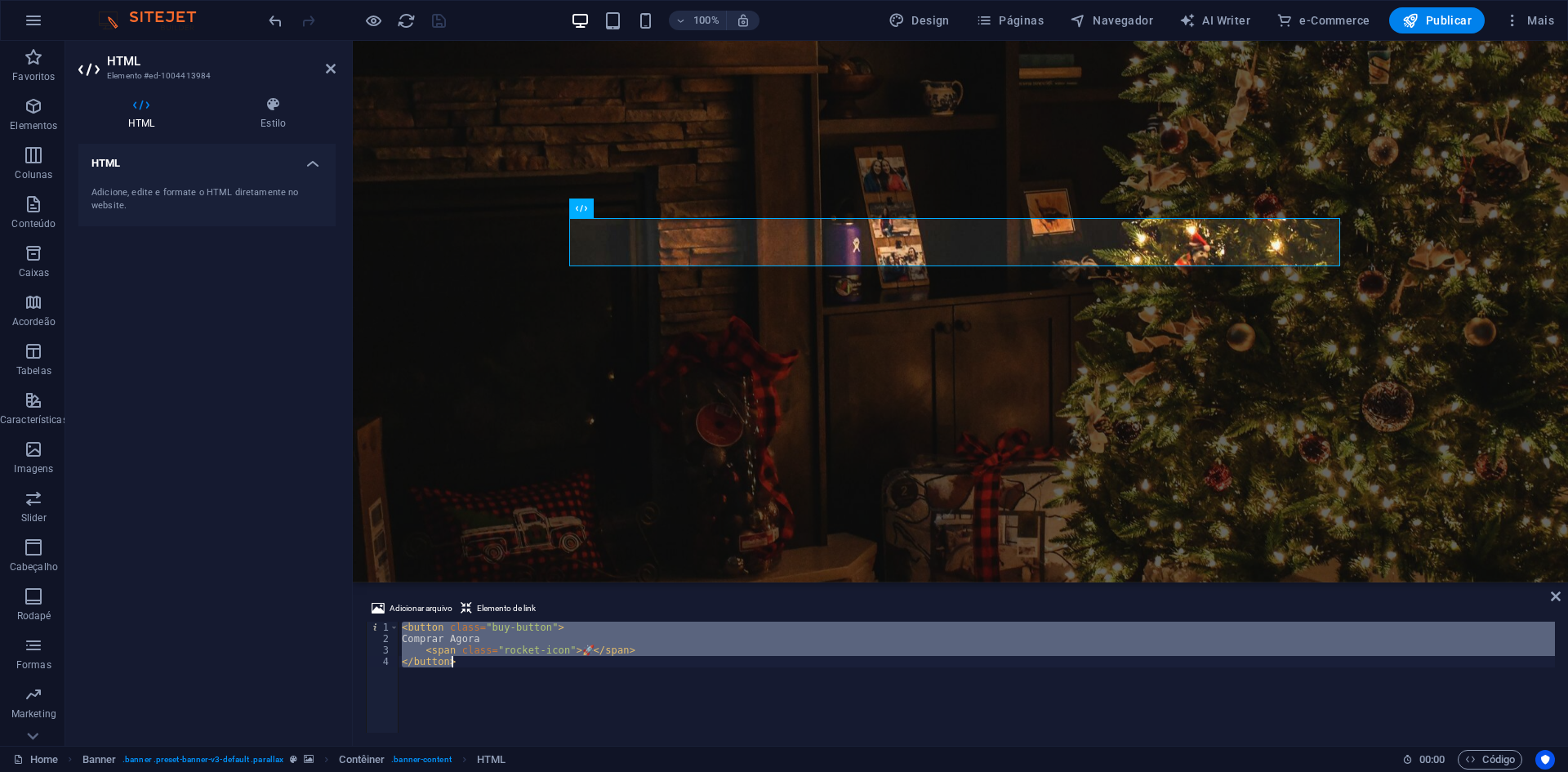
paste textarea "</script"
type textarea "</script>"
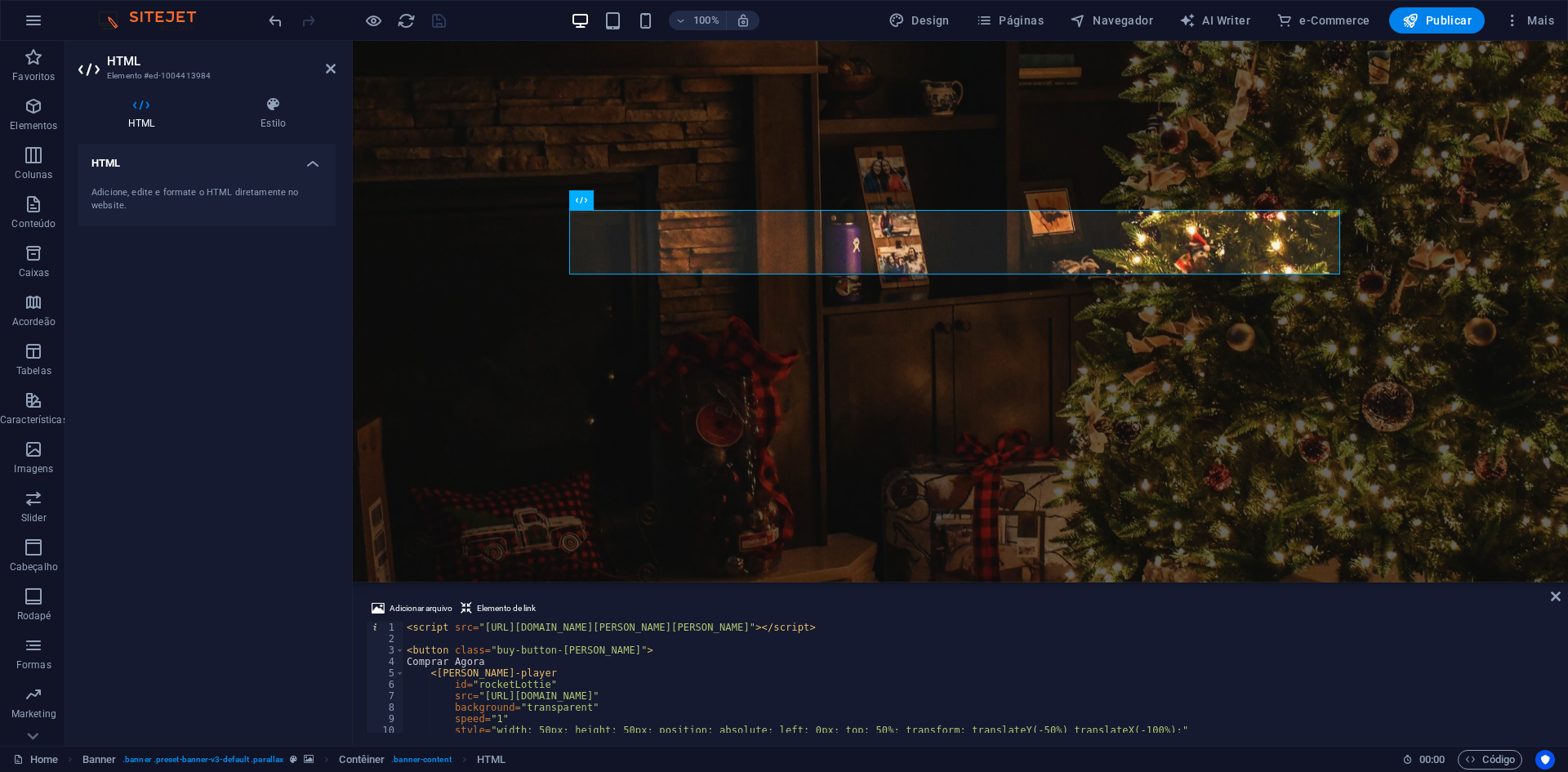
scroll to position [0, 0]
click at [1485, 750] on span "Código" at bounding box center [1490, 759] width 50 height 19
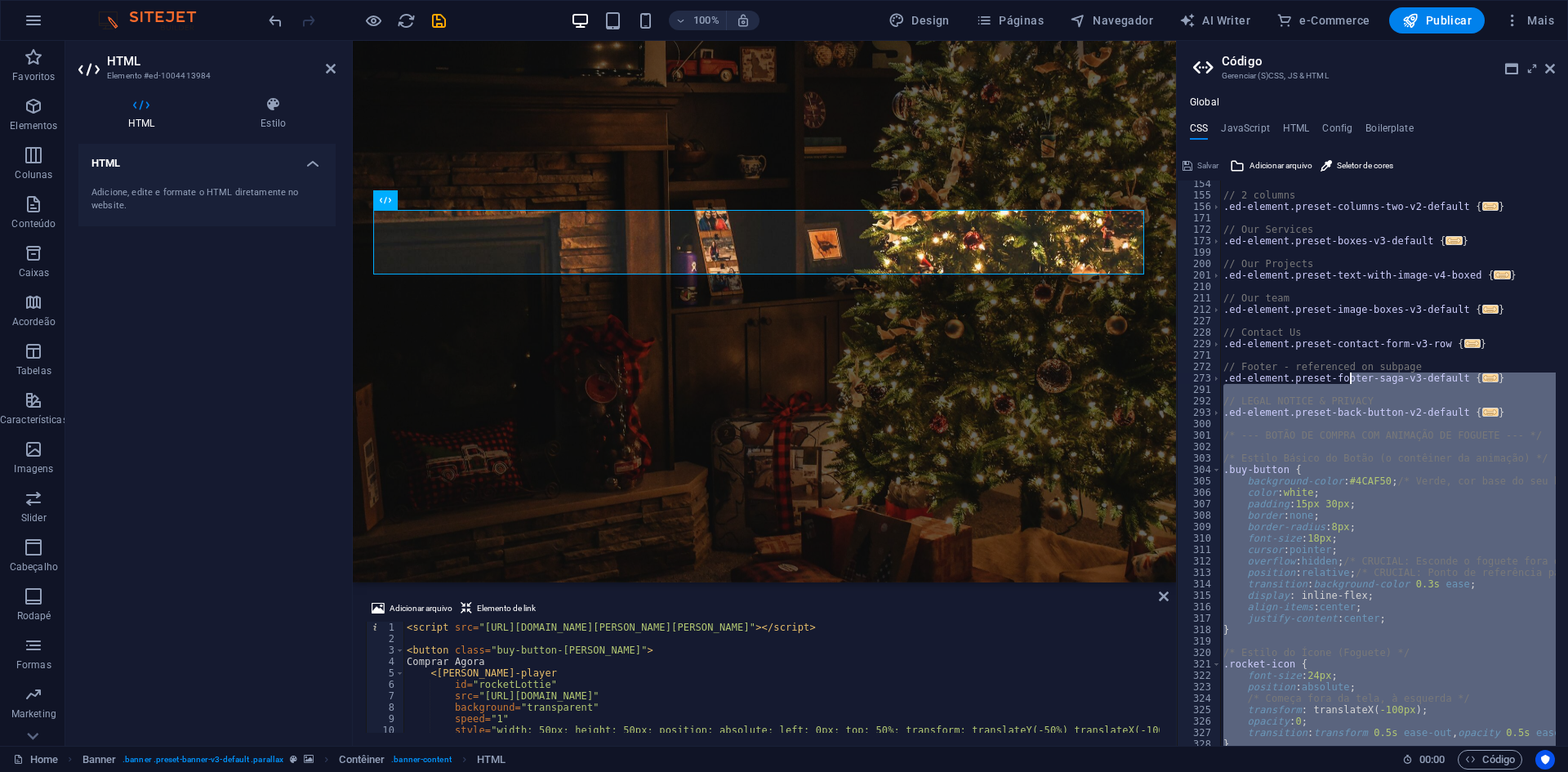
scroll to position [128, 0]
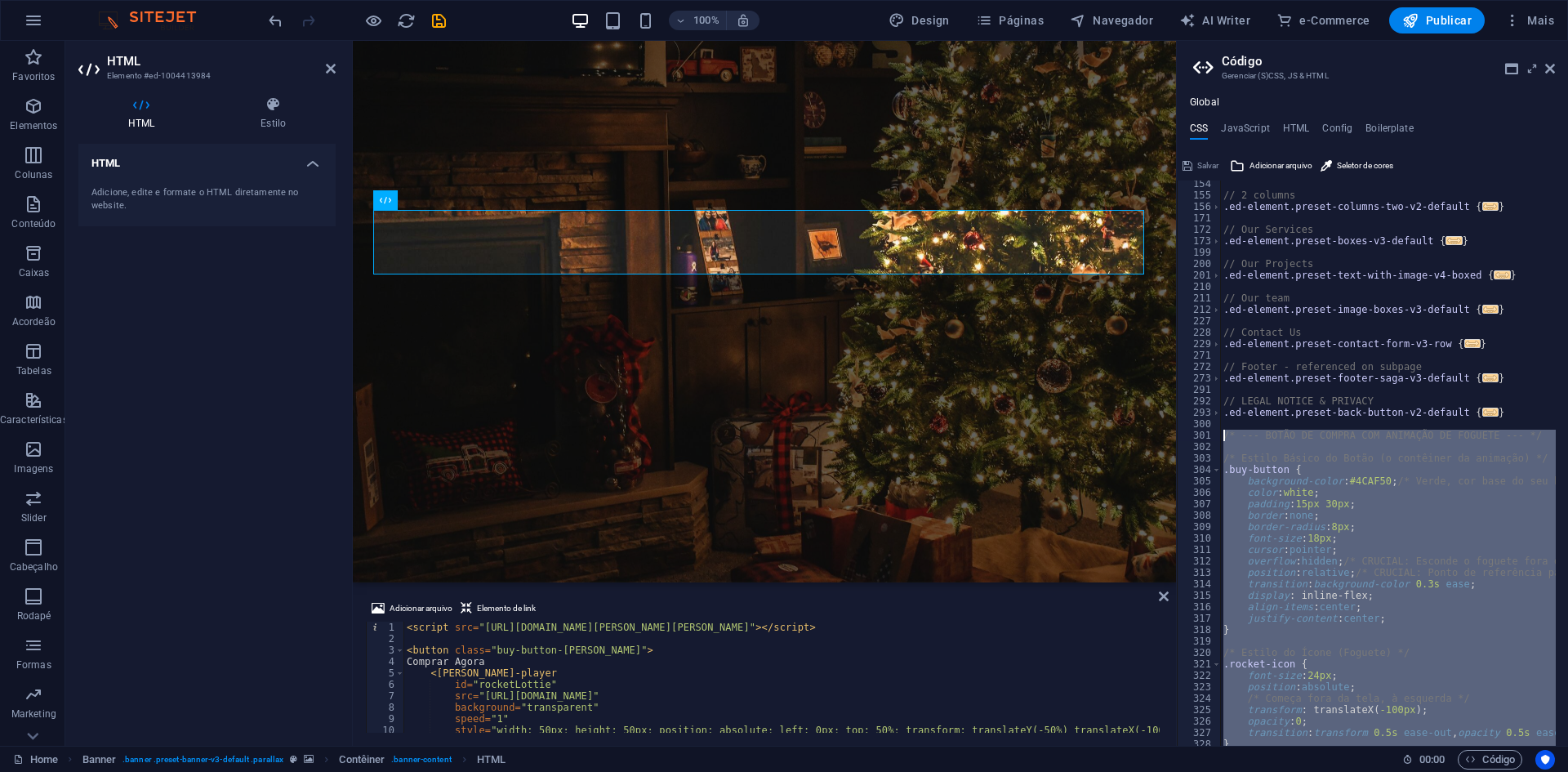
drag, startPoint x: 1375, startPoint y: 729, endPoint x: 1225, endPoint y: 434, distance: 330.9
click at [1225, 434] on div "} 154 155 156 171 172 173 199 200 201 210 211 212 227 228 229 271 272 273 291 2…" at bounding box center [1372, 463] width 391 height 565
type textarea "/* --- BOTÃO DE COMPRA COM ANIMAÇÃO DE FOGUETE --- */"
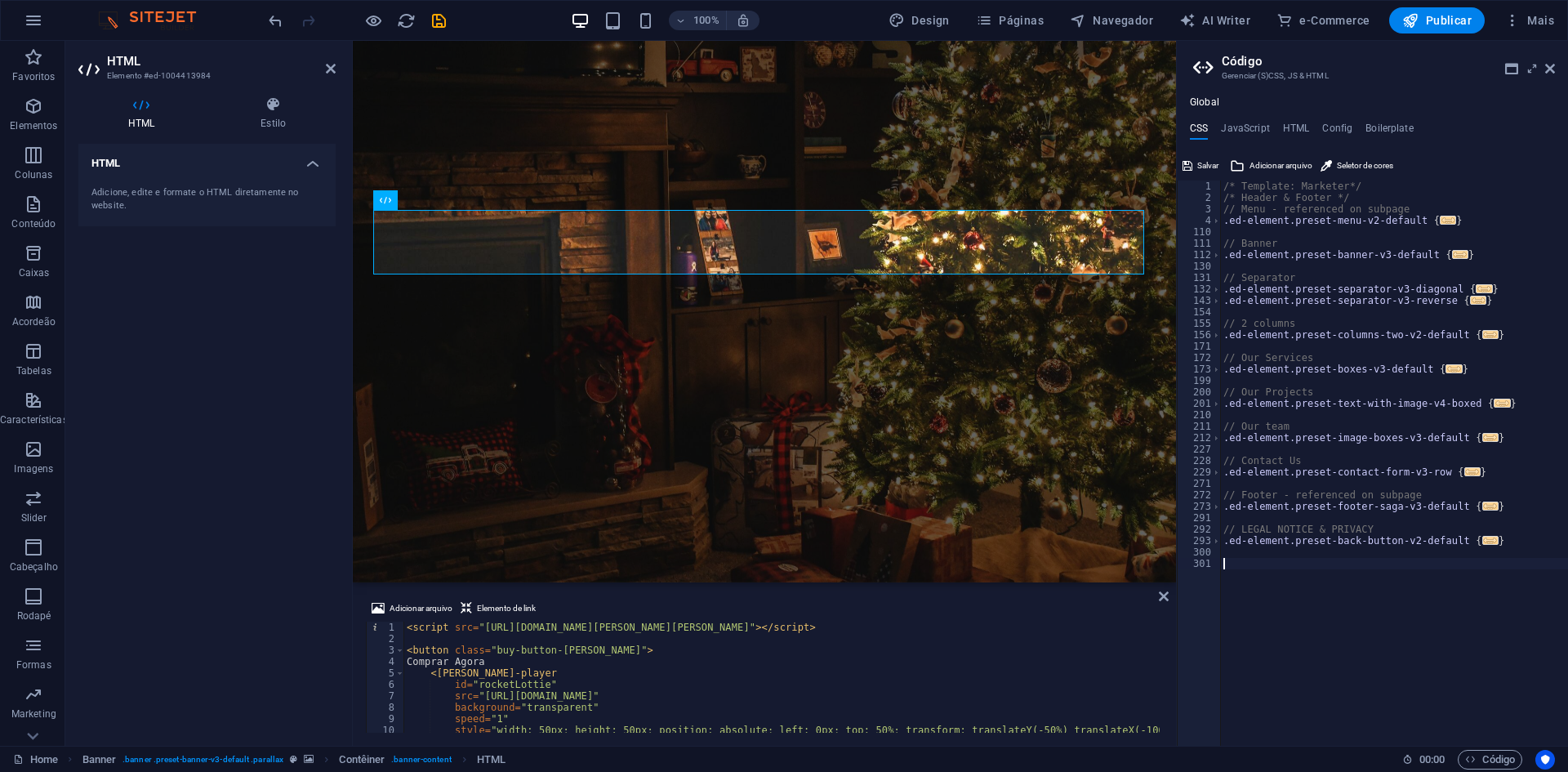
paste textarea "}"
type textarea "}"
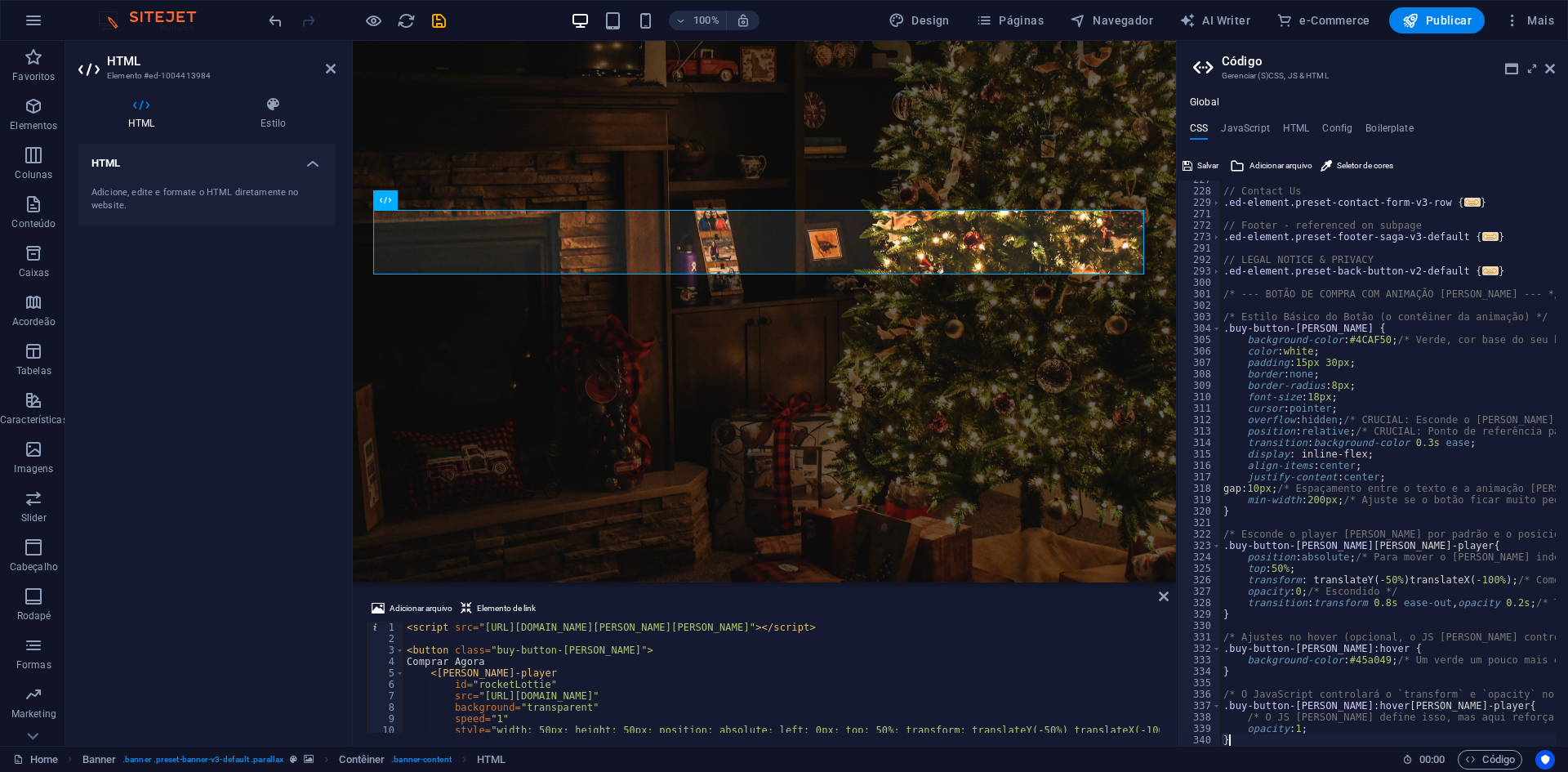
scroll to position [282, 0]
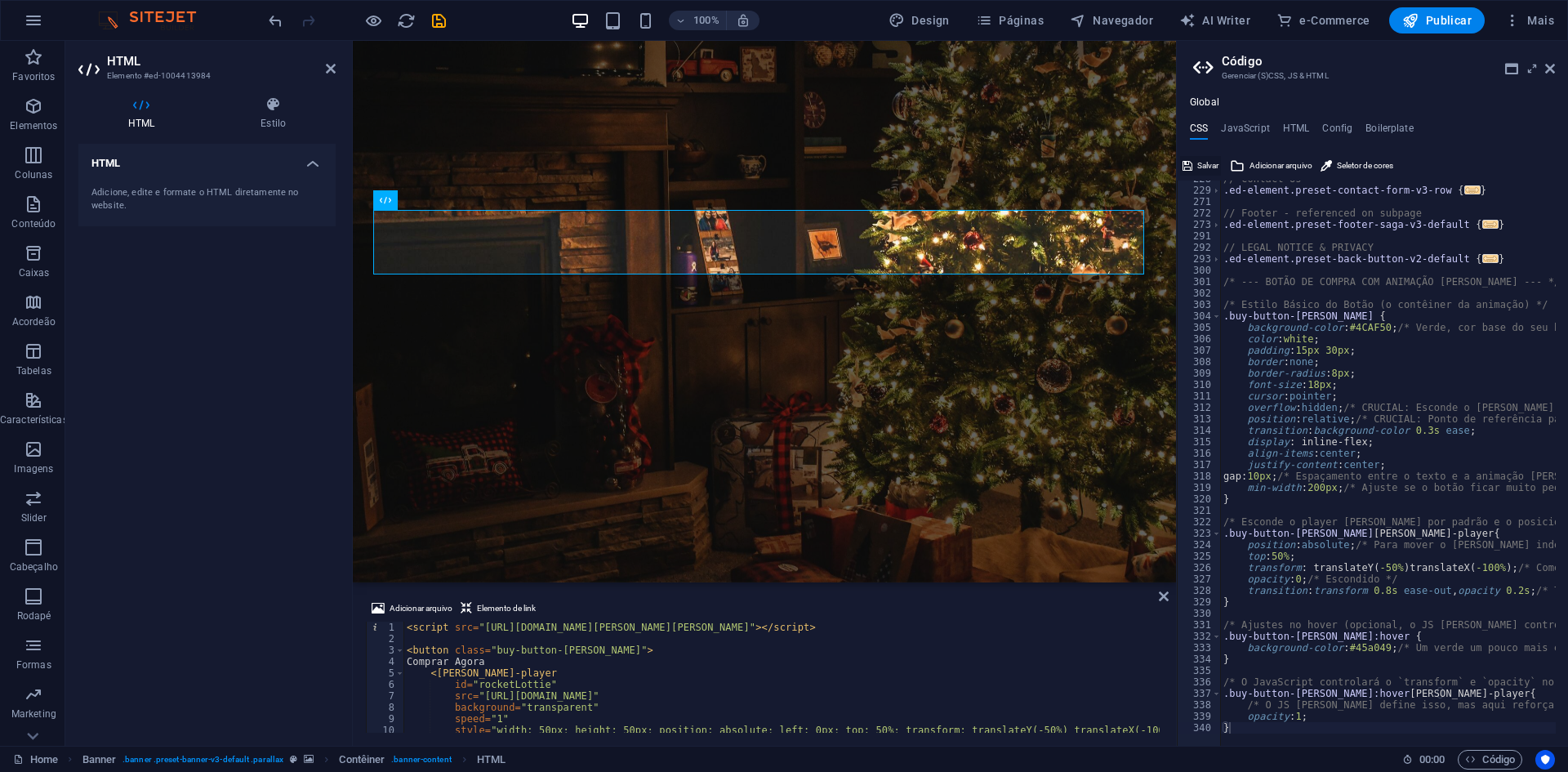
click at [1192, 161] on icon at bounding box center [1187, 165] width 10 height 19
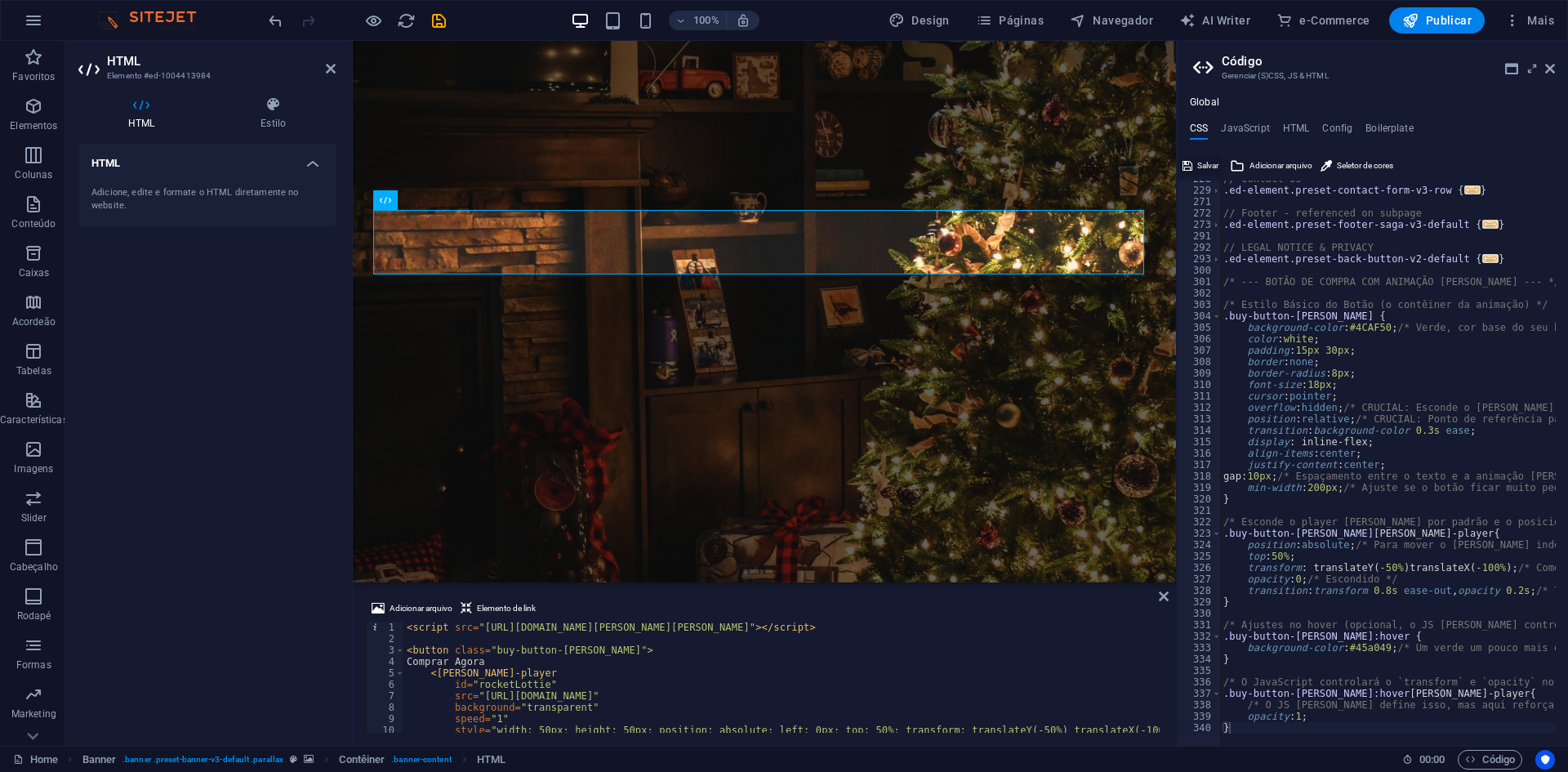
checkbox input "false"
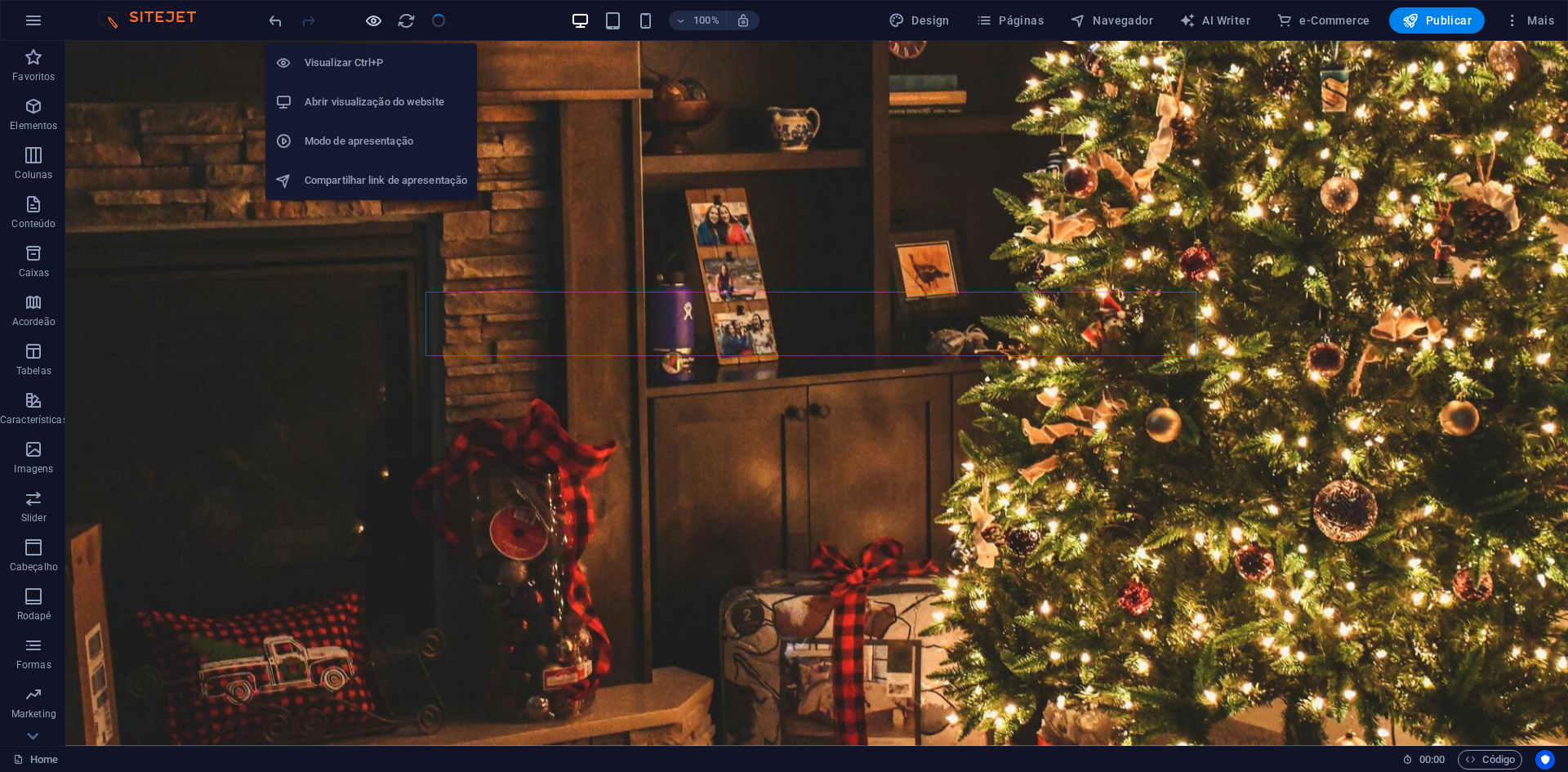
click at [382, 23] on icon "button" at bounding box center [373, 20] width 19 height 19
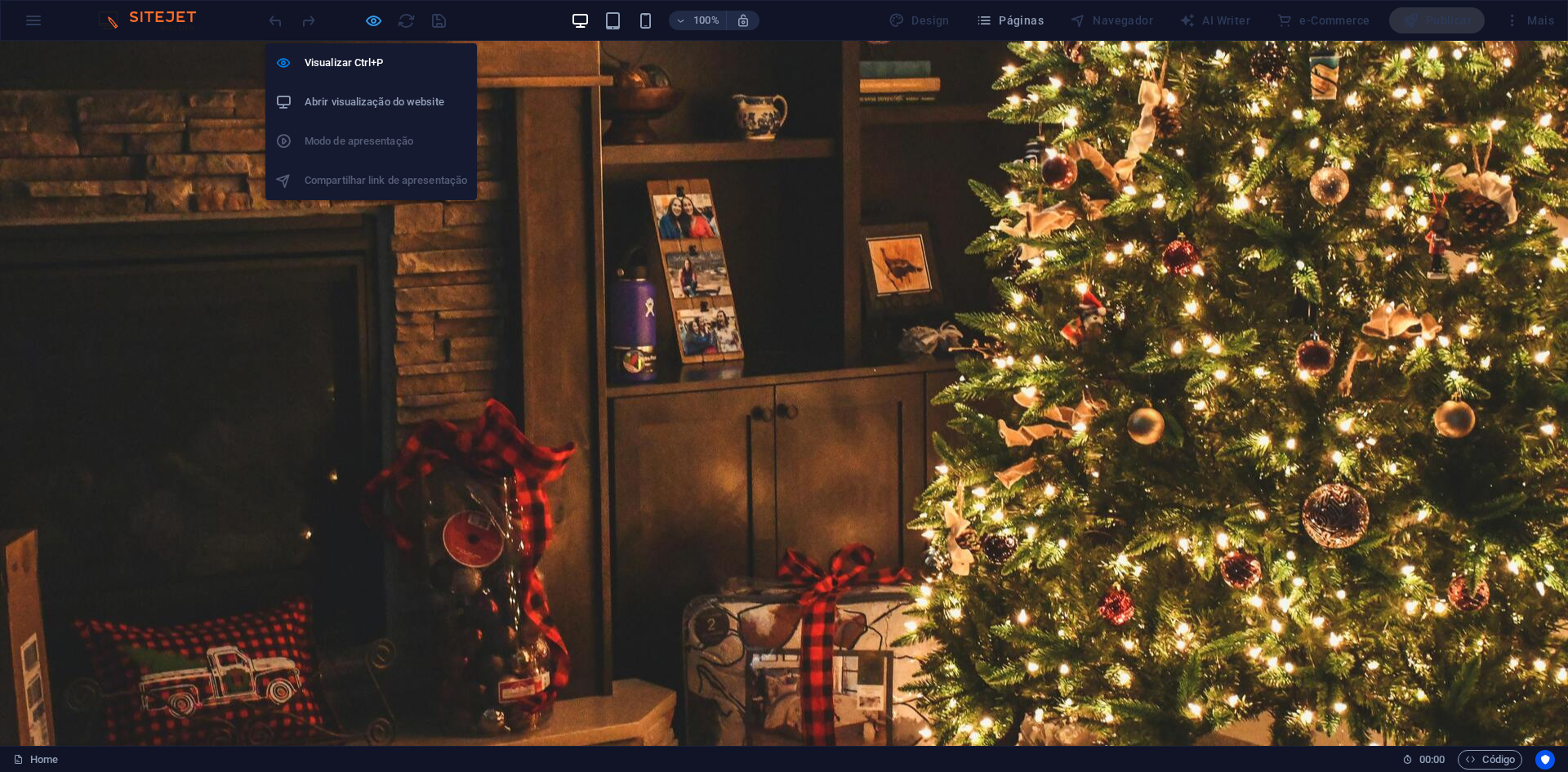
click at [364, 21] on icon "button" at bounding box center [373, 20] width 19 height 19
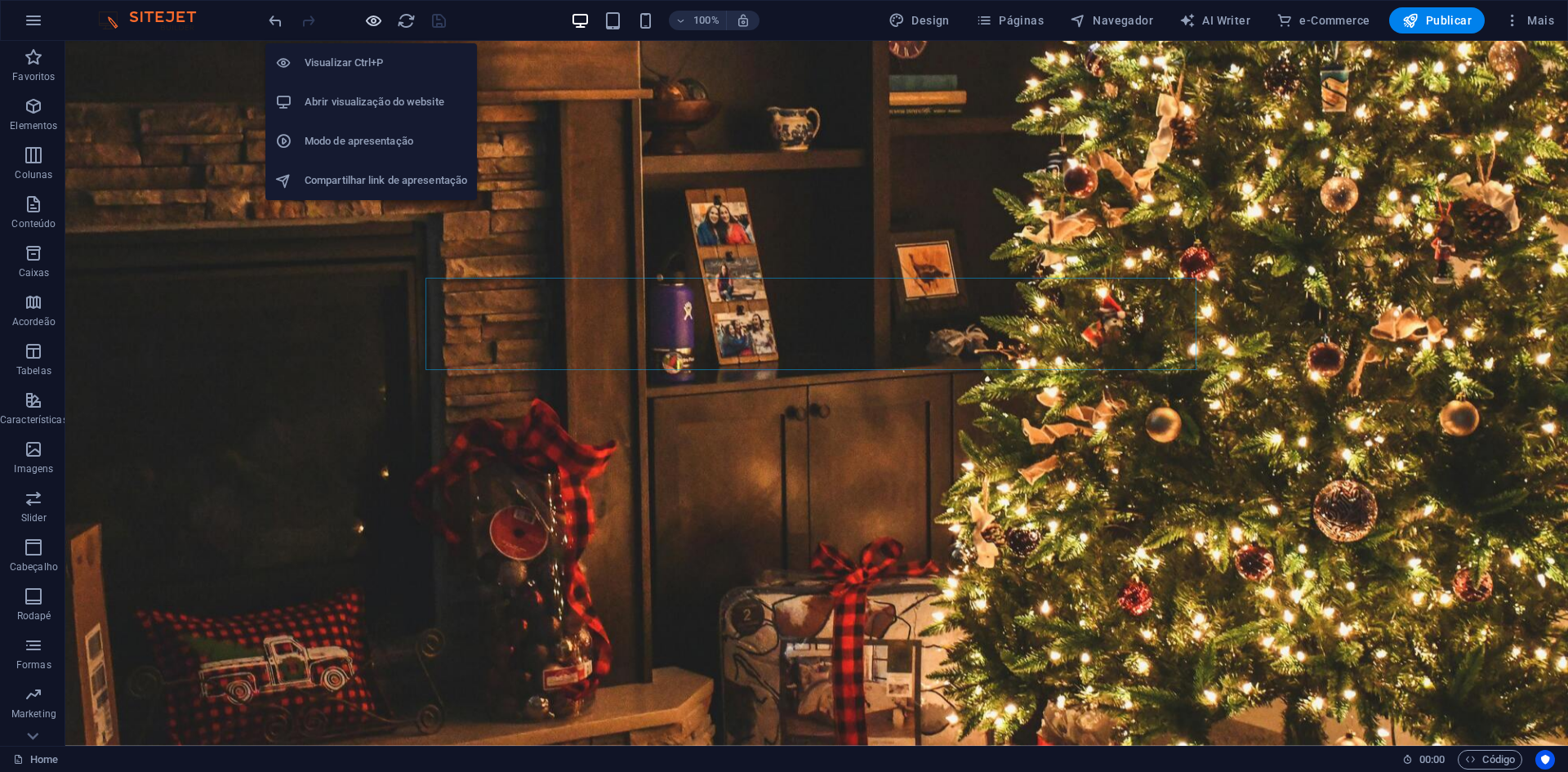
click at [376, 23] on icon "button" at bounding box center [373, 20] width 19 height 19
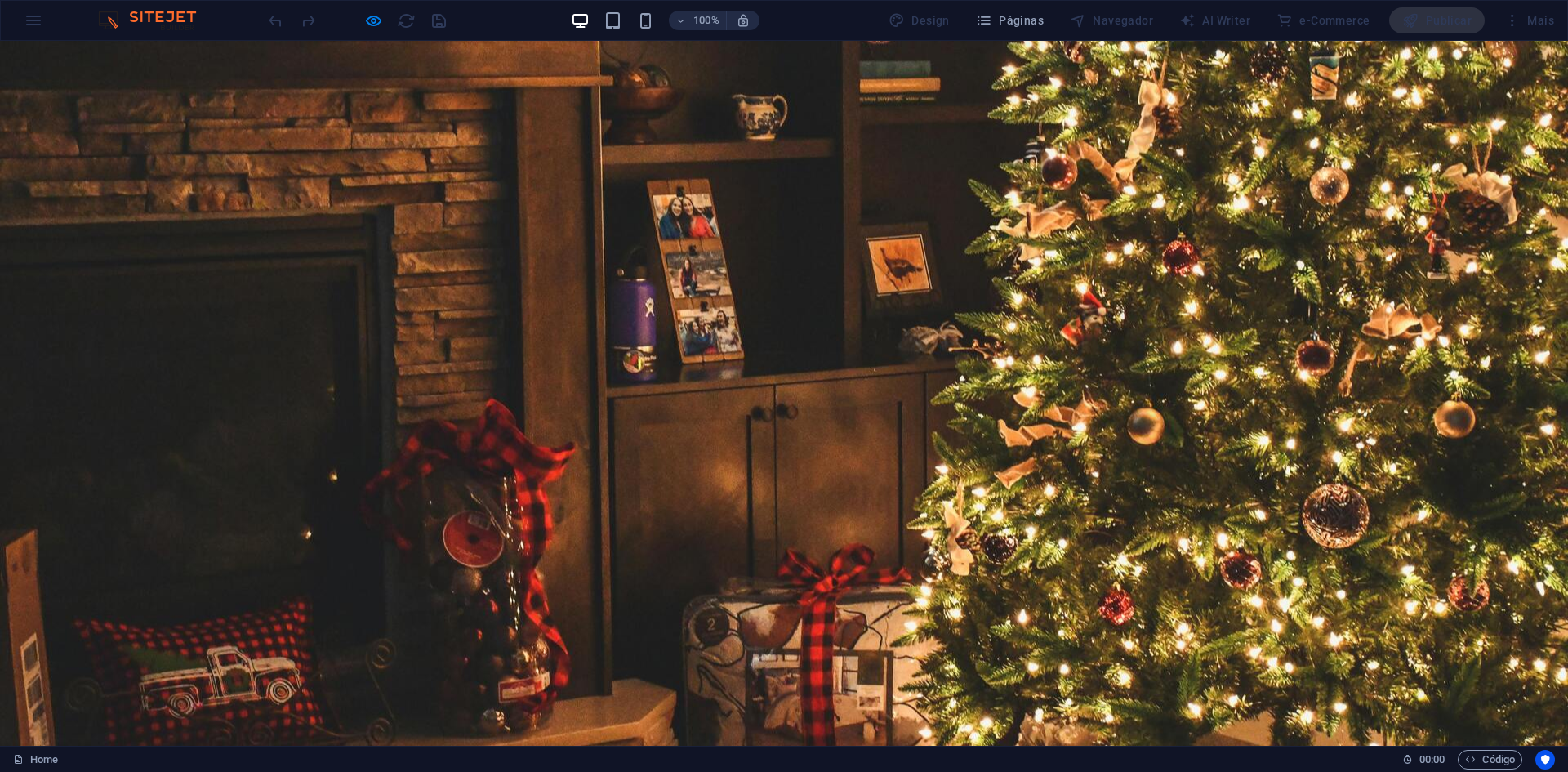
drag, startPoint x: 492, startPoint y: 312, endPoint x: 444, endPoint y: 171, distance: 148.9
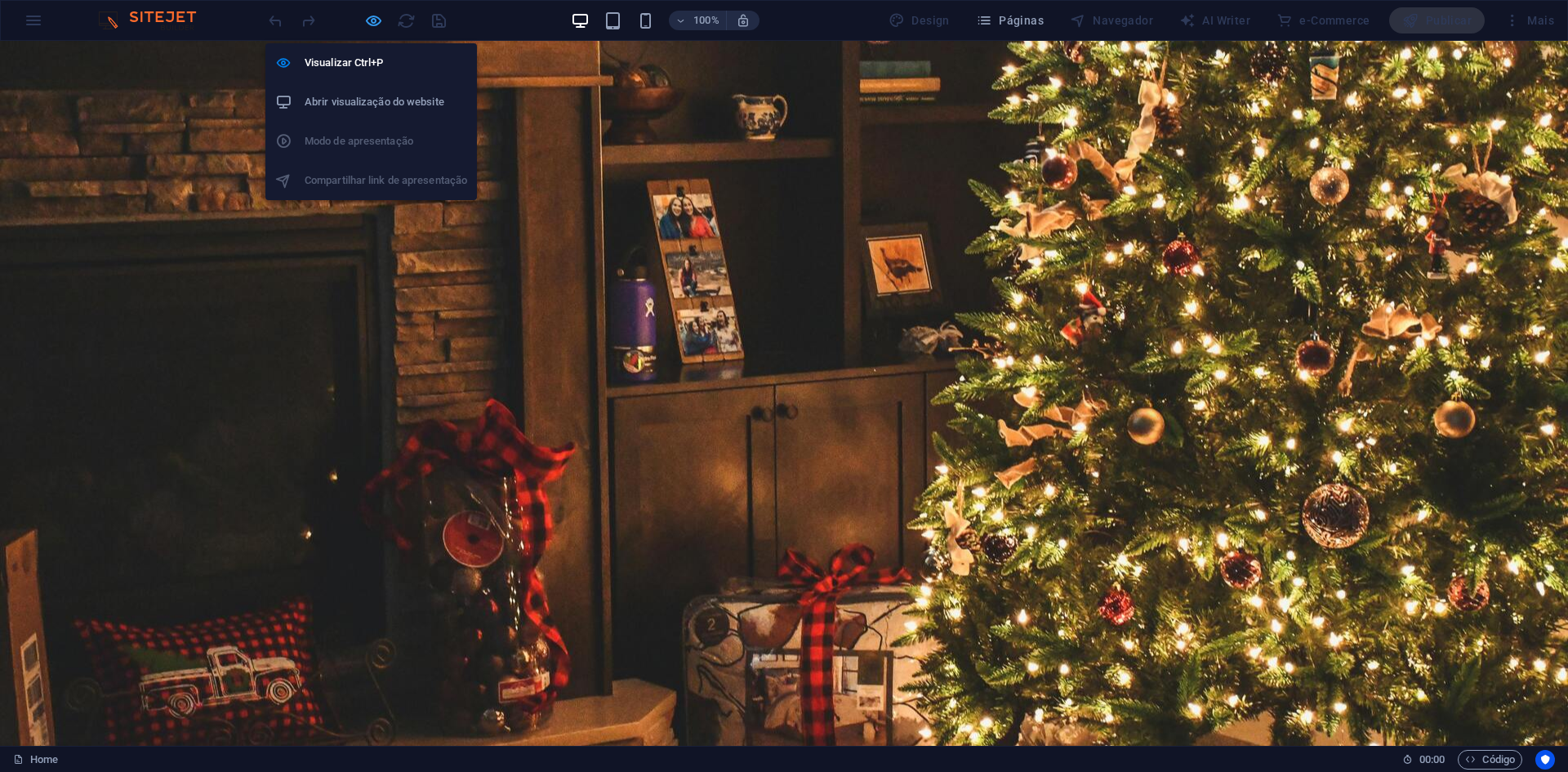
click at [369, 15] on icon "button" at bounding box center [373, 20] width 19 height 19
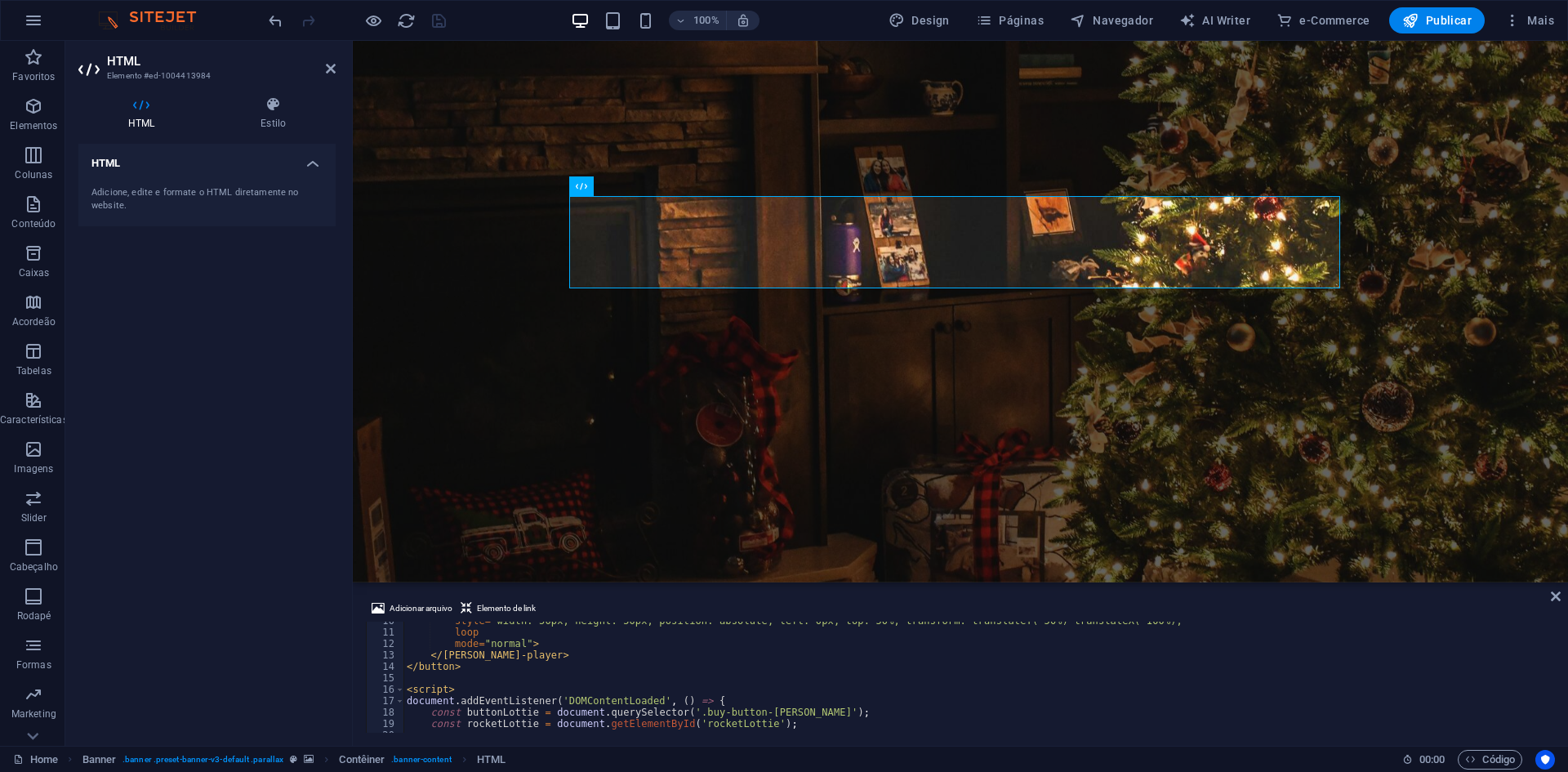
scroll to position [0, 0]
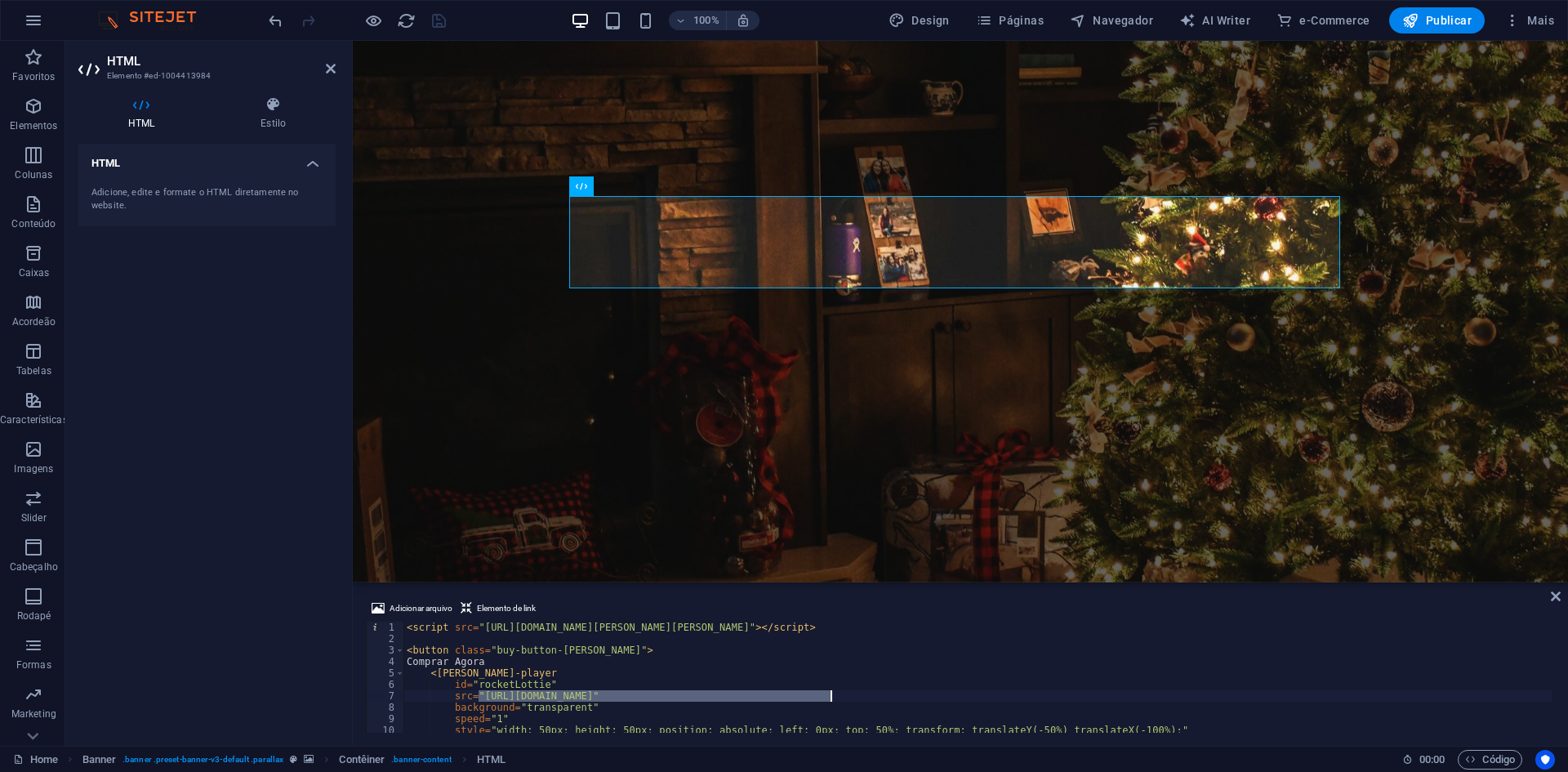
drag, startPoint x: 480, startPoint y: 696, endPoint x: 829, endPoint y: 695, distance: 349.0
click at [829, 695] on div "< script src = "[URL][DOMAIN_NAME][PERSON_NAME][PERSON_NAME]" > </ script > < b…" at bounding box center [977, 689] width 1148 height 134
type textarea "src="[URL][PERSON_NAME][DOMAIN_NAME][PERSON_NAME]""
click at [1552, 600] on icon at bounding box center [1556, 596] width 10 height 13
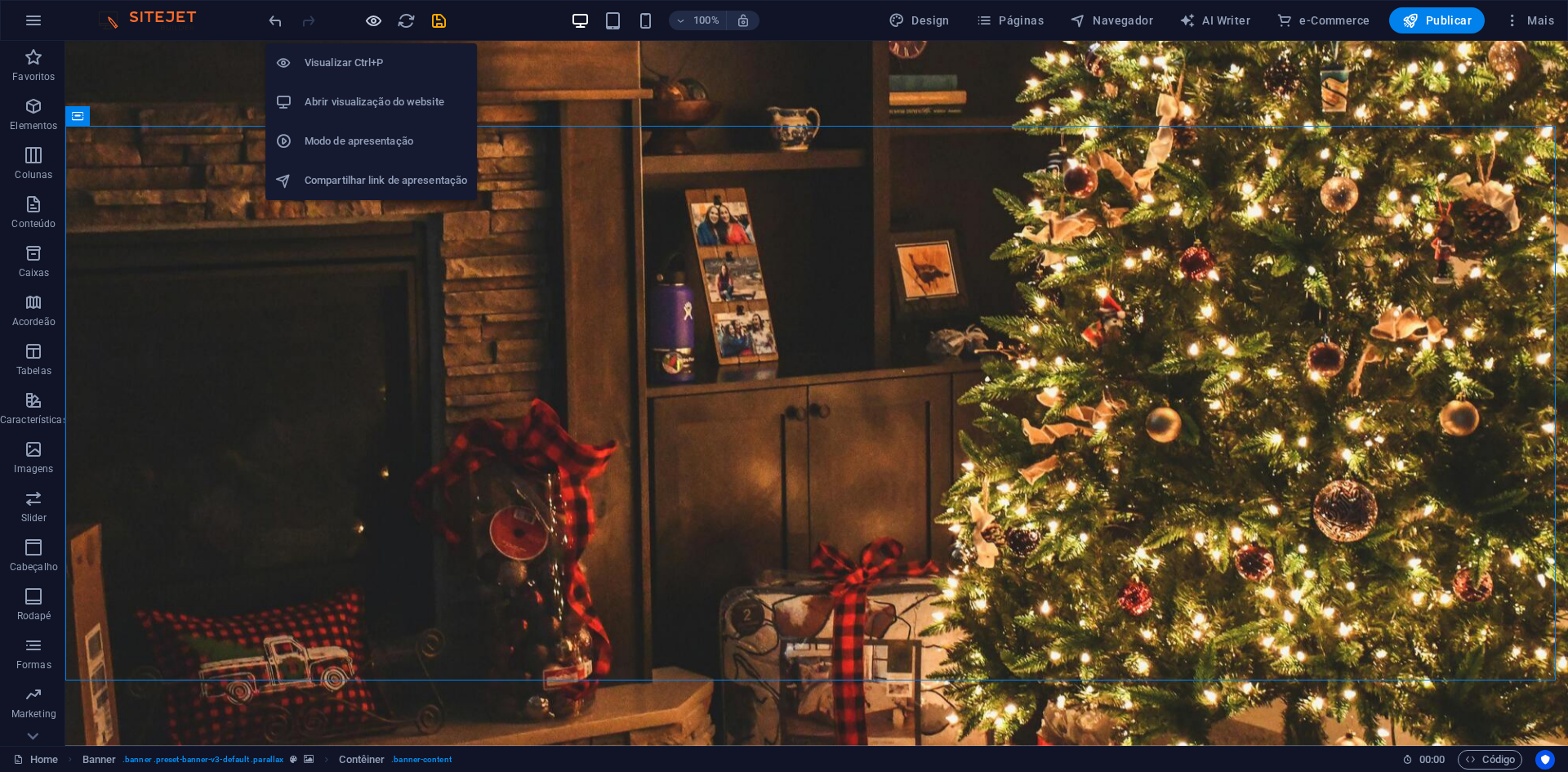
click at [377, 23] on icon "button" at bounding box center [373, 20] width 19 height 19
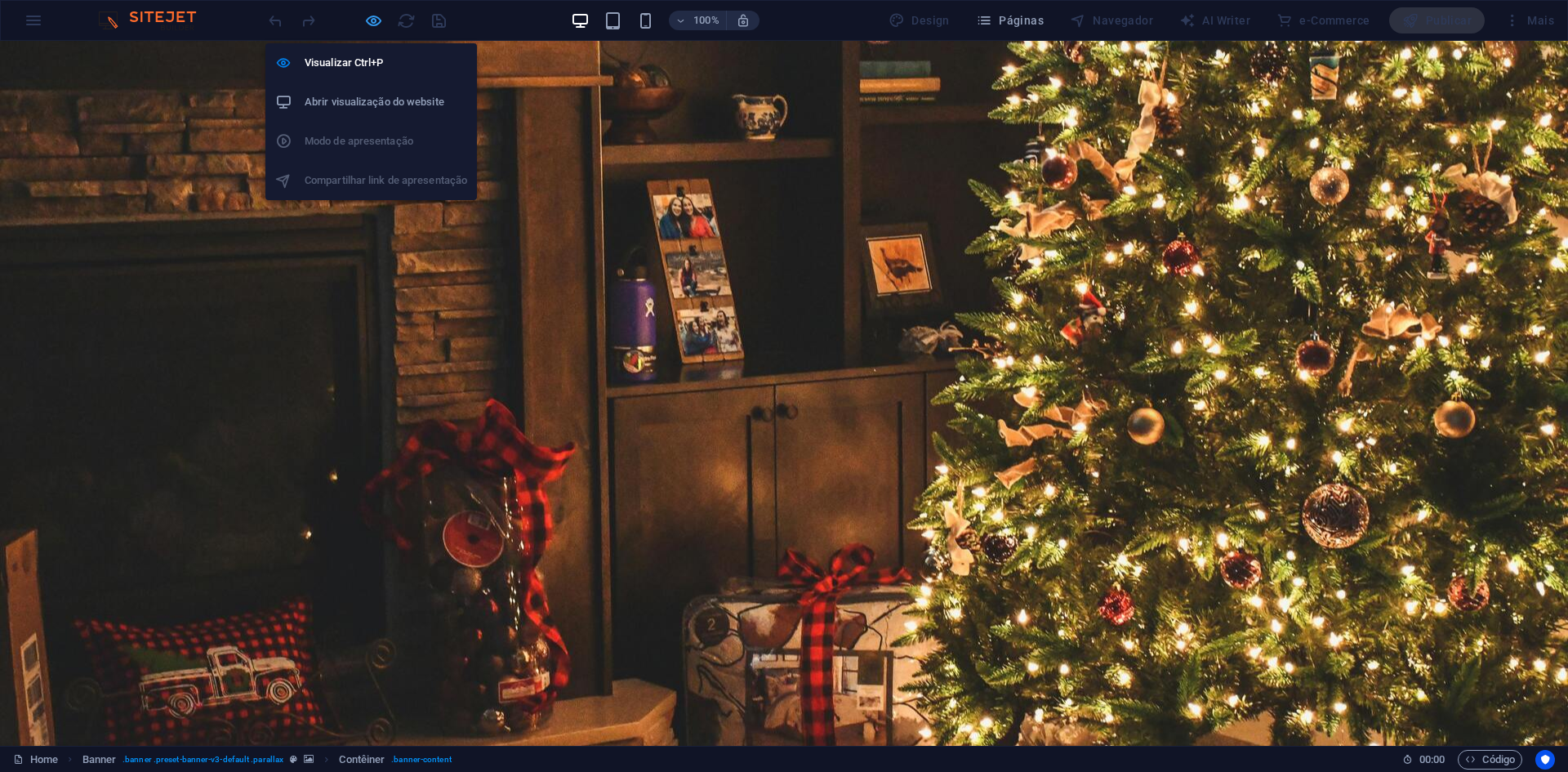
click at [375, 19] on icon "button" at bounding box center [373, 20] width 19 height 19
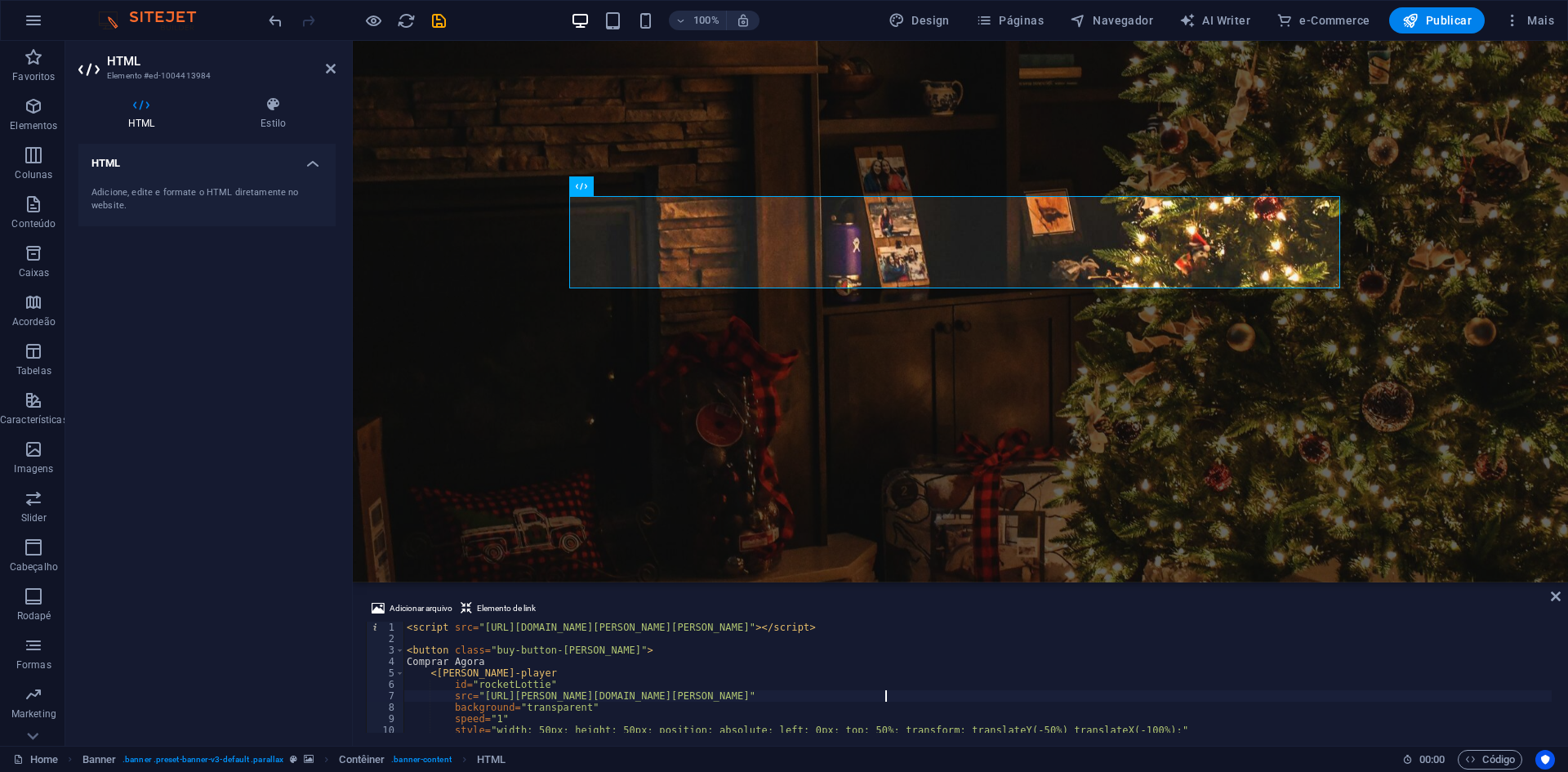
click at [798, 643] on div "< script src = "[URL][DOMAIN_NAME][PERSON_NAME][PERSON_NAME]" > </ script > < b…" at bounding box center [977, 689] width 1148 height 134
paste textarea "[DOMAIN_NAME][URL]"
click at [942, 683] on div "< script src = "[URL][DOMAIN_NAME][PERSON_NAME][PERSON_NAME]" > </ script > < b…" at bounding box center [977, 689] width 1148 height 134
type textarea "id="rocketLottie""
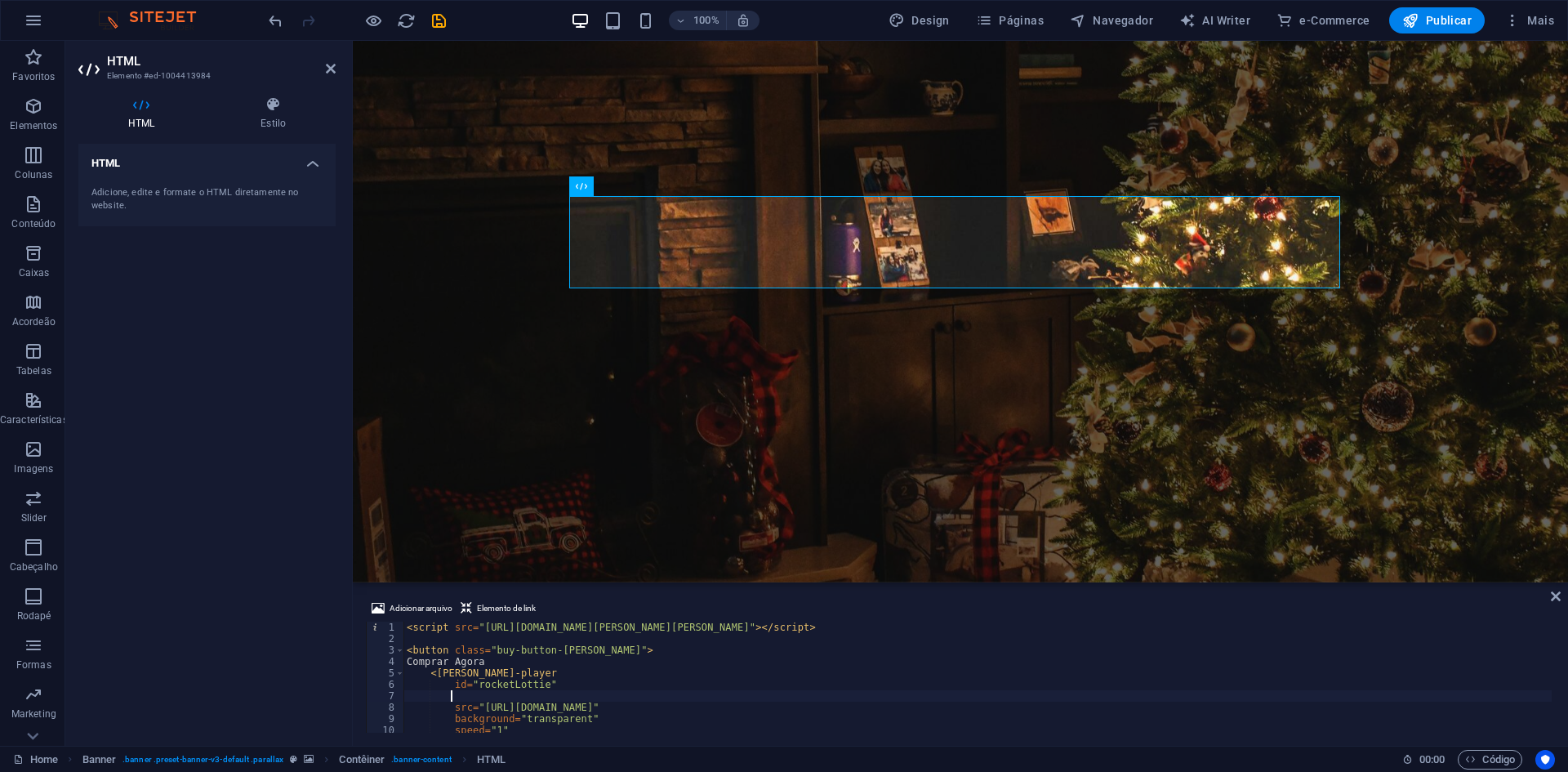
type textarea "id="rocketLottie""
click at [1554, 596] on icon at bounding box center [1556, 596] width 10 height 13
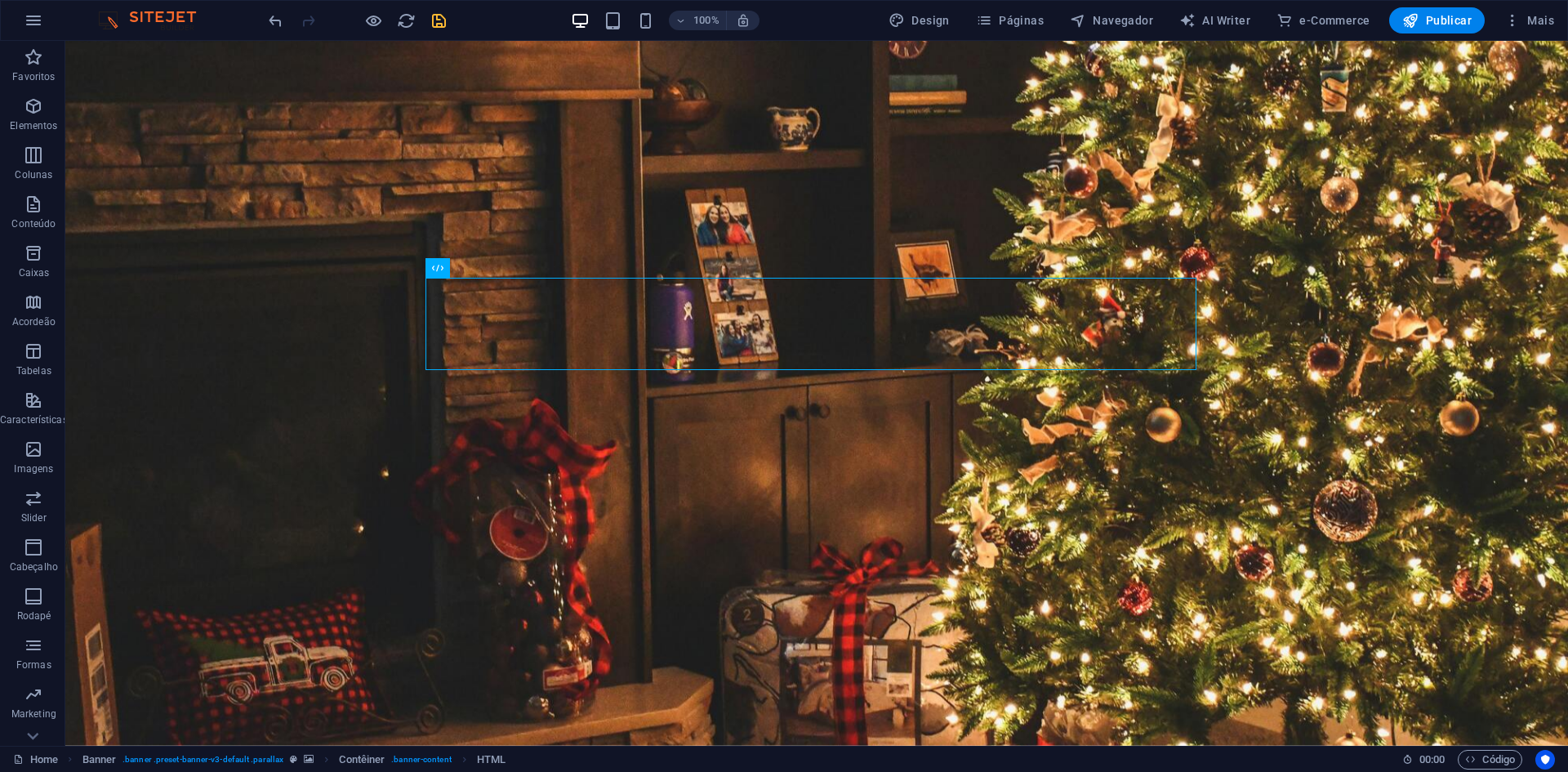
click at [432, 23] on div at bounding box center [356, 20] width 183 height 26
click at [432, 23] on icon "save" at bounding box center [439, 20] width 19 height 19
checkbox input "false"
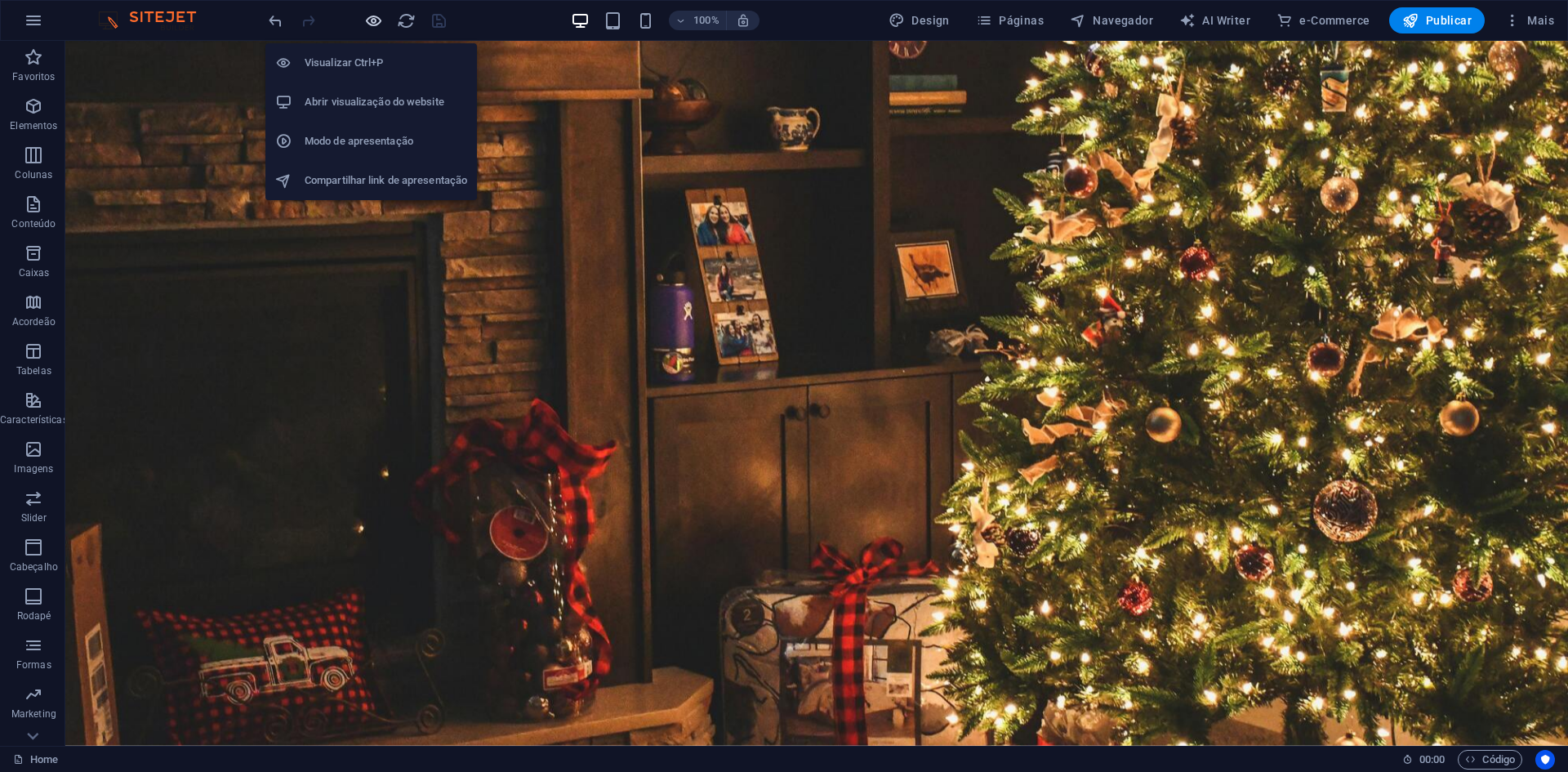
click at [370, 12] on icon "button" at bounding box center [373, 20] width 19 height 19
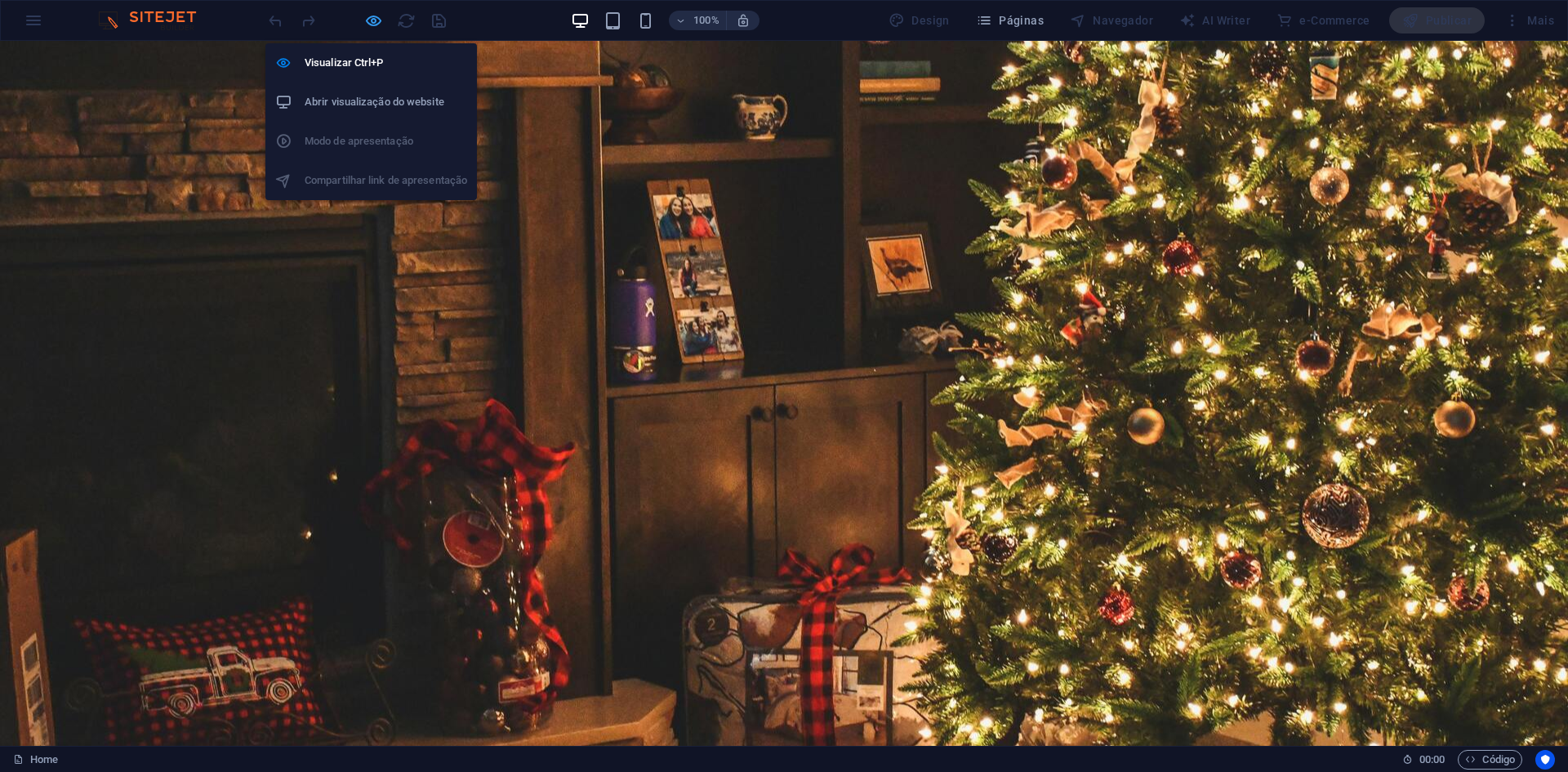
click at [381, 19] on icon "button" at bounding box center [373, 20] width 19 height 19
